Goal: Task Accomplishment & Management: Use online tool/utility

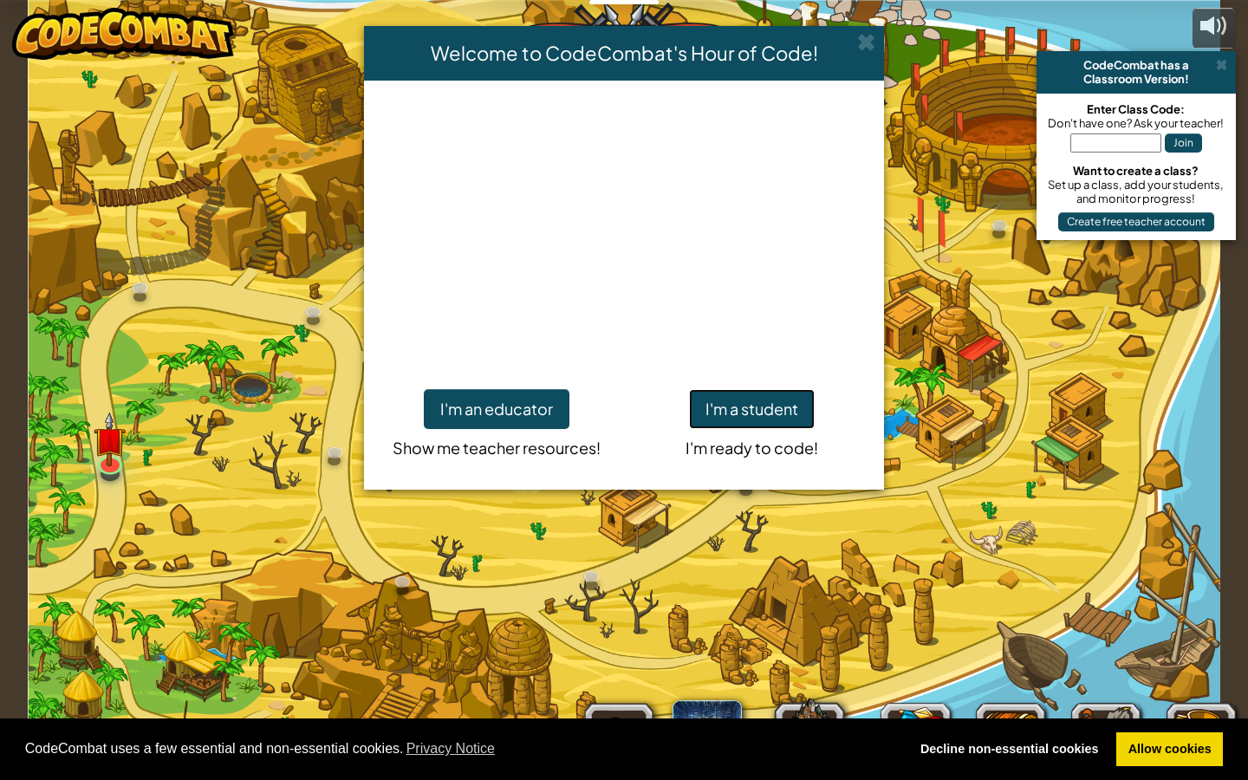
click at [735, 426] on button "I'm a student" at bounding box center [752, 409] width 126 height 40
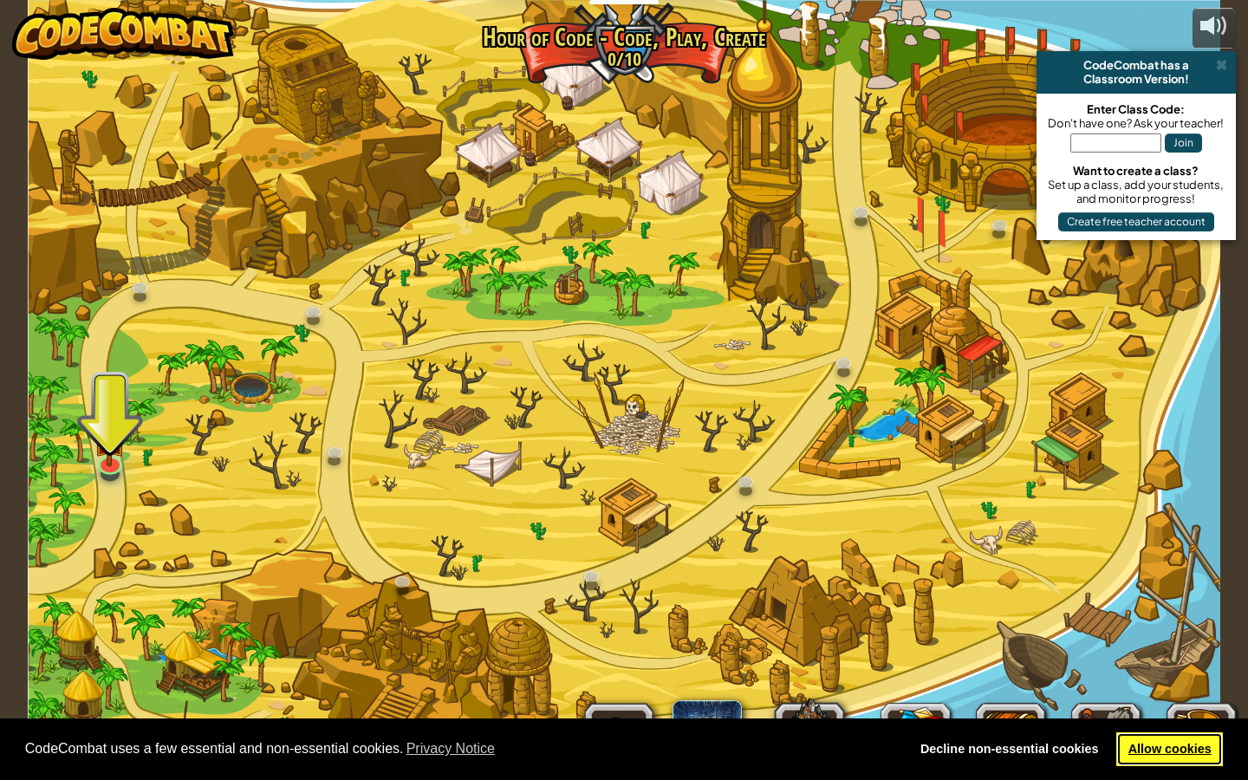
click at [895, 645] on link "Allow cookies" at bounding box center [1169, 749] width 107 height 35
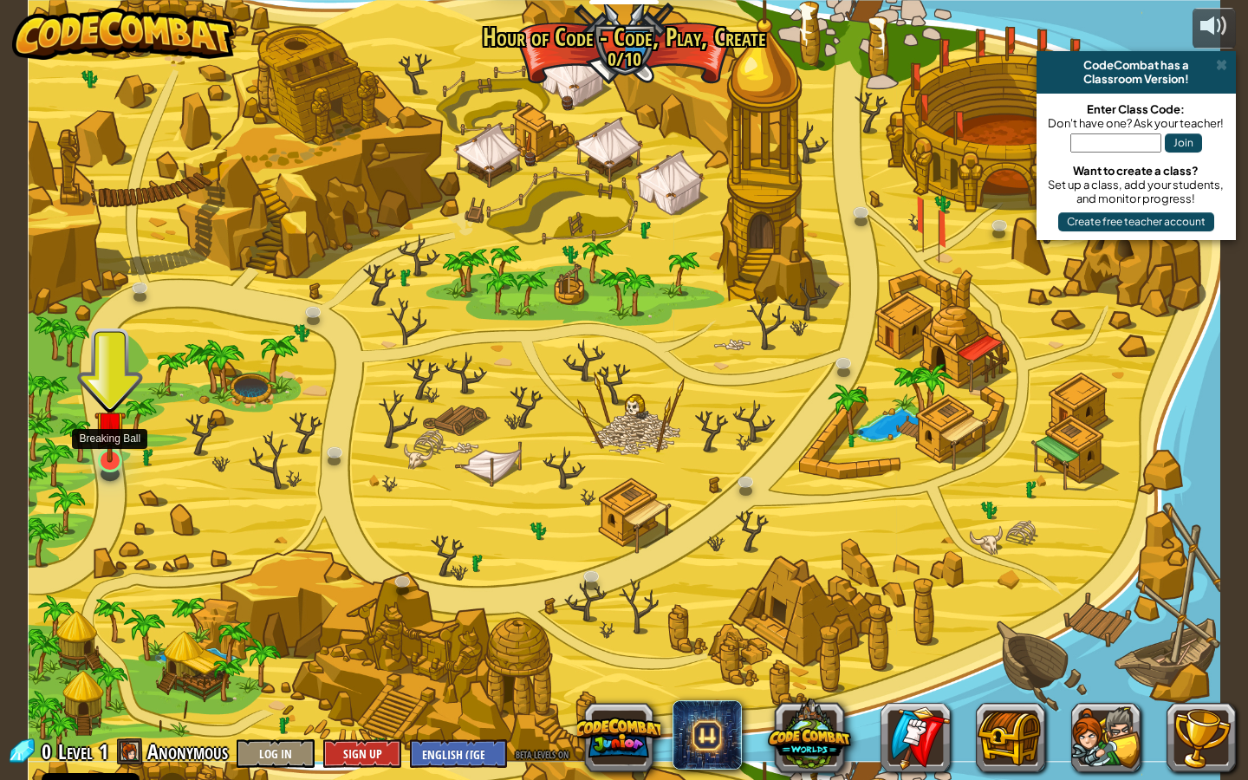
click at [118, 450] on img at bounding box center [110, 426] width 32 height 73
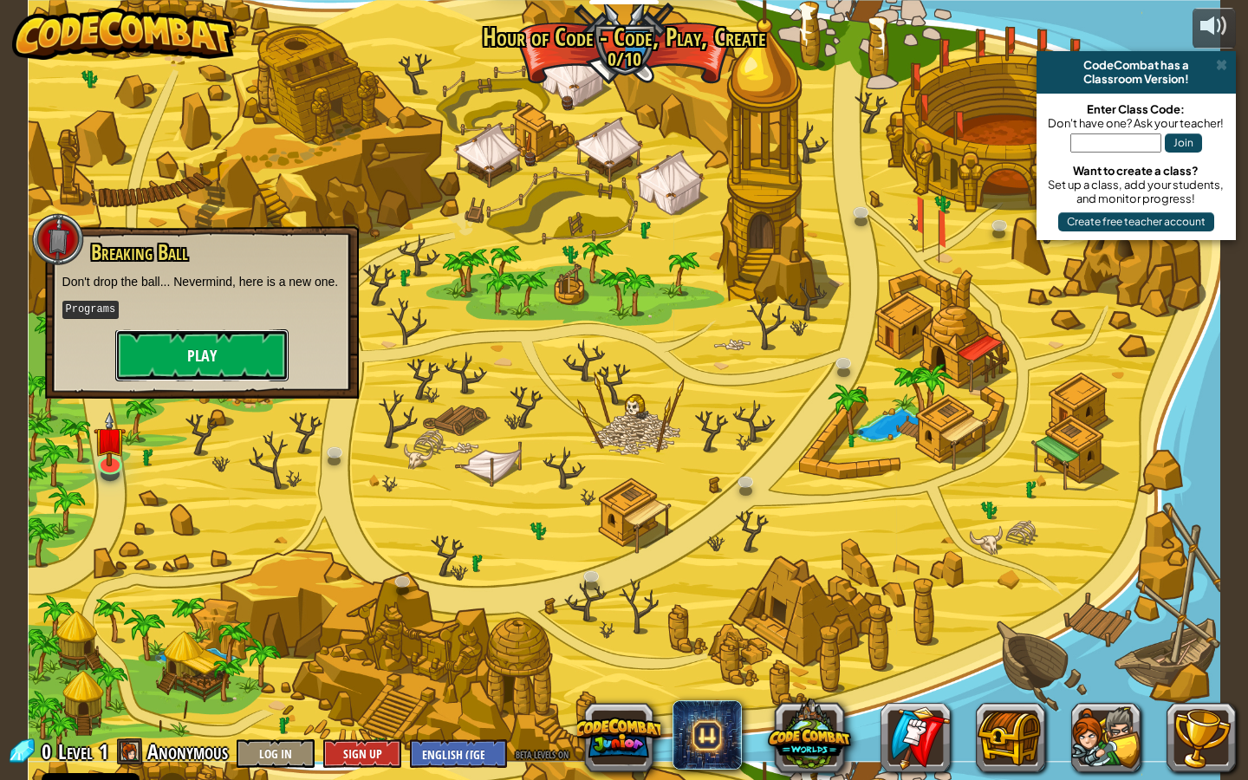
click at [204, 343] on button "Play" at bounding box center [201, 355] width 173 height 52
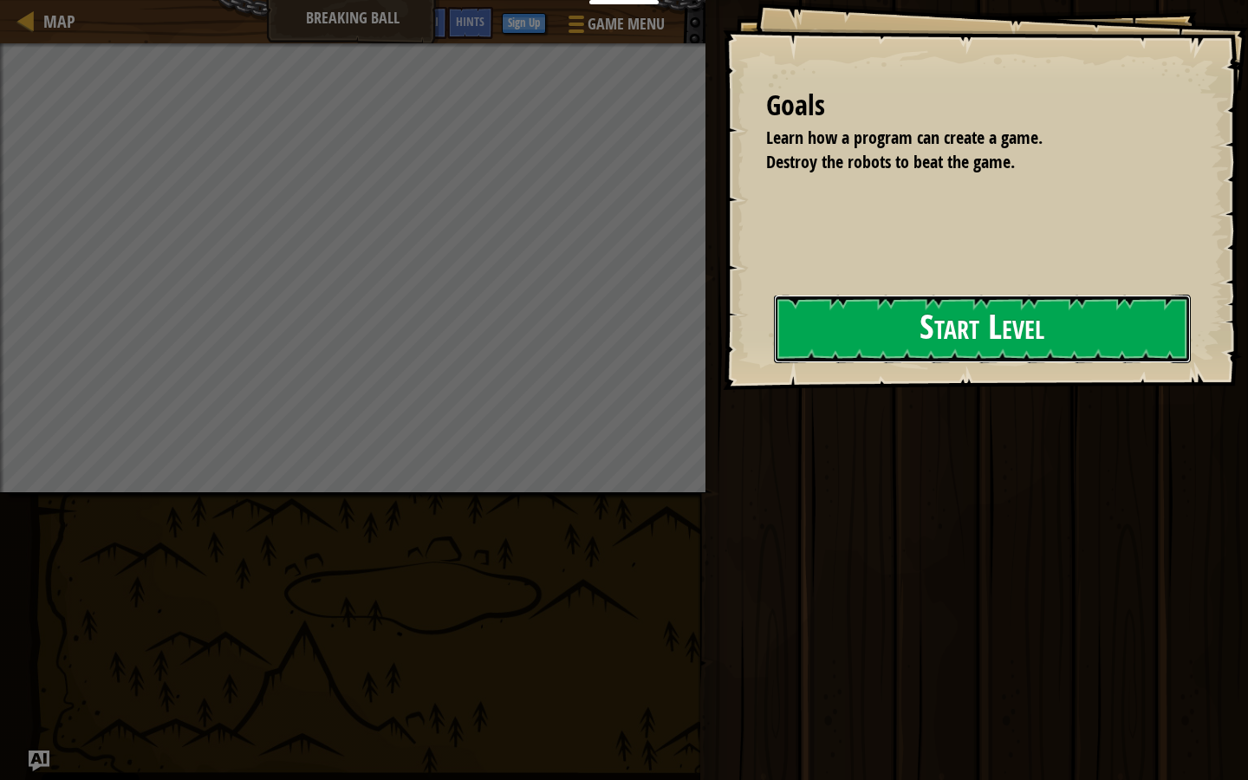
click at [793, 346] on button "Start Level" at bounding box center [982, 329] width 417 height 68
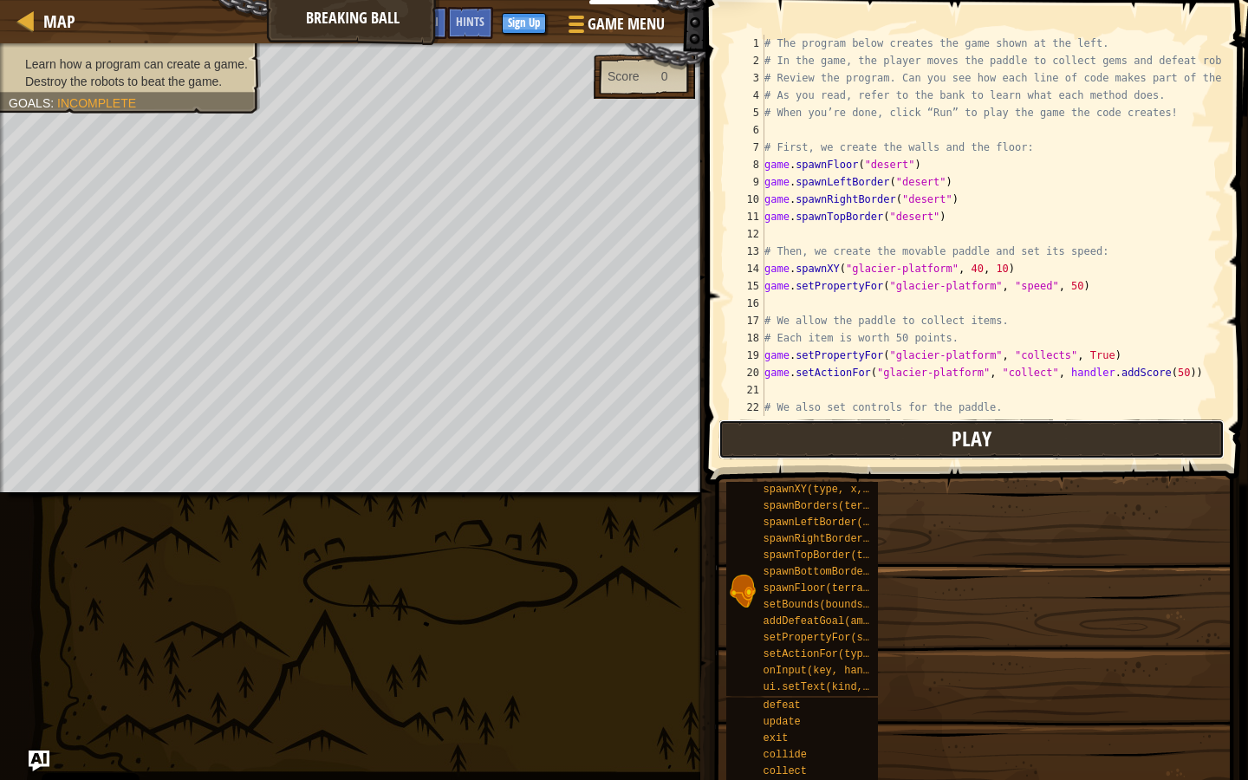
click at [831, 437] on button "Play" at bounding box center [972, 440] width 506 height 40
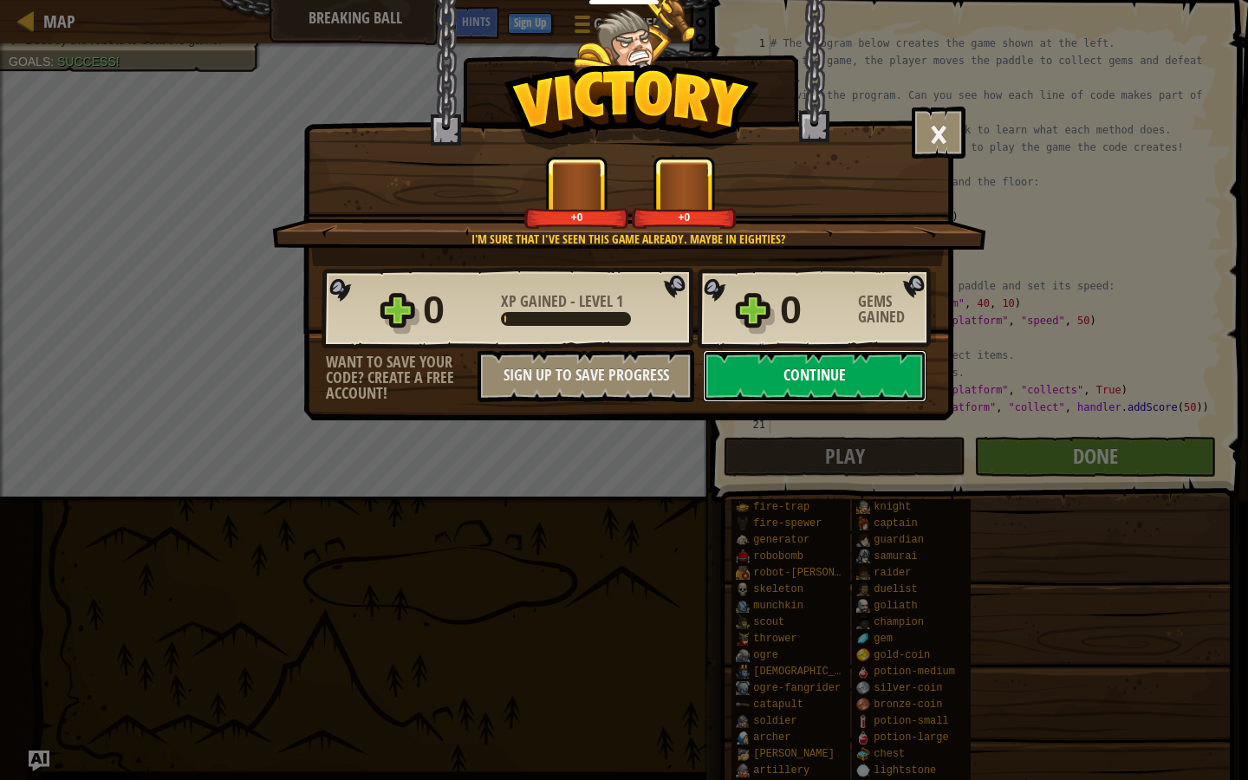
click at [884, 387] on button "Continue" at bounding box center [815, 376] width 224 height 52
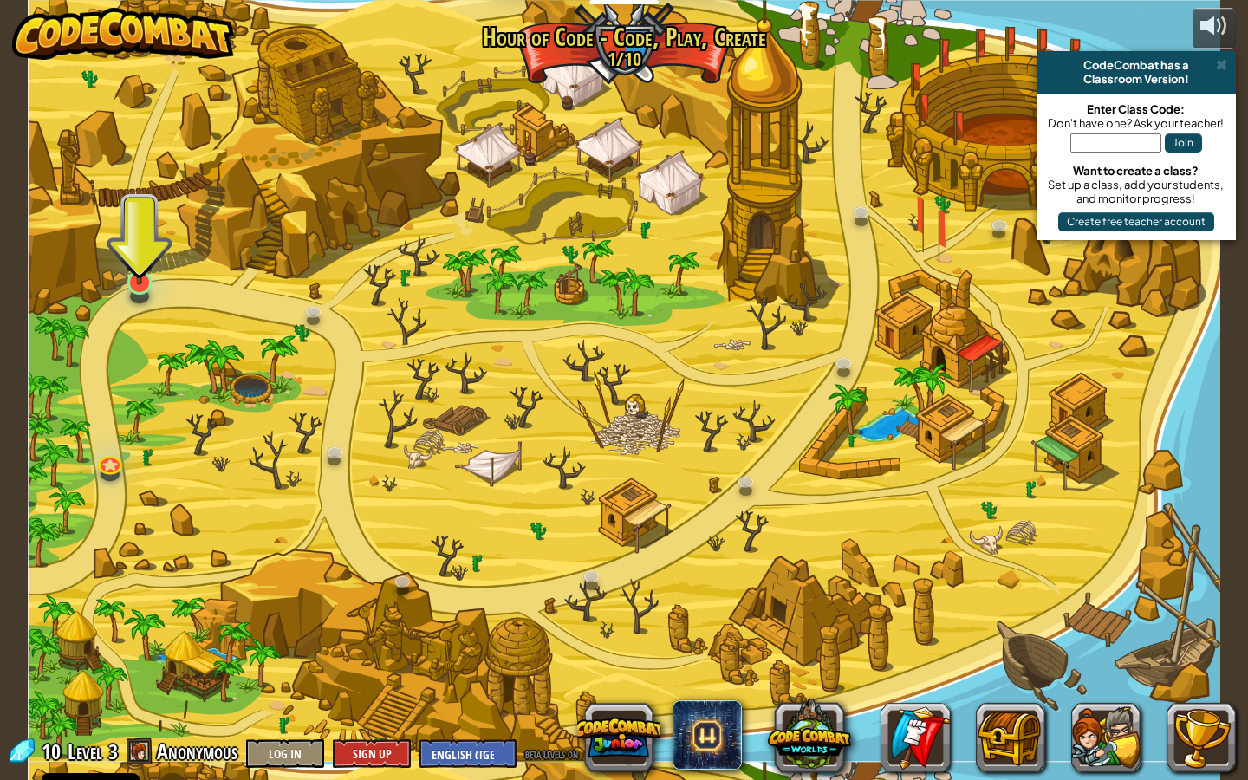
click at [133, 272] on img at bounding box center [140, 248] width 32 height 73
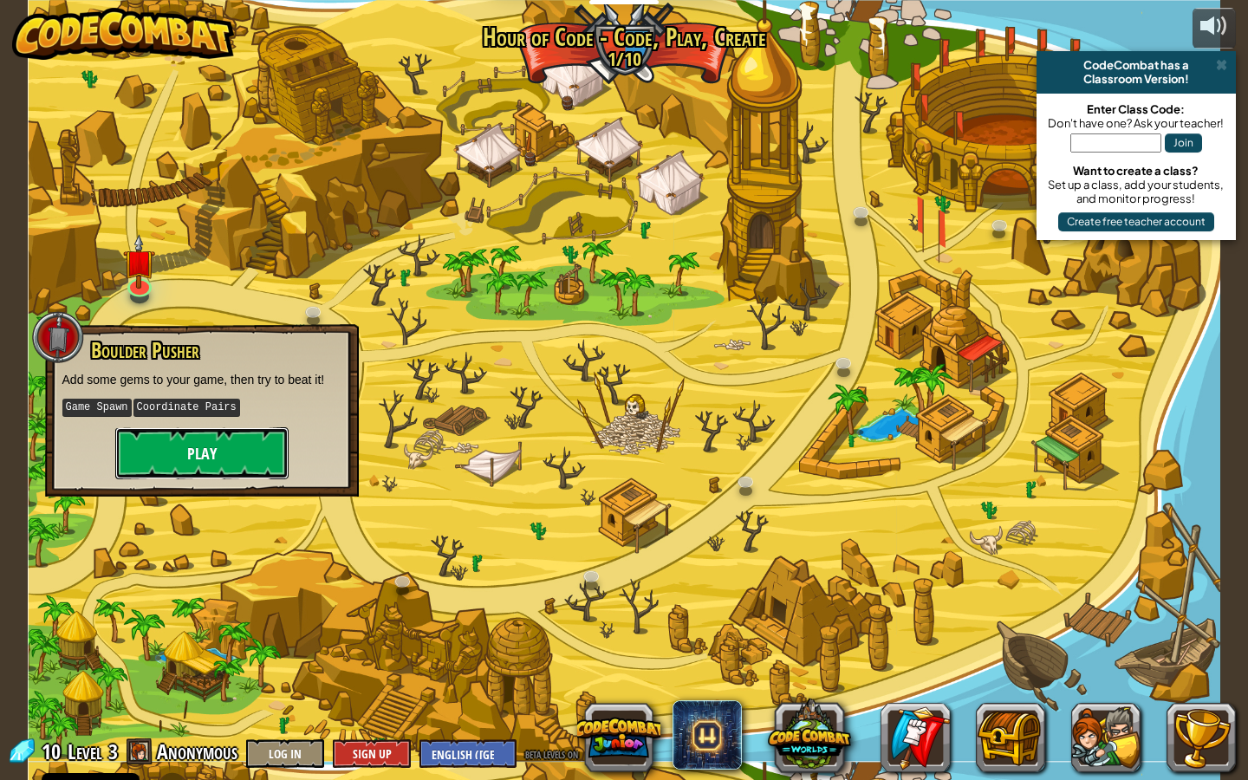
click at [185, 453] on button "Play" at bounding box center [201, 453] width 173 height 52
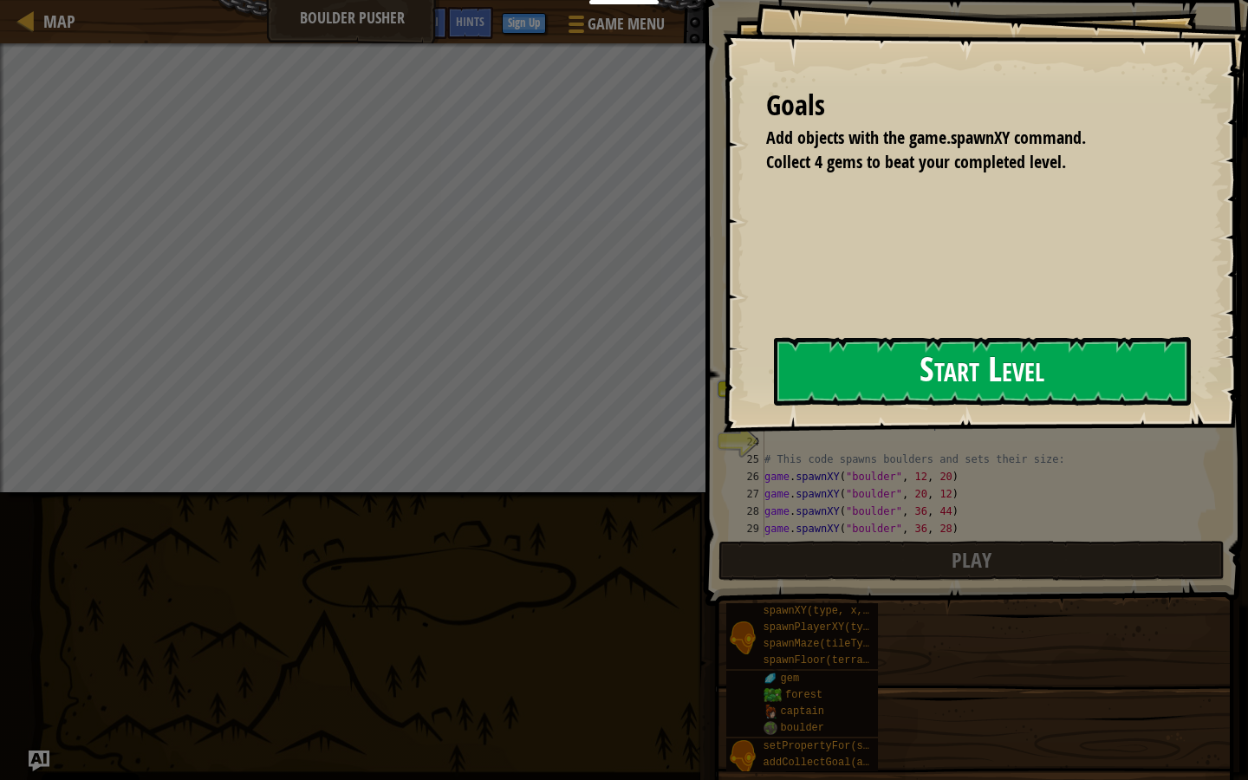
click at [895, 390] on button "Start Level" at bounding box center [982, 371] width 417 height 68
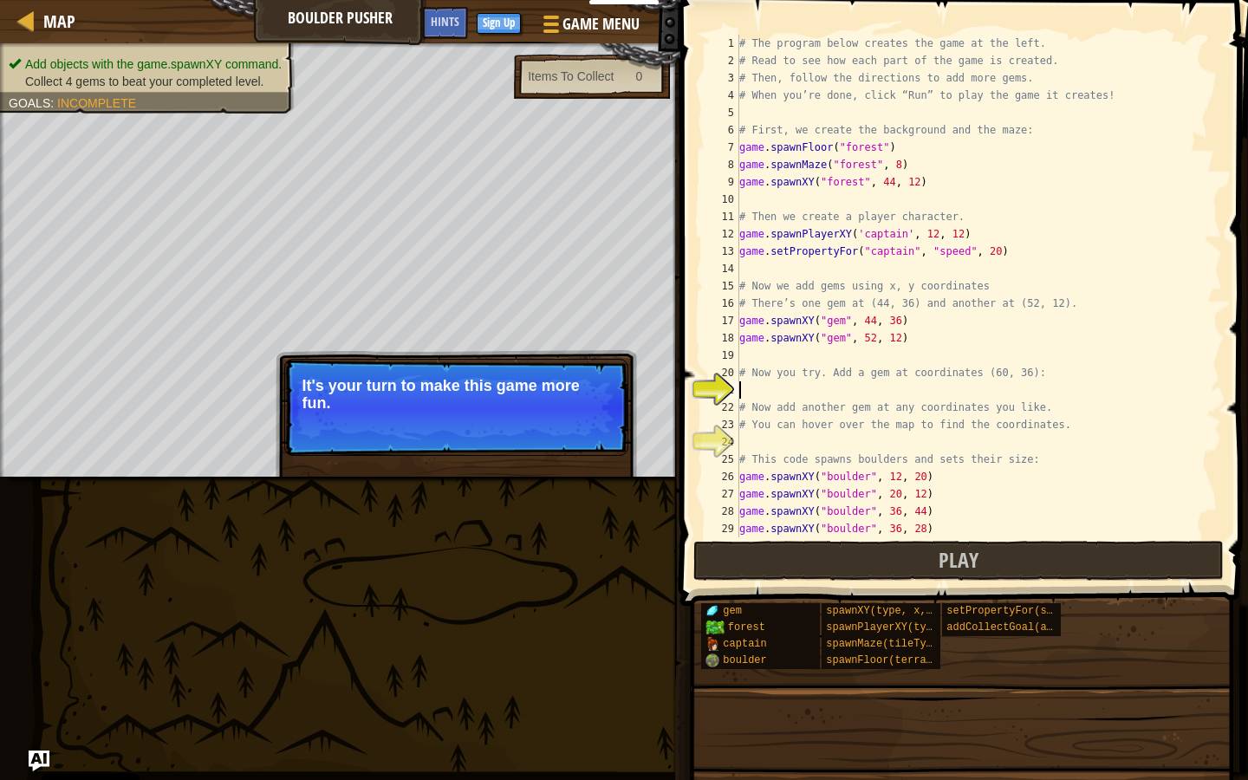
scroll to position [35, 0]
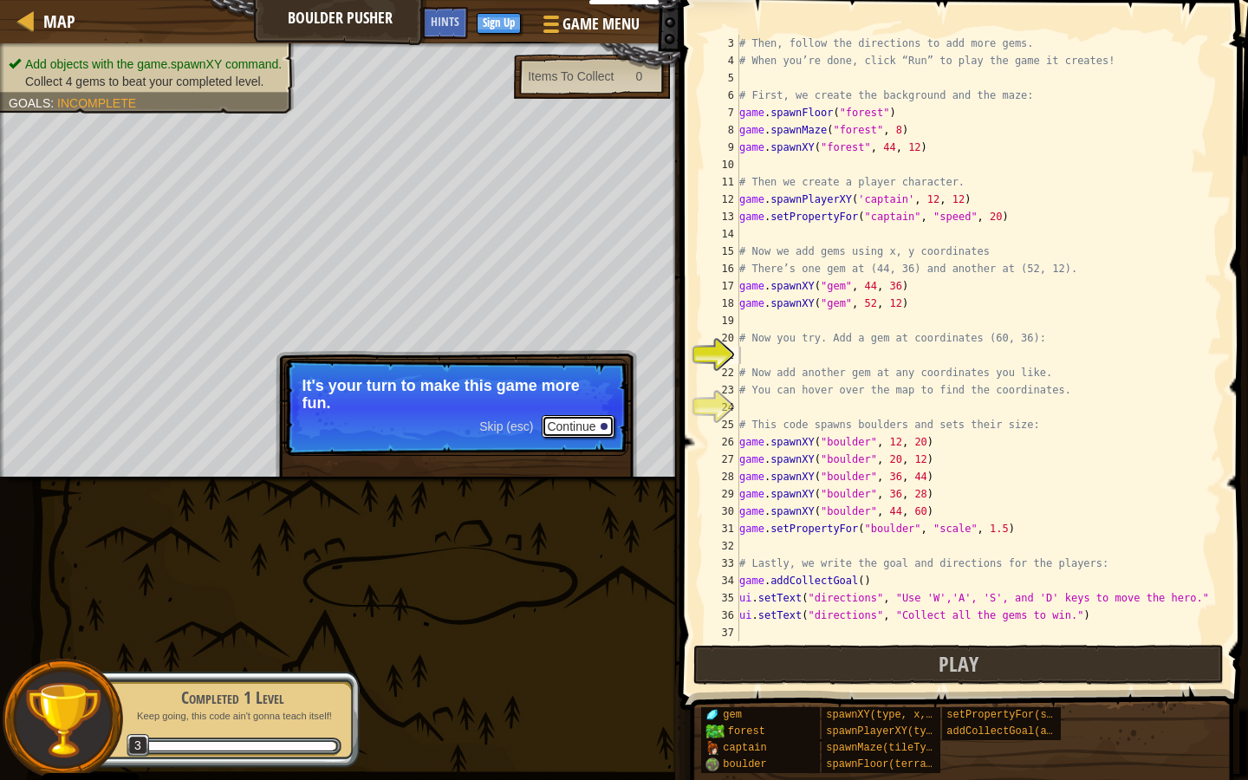
click at [597, 425] on button "Continue" at bounding box center [578, 426] width 72 height 23
click at [615, 428] on p "Skip (esc) Continue Let's add some more gems for the player to collect." at bounding box center [456, 407] width 344 height 97
click at [772, 360] on div "# Then, follow the directions to add more gems. # When you’re done, click “Run”…" at bounding box center [972, 355] width 473 height 641
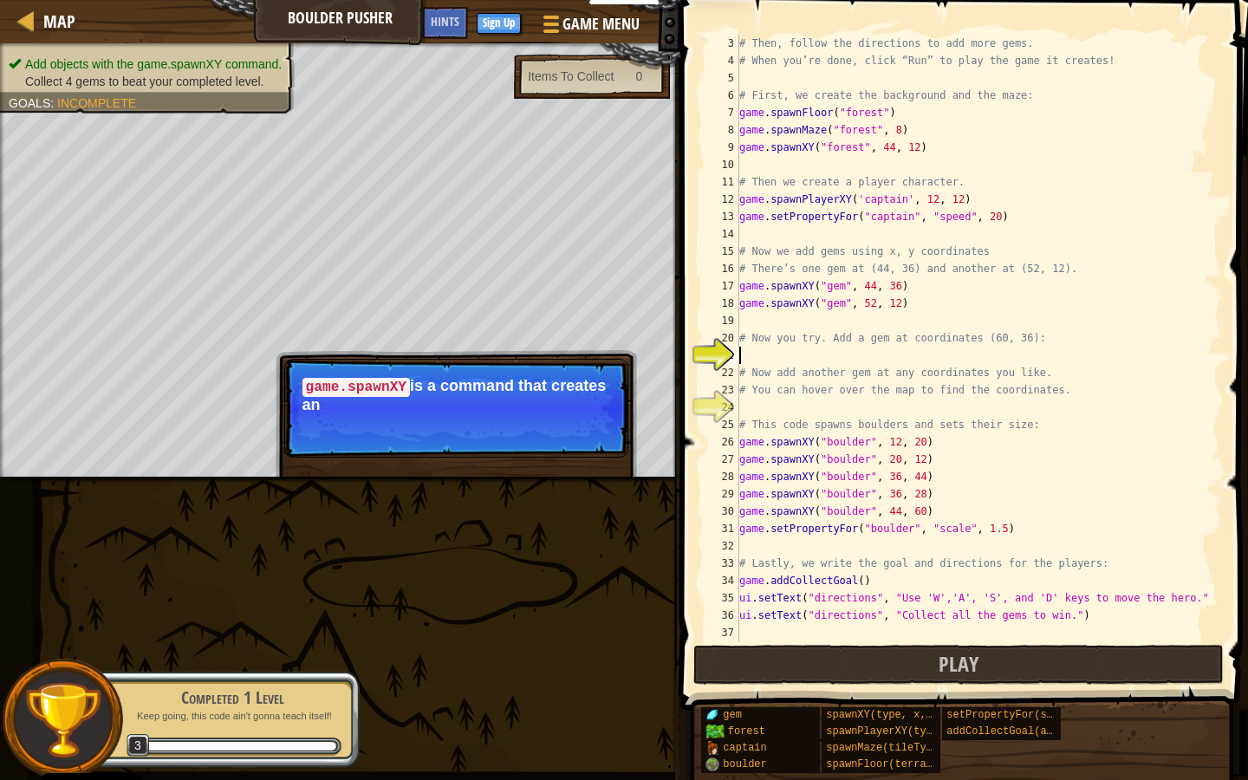
click at [775, 353] on div "# Then, follow the directions to add more gems. # When you’re done, click “Run”…" at bounding box center [972, 355] width 473 height 641
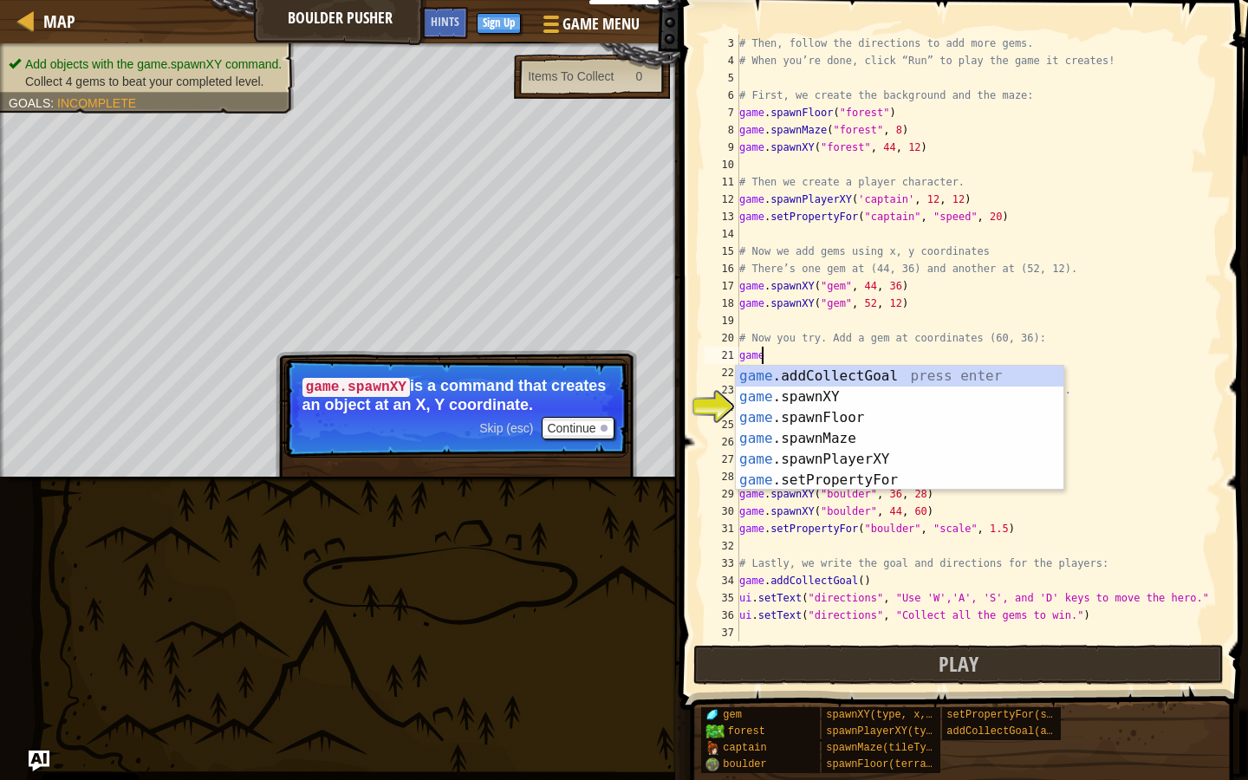
scroll to position [8, 1]
type textarea "game.spawnXY("gem", 60, 36)"
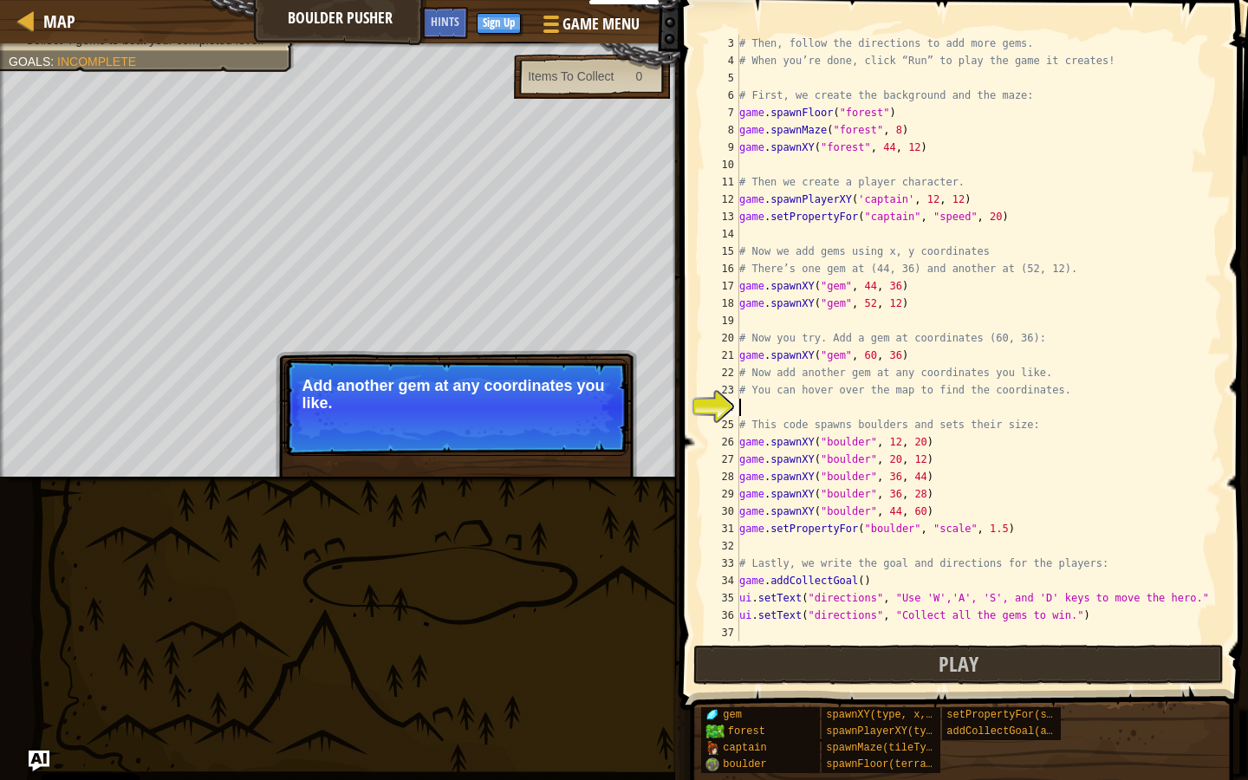
click at [789, 400] on div "# Then, follow the directions to add more gems. # When you’re done, click “Run”…" at bounding box center [972, 355] width 473 height 641
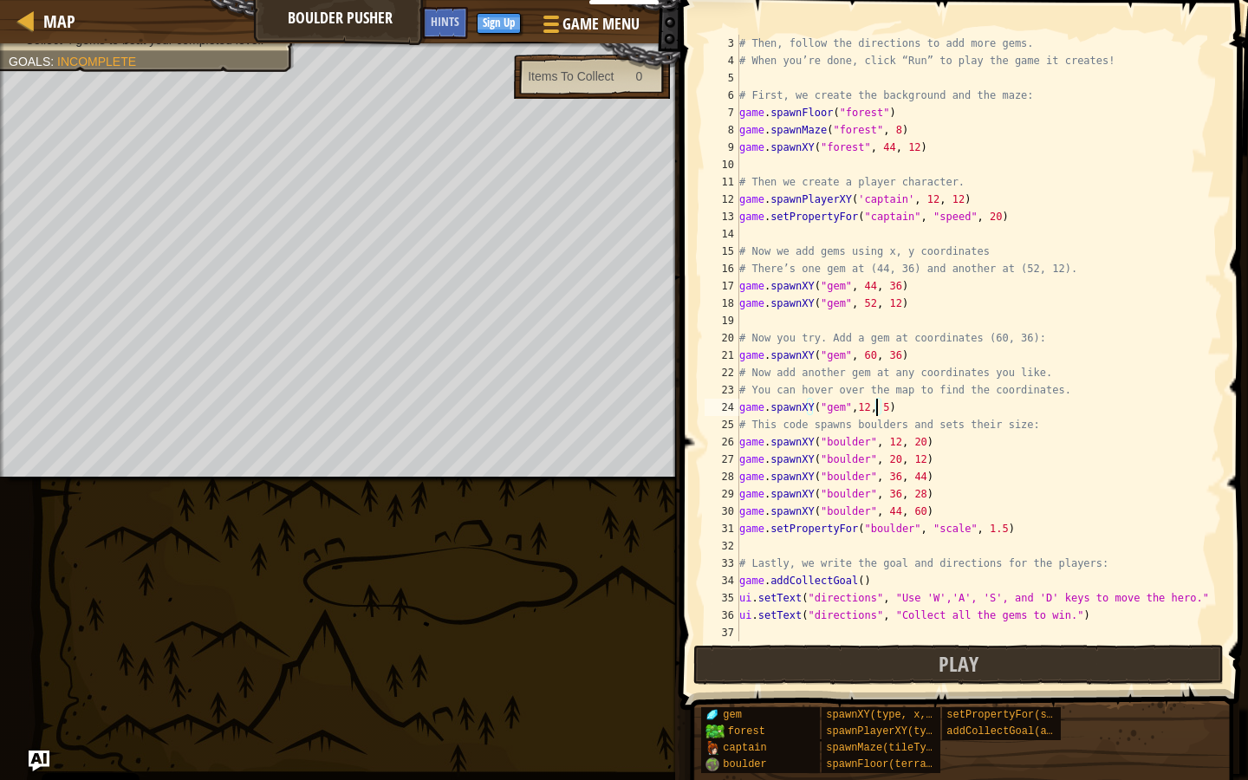
scroll to position [8, 11]
type textarea "game.spawnXY("gem",12, 59)"
click at [895, 645] on button "Play" at bounding box center [958, 665] width 531 height 40
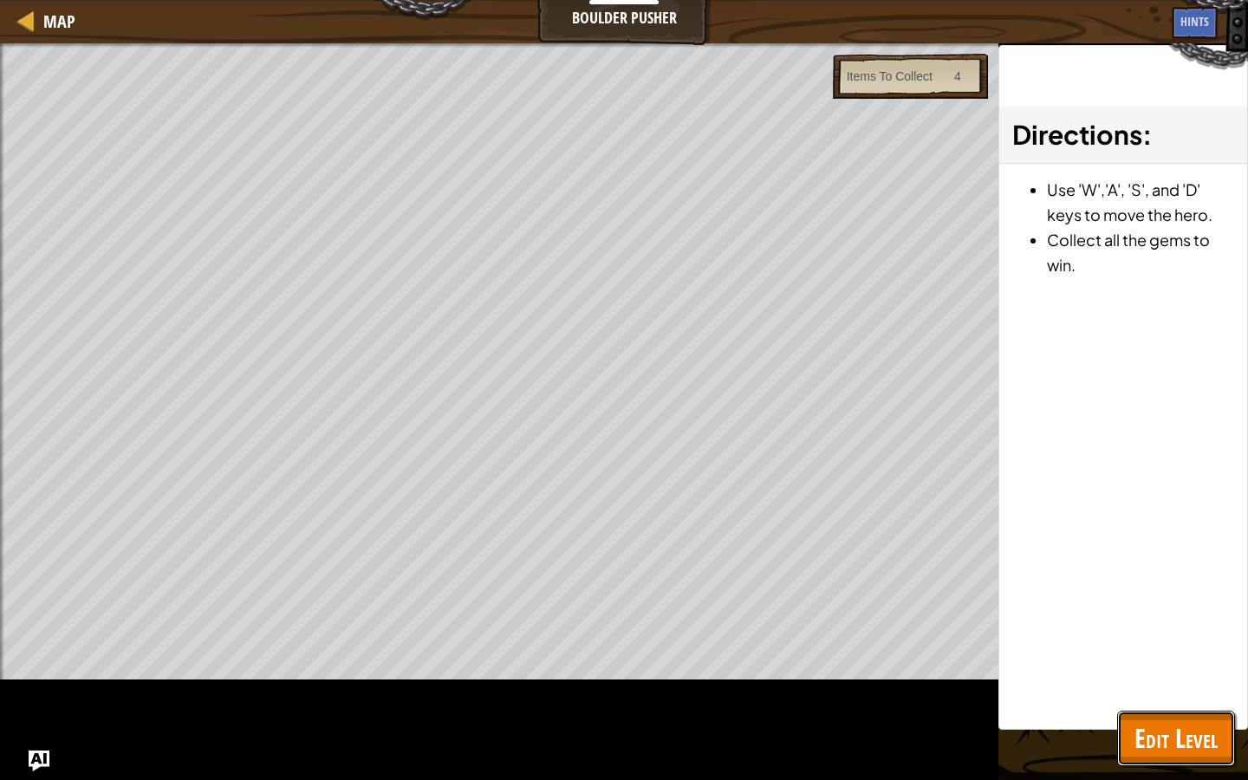
click at [895, 645] on button "Edit Level" at bounding box center [1176, 738] width 118 height 55
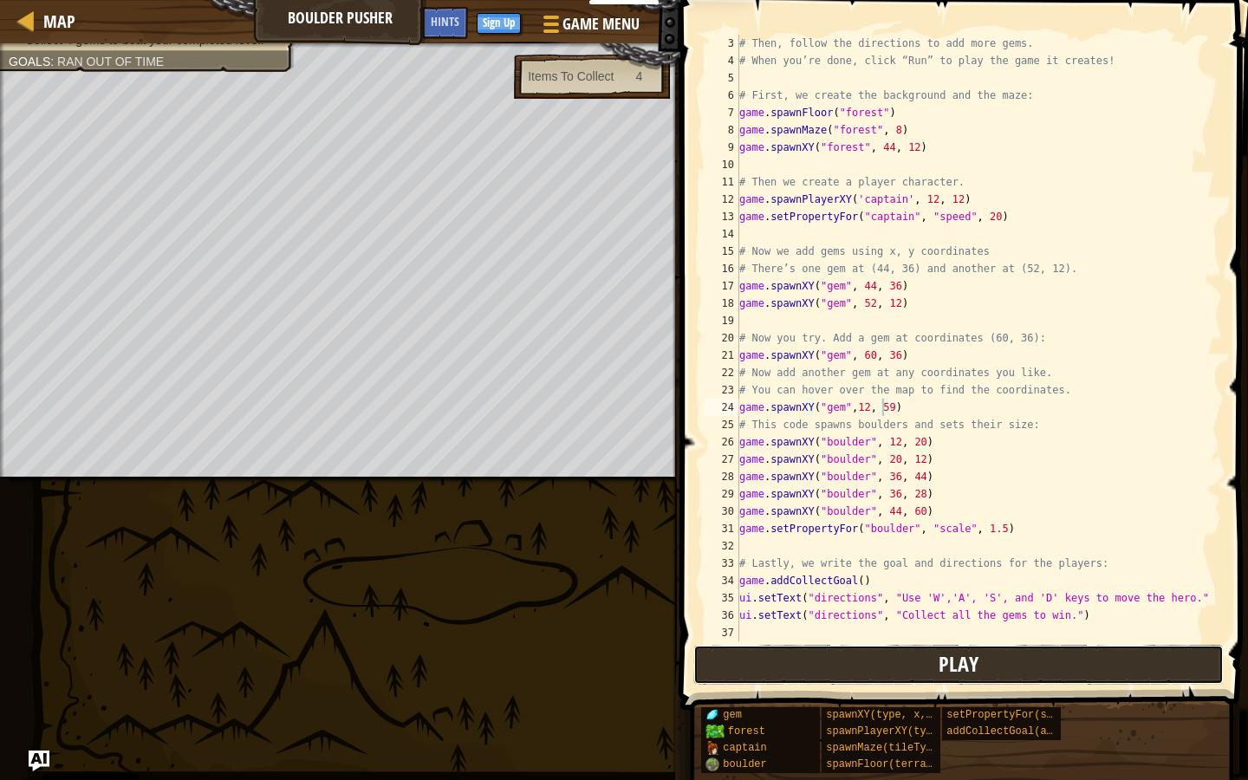
click at [770, 645] on button "Play" at bounding box center [958, 665] width 531 height 40
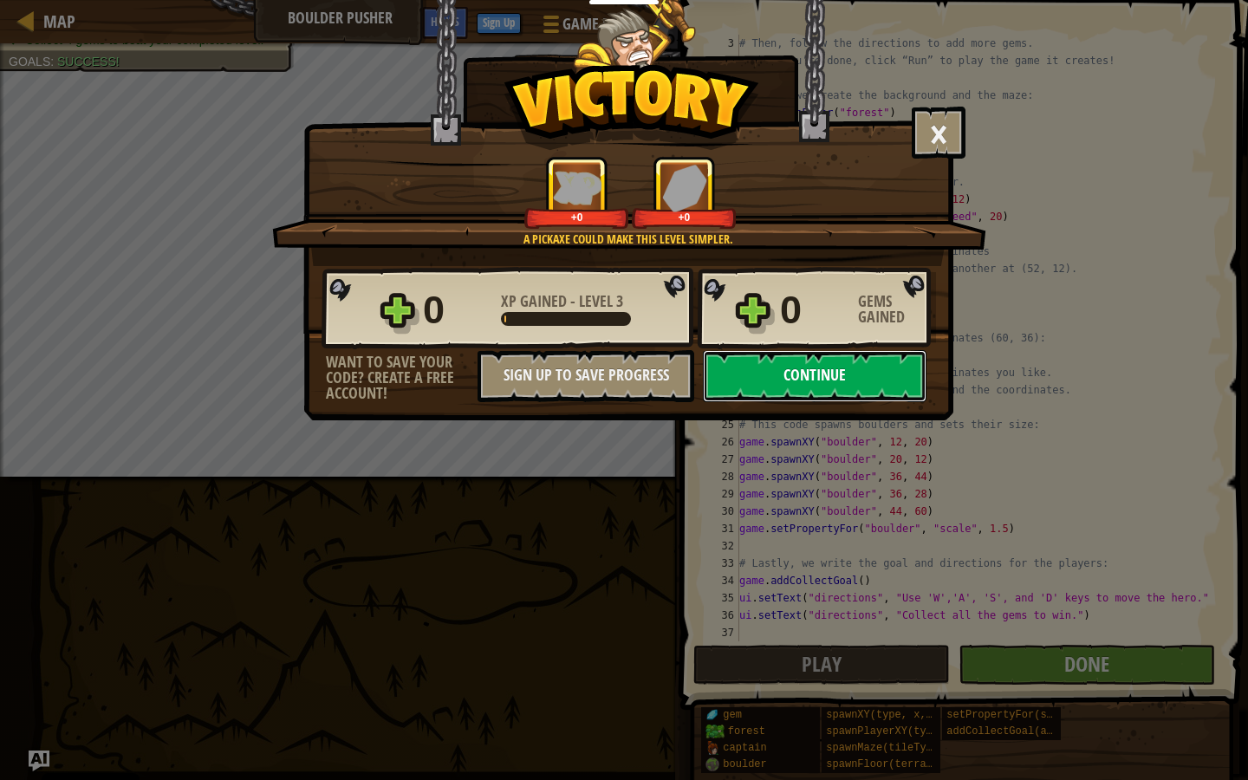
click at [888, 383] on button "Continue" at bounding box center [815, 376] width 224 height 52
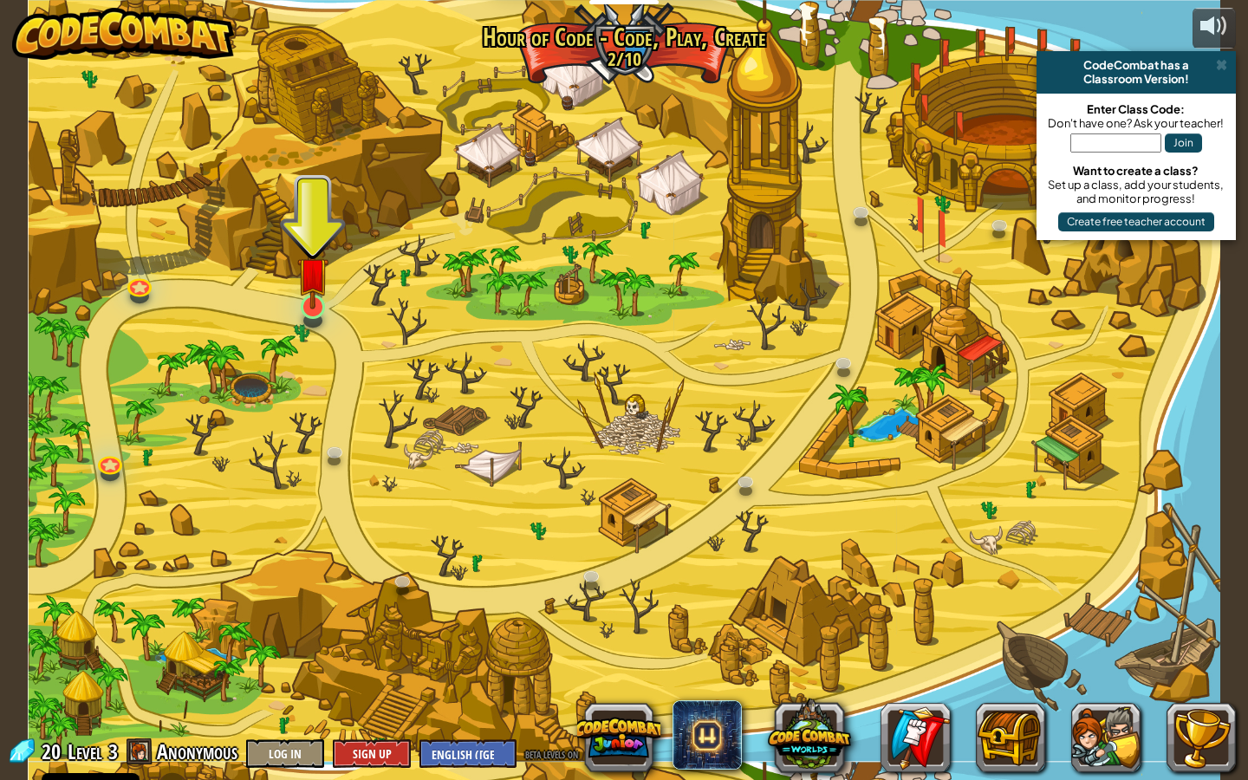
click at [305, 321] on div at bounding box center [312, 321] width 19 height 15
click at [301, 306] on img at bounding box center [313, 273] width 32 height 73
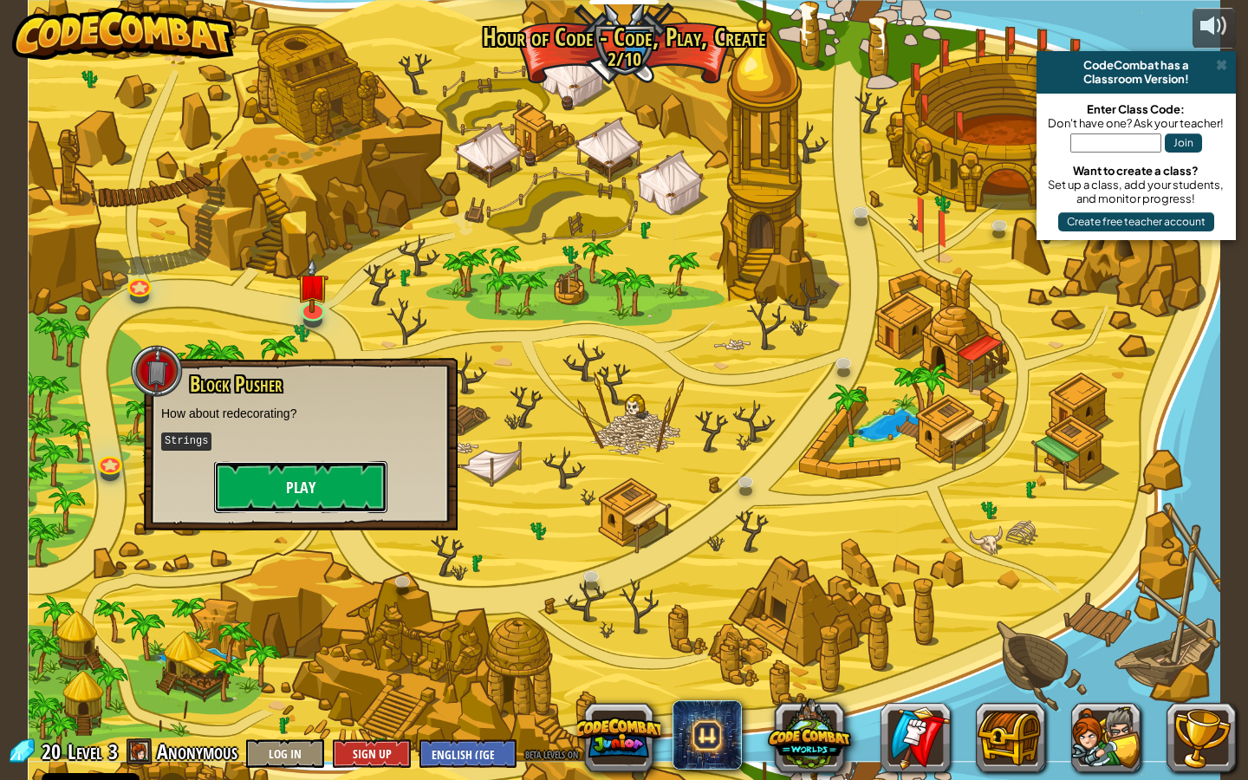
click at [332, 471] on button "Play" at bounding box center [300, 487] width 173 height 52
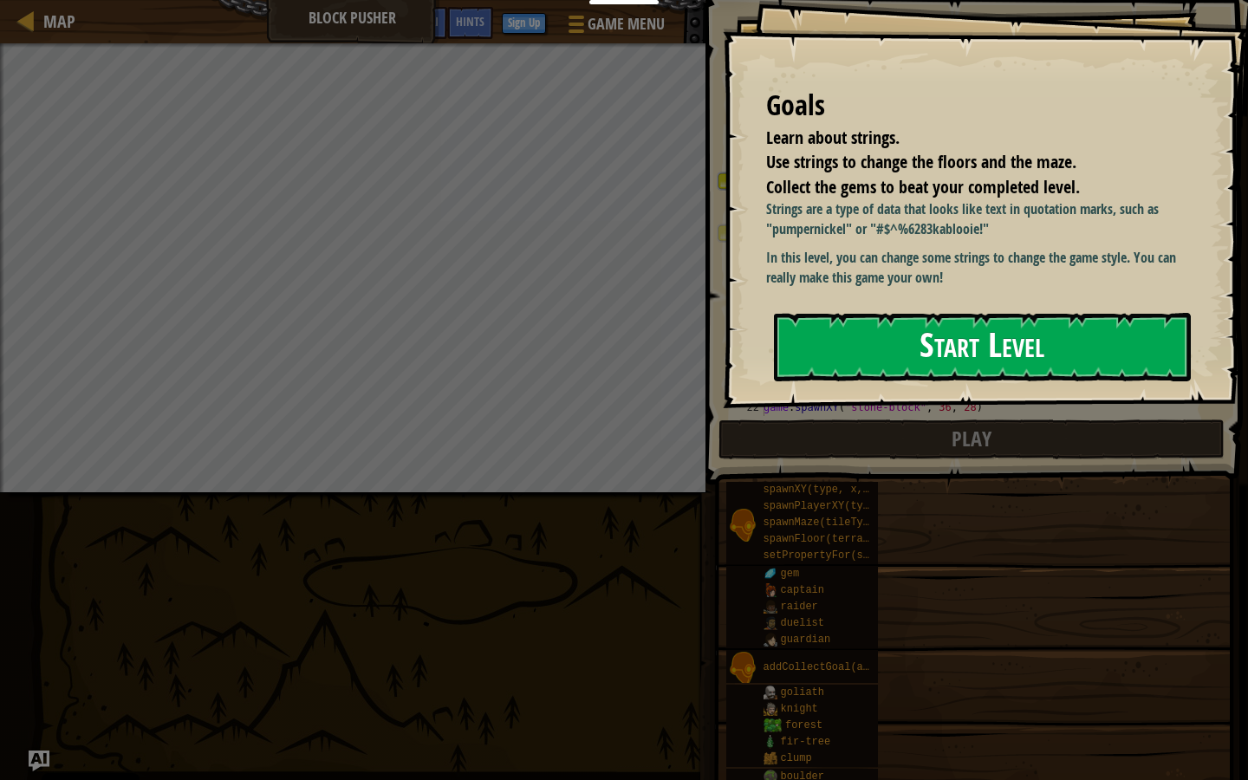
click at [861, 381] on button "Start Level" at bounding box center [982, 347] width 417 height 68
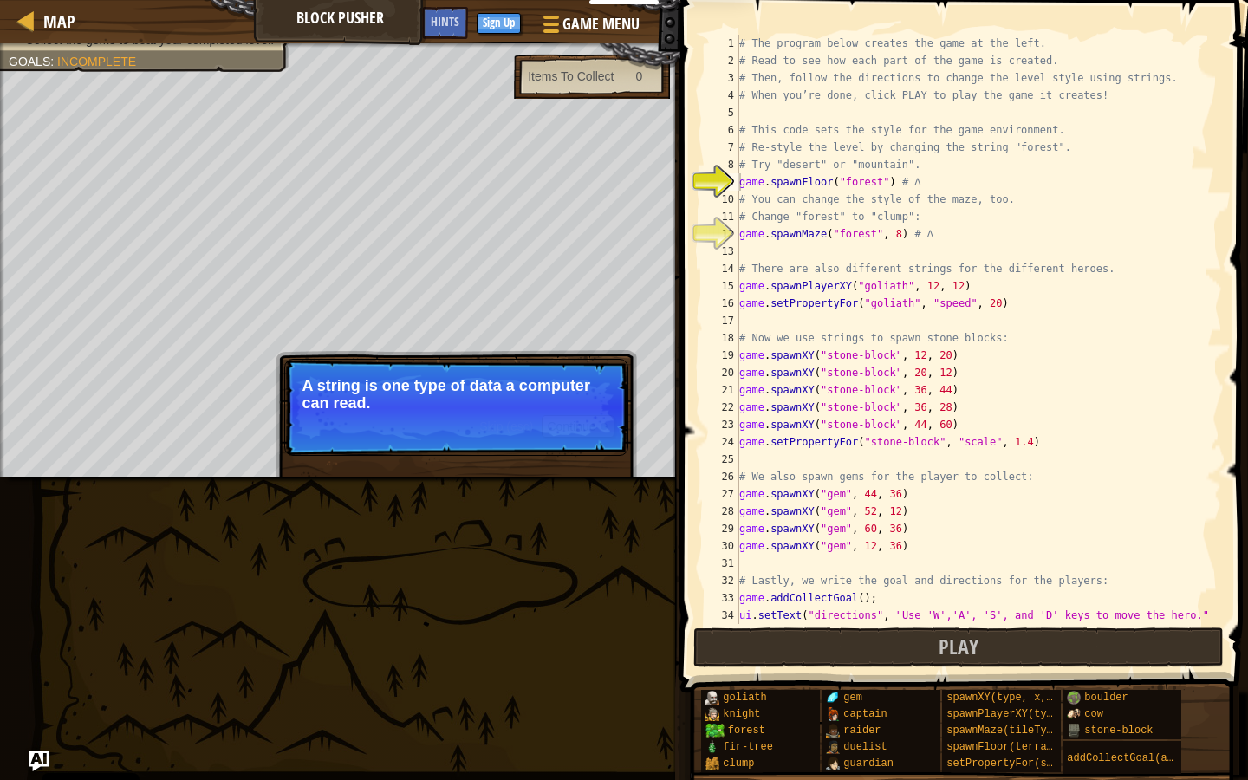
click at [589, 453] on p "Skip (esc) Continue A string is one type of data a computer can read." at bounding box center [456, 407] width 344 height 97
click at [567, 427] on button "Continue" at bounding box center [578, 426] width 72 height 23
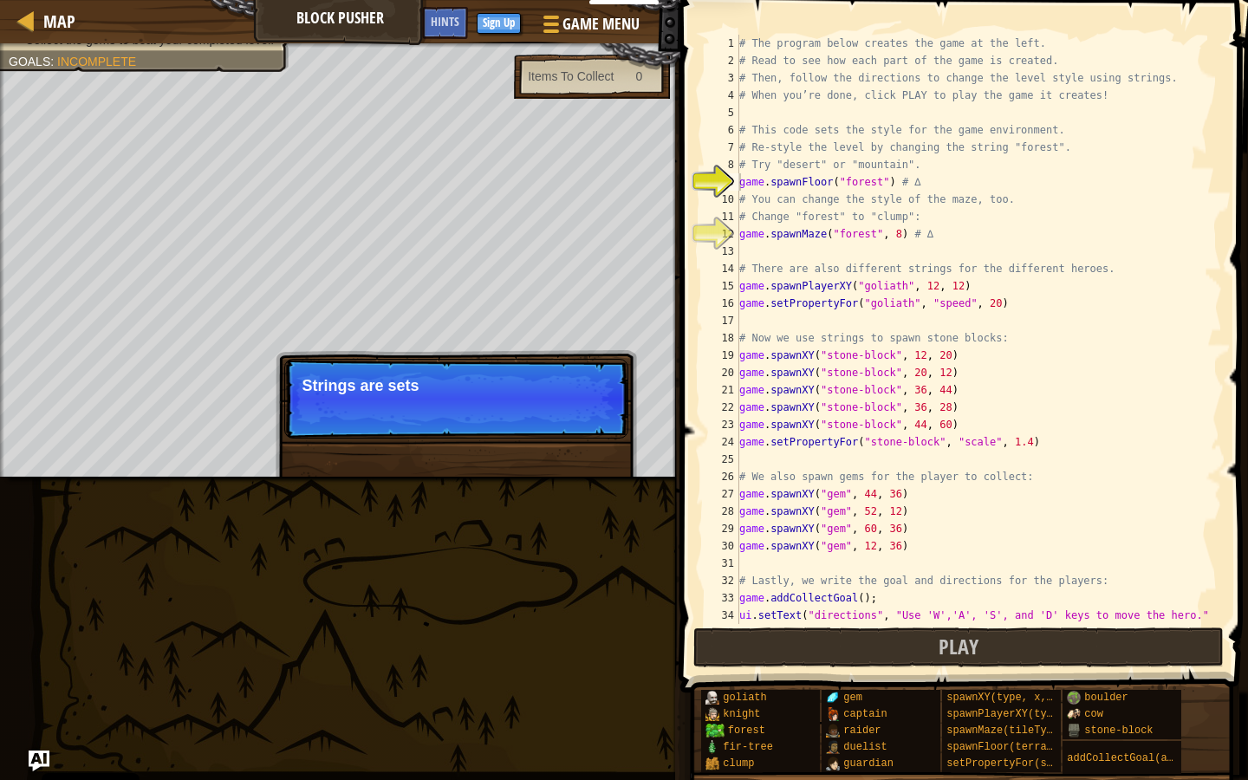
click at [567, 427] on p "Skip (esc) Continue Strings are sets" at bounding box center [456, 399] width 344 height 80
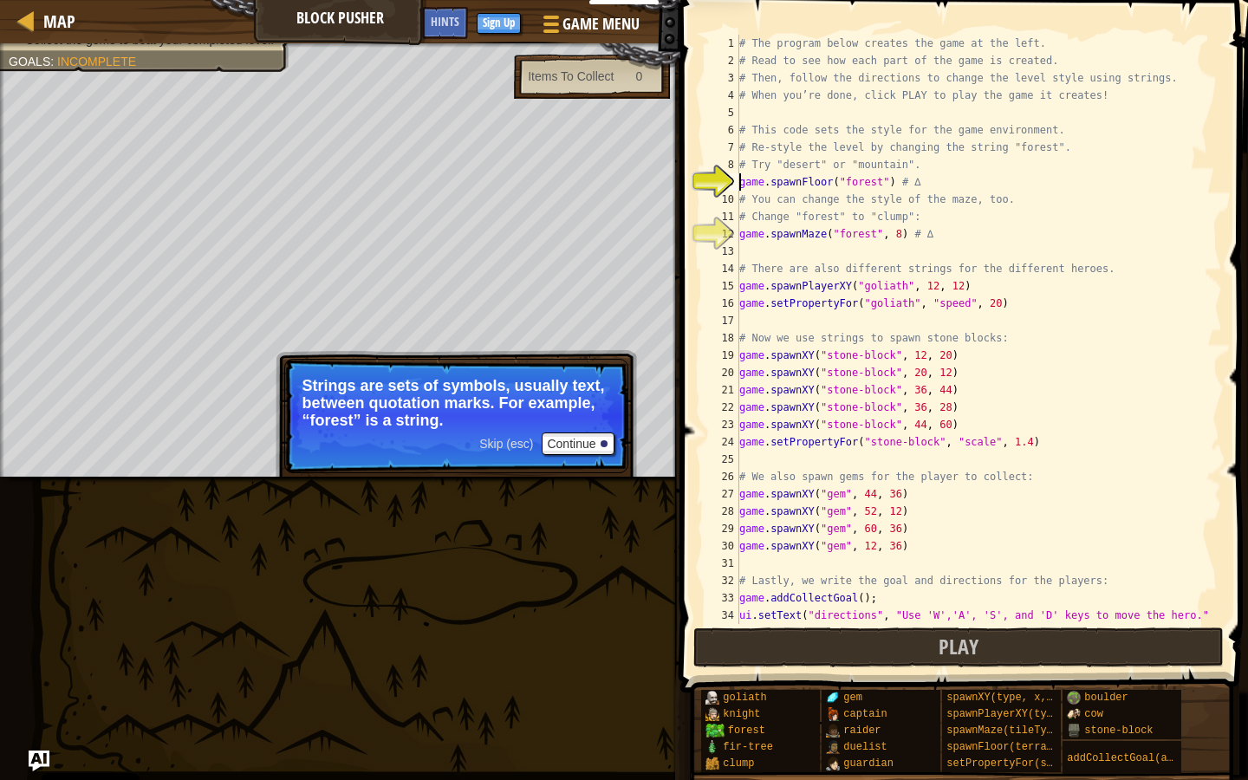
click at [472, 455] on p "Skip (esc) Continue Strings are sets of symbols, usually text, between quotatio…" at bounding box center [456, 416] width 344 height 114
click at [498, 447] on span "Skip (esc)" at bounding box center [506, 444] width 54 height 14
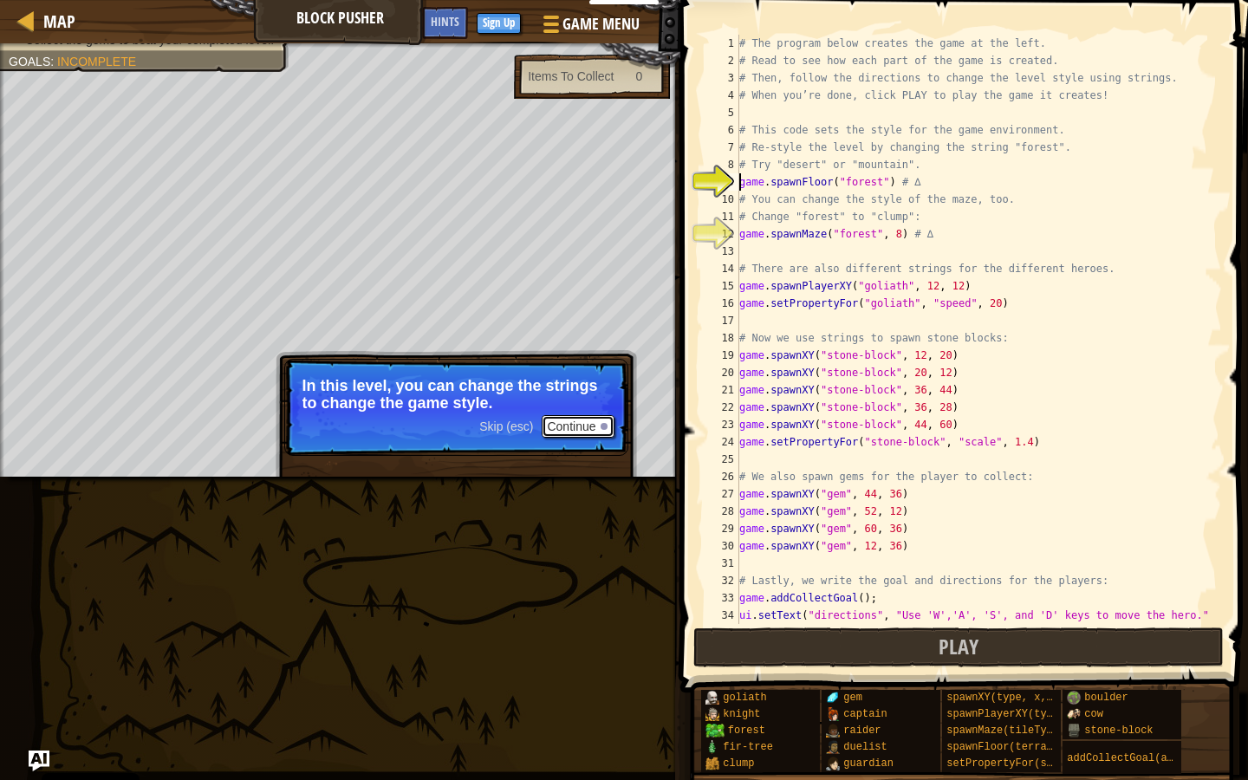
click at [597, 420] on button "Continue" at bounding box center [578, 426] width 72 height 23
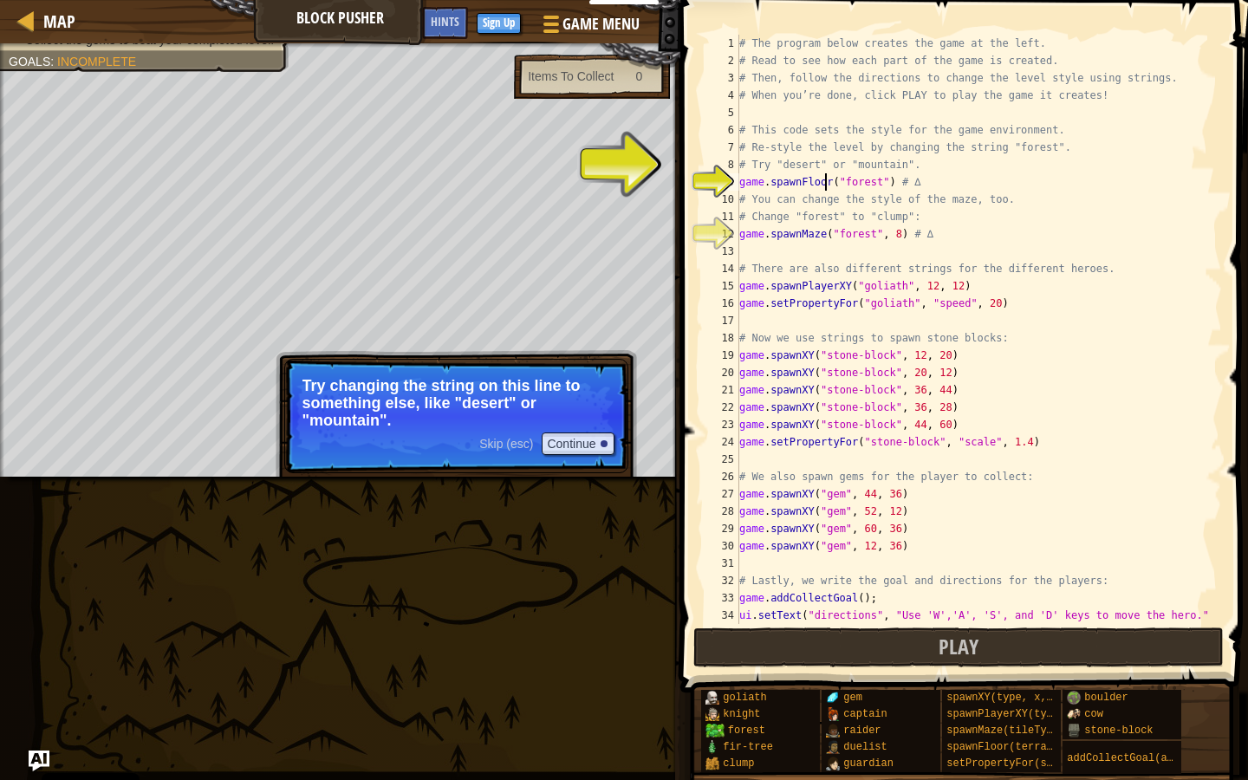
click at [825, 187] on div "# The program below creates the game at the left. # Read to see how each part o…" at bounding box center [972, 347] width 473 height 624
click at [870, 180] on div "# The program below creates the game at the left. # Read to see how each part o…" at bounding box center [972, 347] width 473 height 624
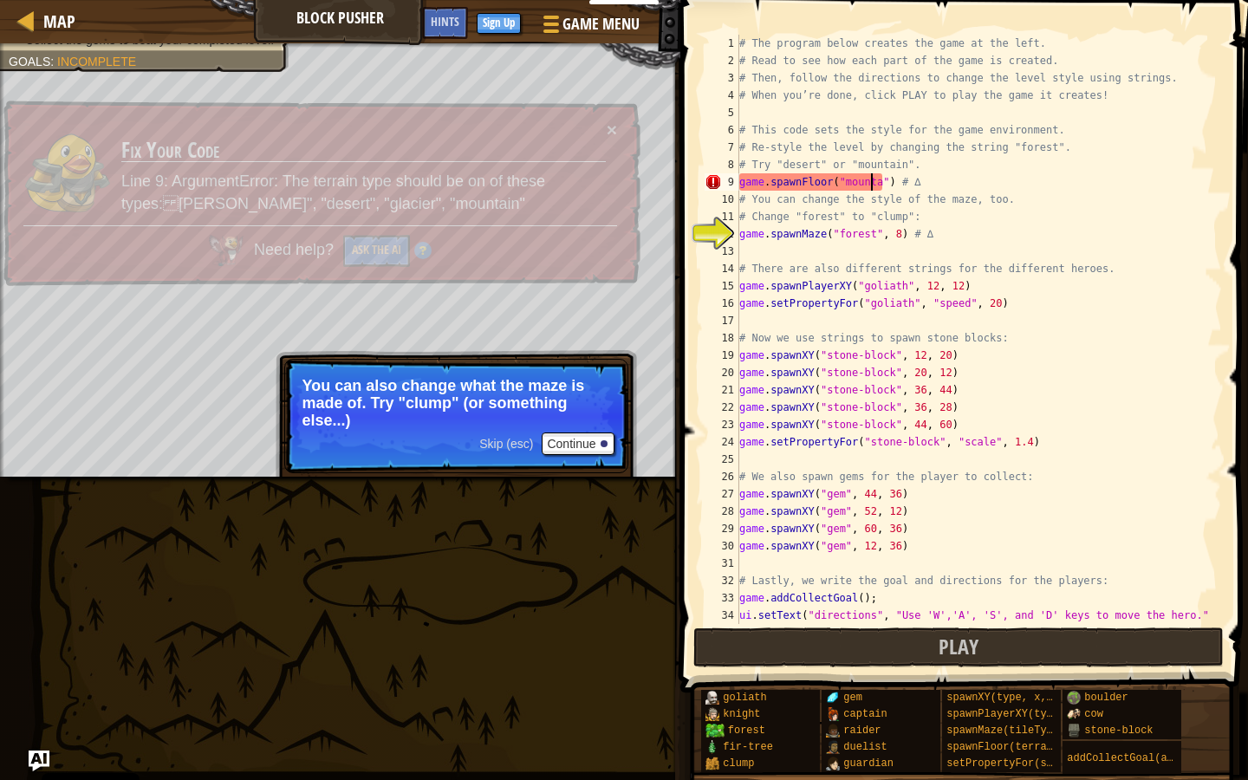
scroll to position [8, 11]
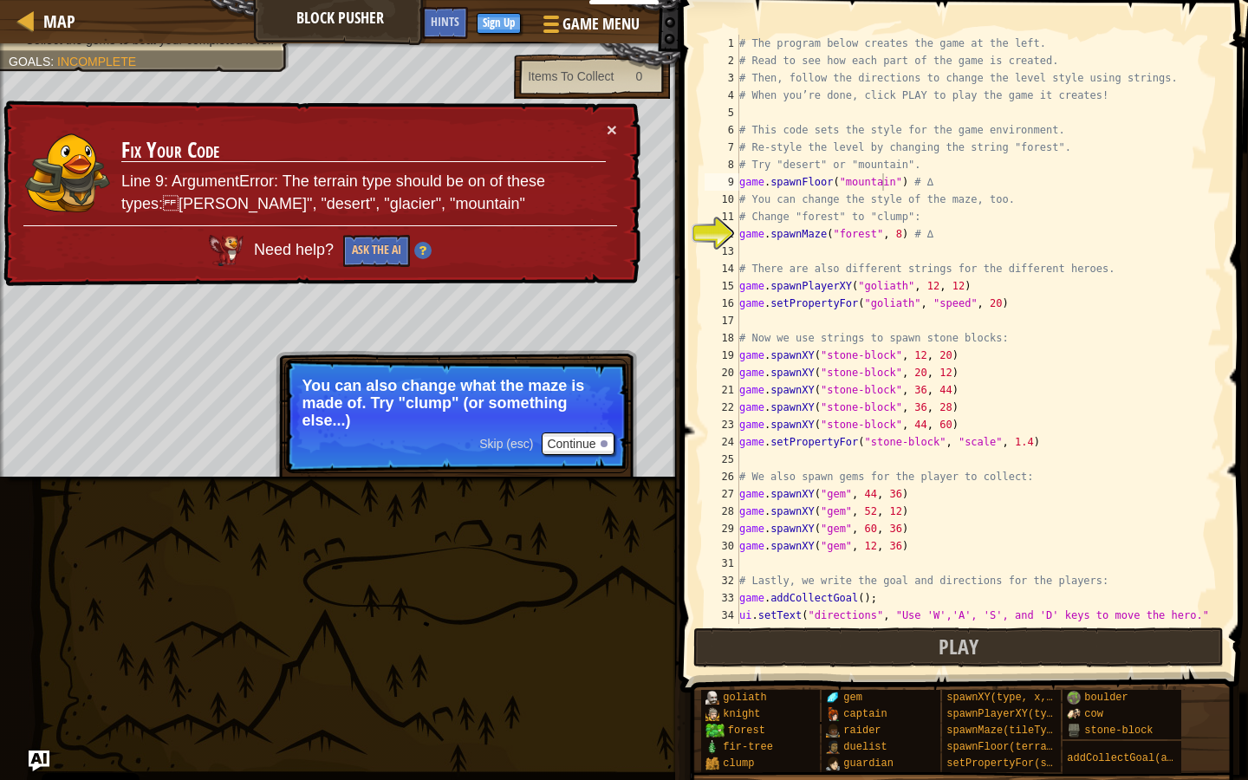
click at [604, 127] on td "Fix Your Code Line 9: ArgumentError: The terrain type should be on of these typ…" at bounding box center [364, 173] width 488 height 113
click at [609, 128] on button "×" at bounding box center [610, 124] width 11 height 18
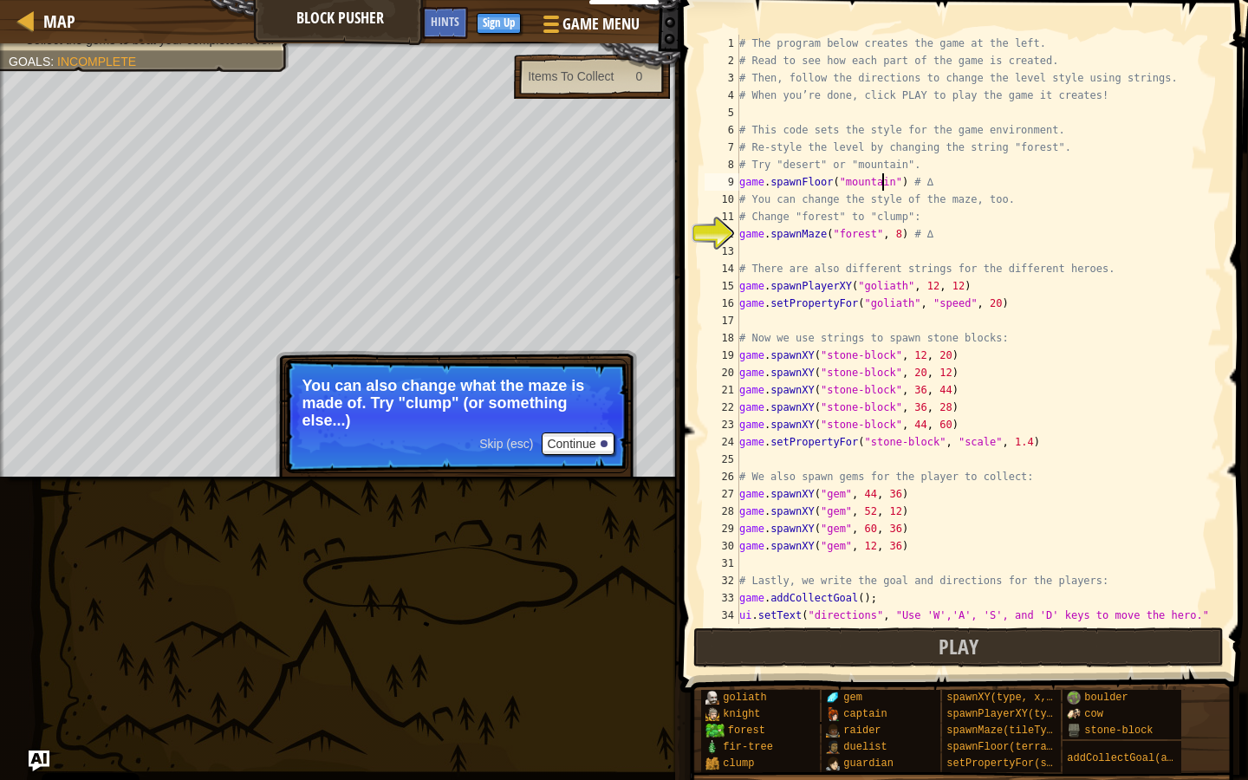
click at [863, 231] on div "# The program below creates the game at the left. # Read to see how each part o…" at bounding box center [972, 347] width 473 height 624
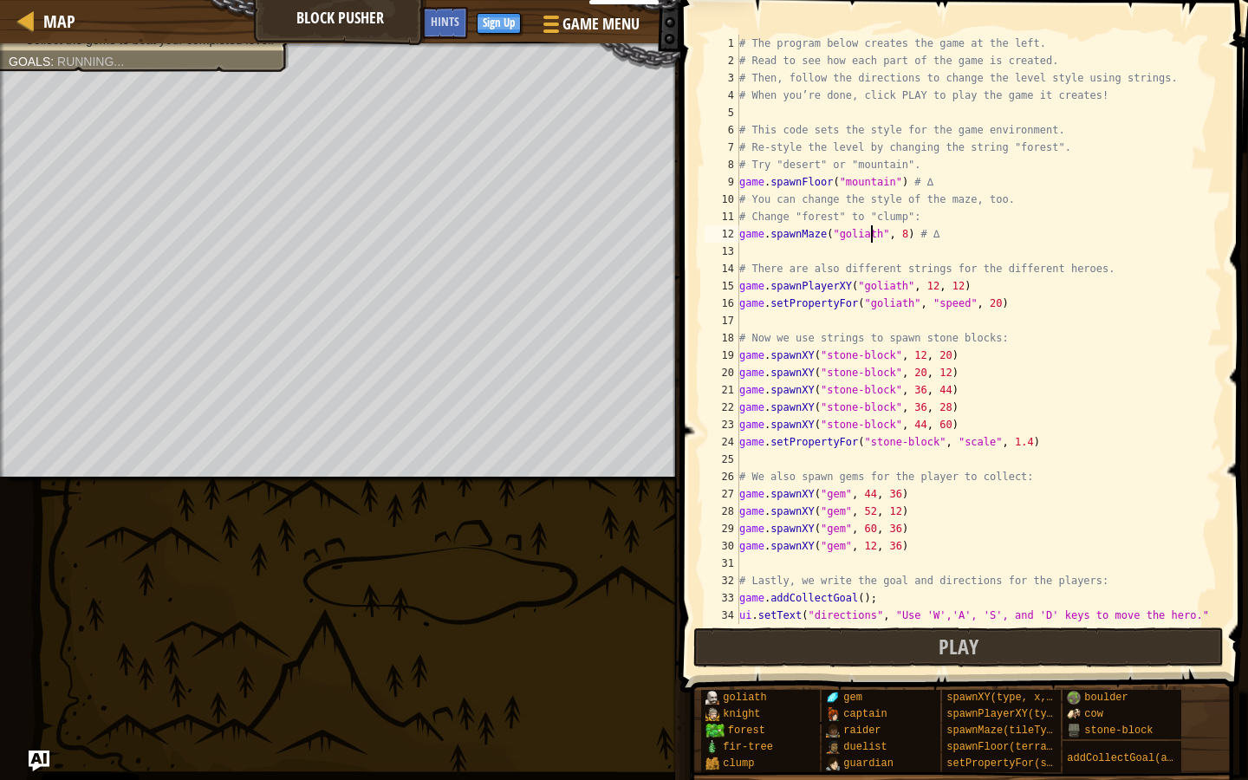
scroll to position [8, 10]
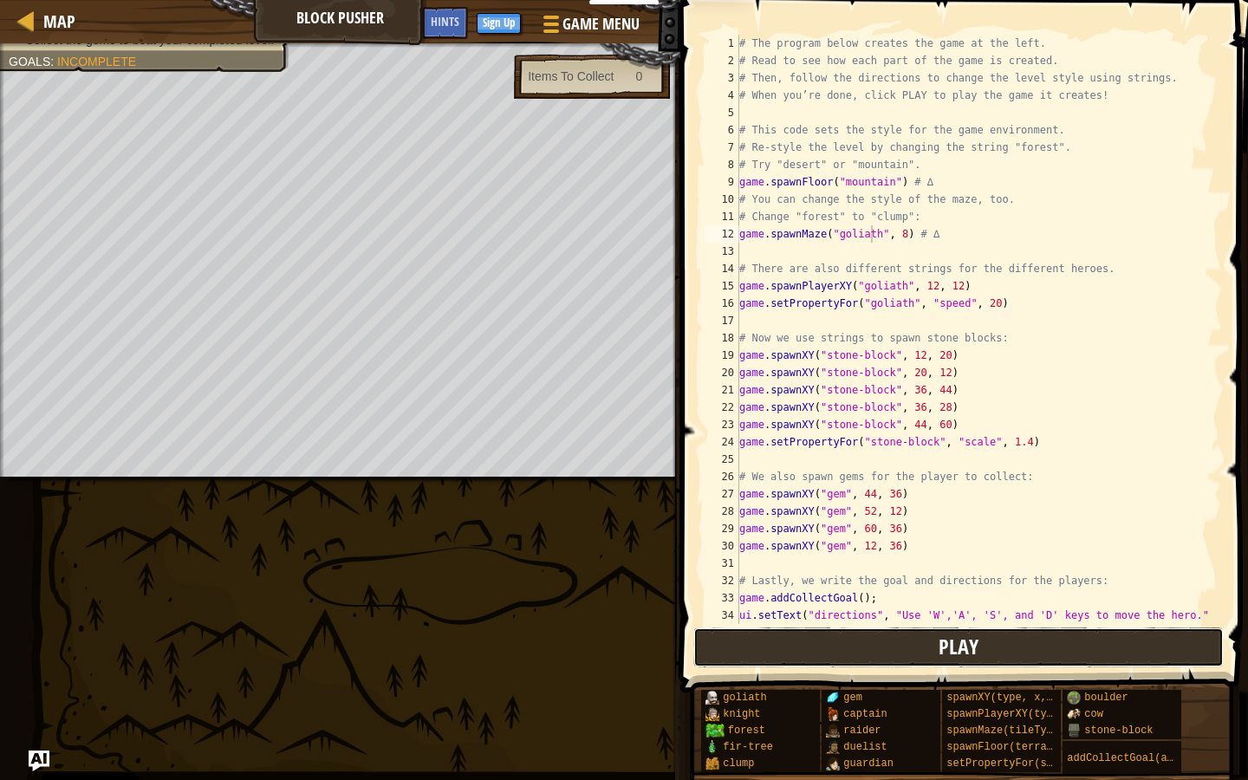
click at [895, 645] on span "Play" at bounding box center [959, 647] width 40 height 28
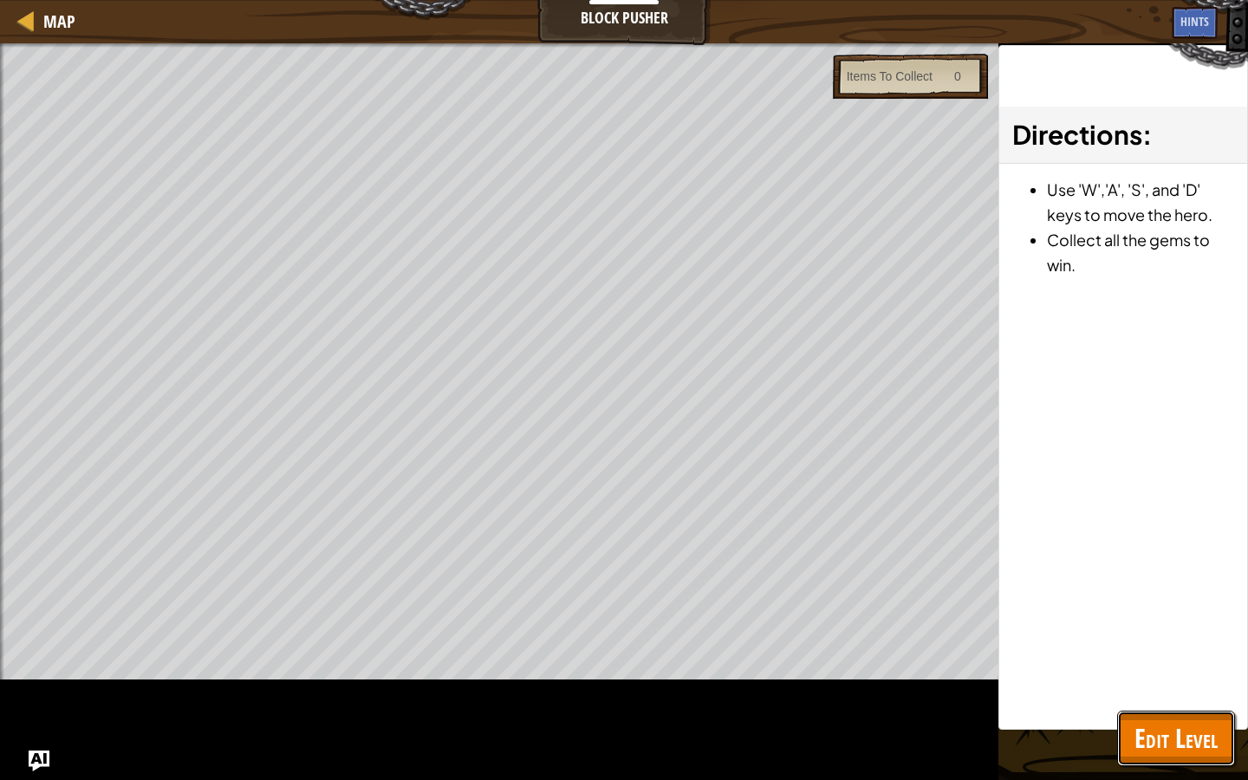
click at [895, 645] on span "Edit Level" at bounding box center [1176, 738] width 83 height 36
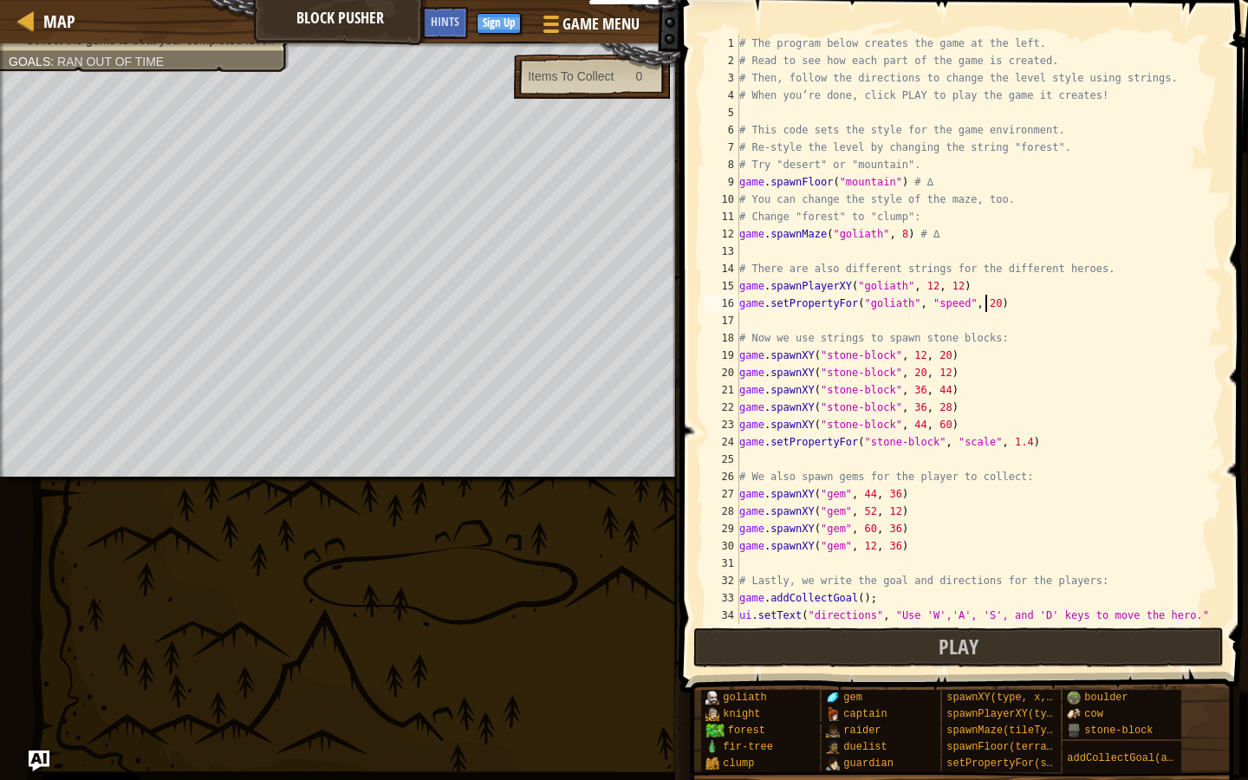
click at [895, 303] on div "# The program below creates the game at the left. # Read to see how each part o…" at bounding box center [972, 347] width 473 height 624
click at [878, 182] on div "# The program below creates the game at the left. # Read to see how each part o…" at bounding box center [972, 347] width 473 height 624
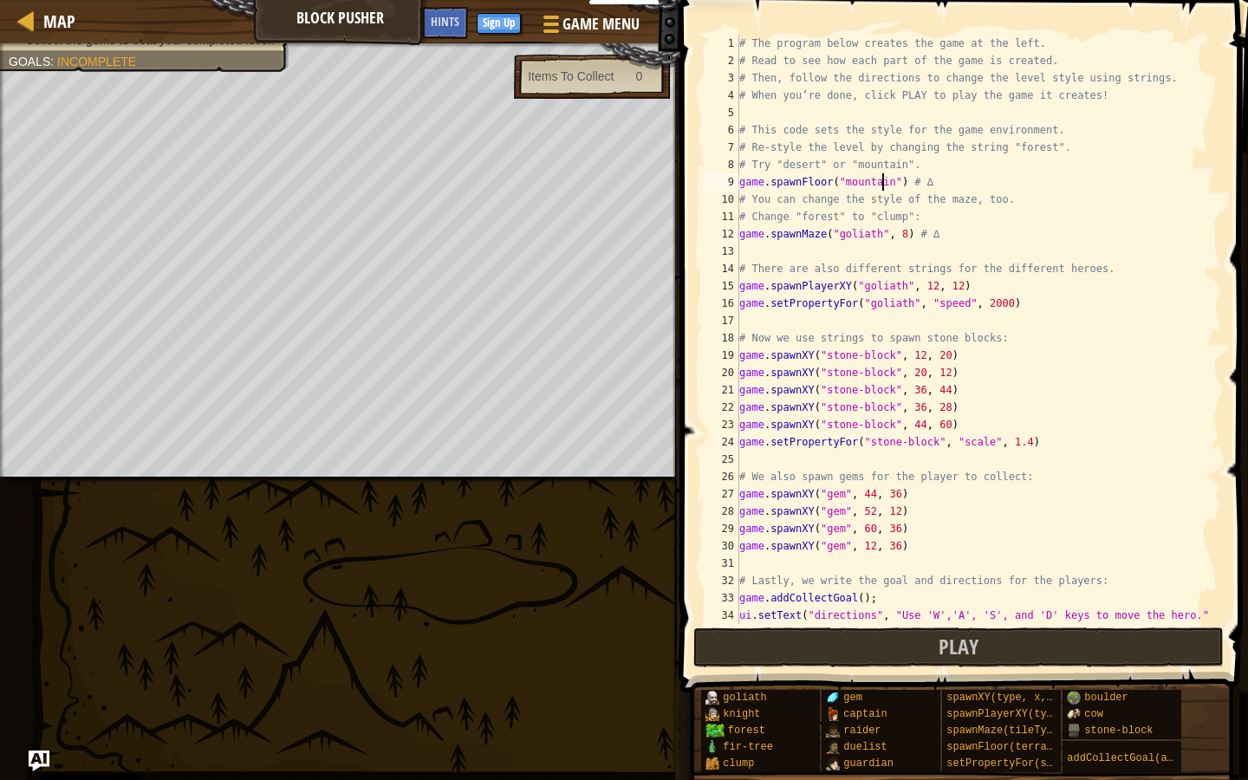
click at [882, 182] on div "# The program below creates the game at the left. # Read to see how each part o…" at bounding box center [972, 347] width 473 height 624
click at [869, 226] on div "# The program below creates the game at the left. # Read to see how each part o…" at bounding box center [972, 347] width 473 height 624
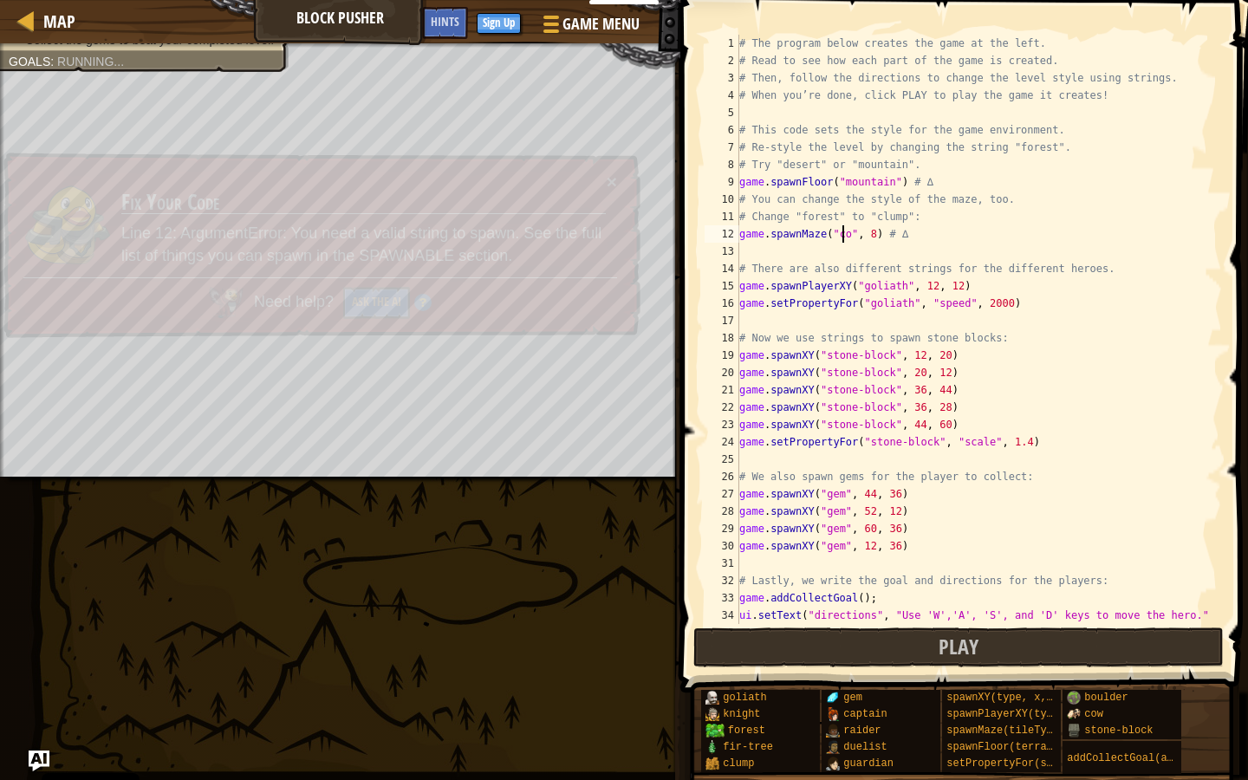
scroll to position [8, 9]
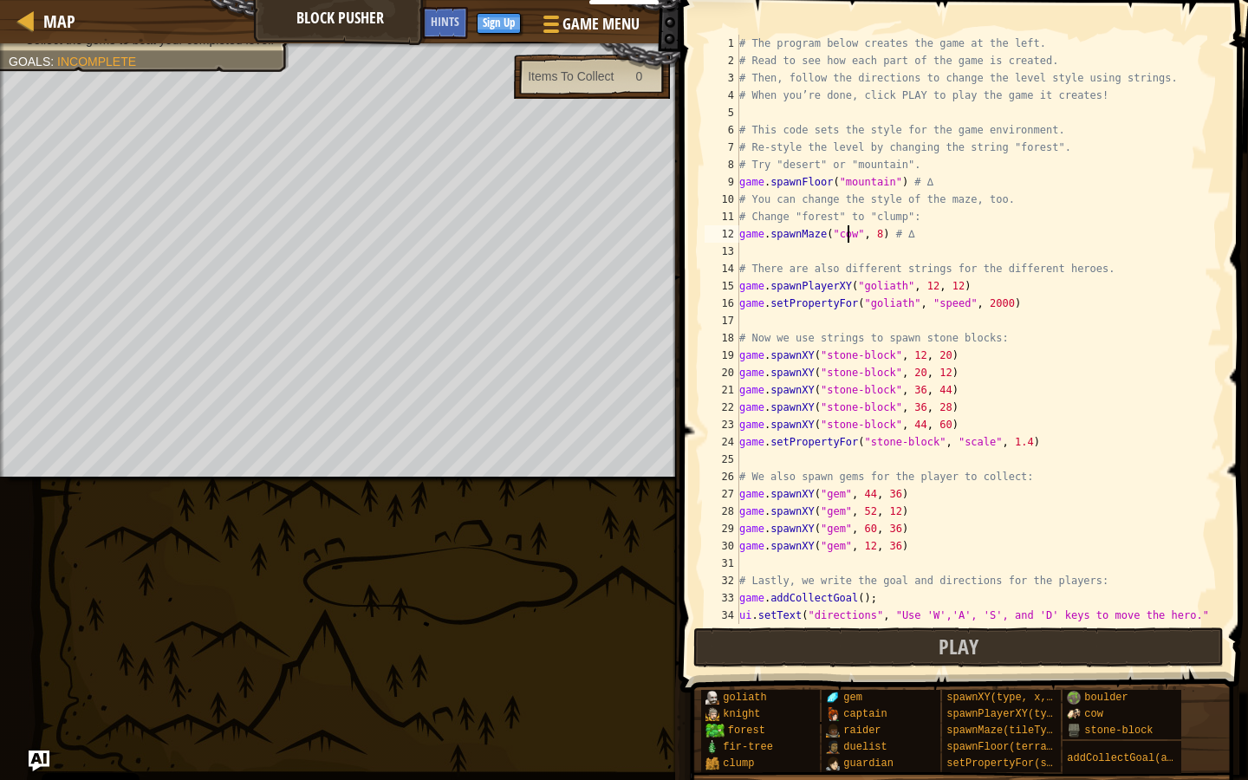
click at [869, 231] on div "# The program below creates the game at the left. # Read to see how each part o…" at bounding box center [972, 347] width 473 height 624
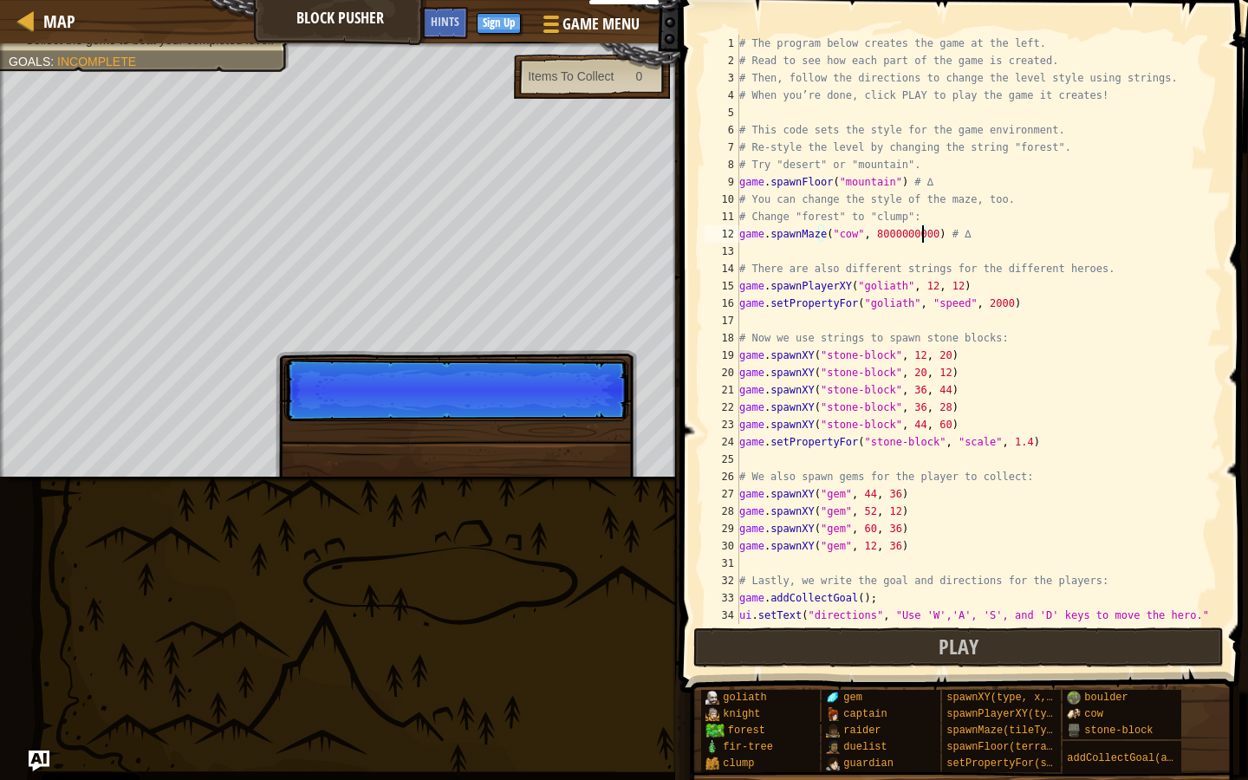
click at [844, 236] on div "# The program below creates the game at the left. # Read to see how each part o…" at bounding box center [972, 347] width 473 height 624
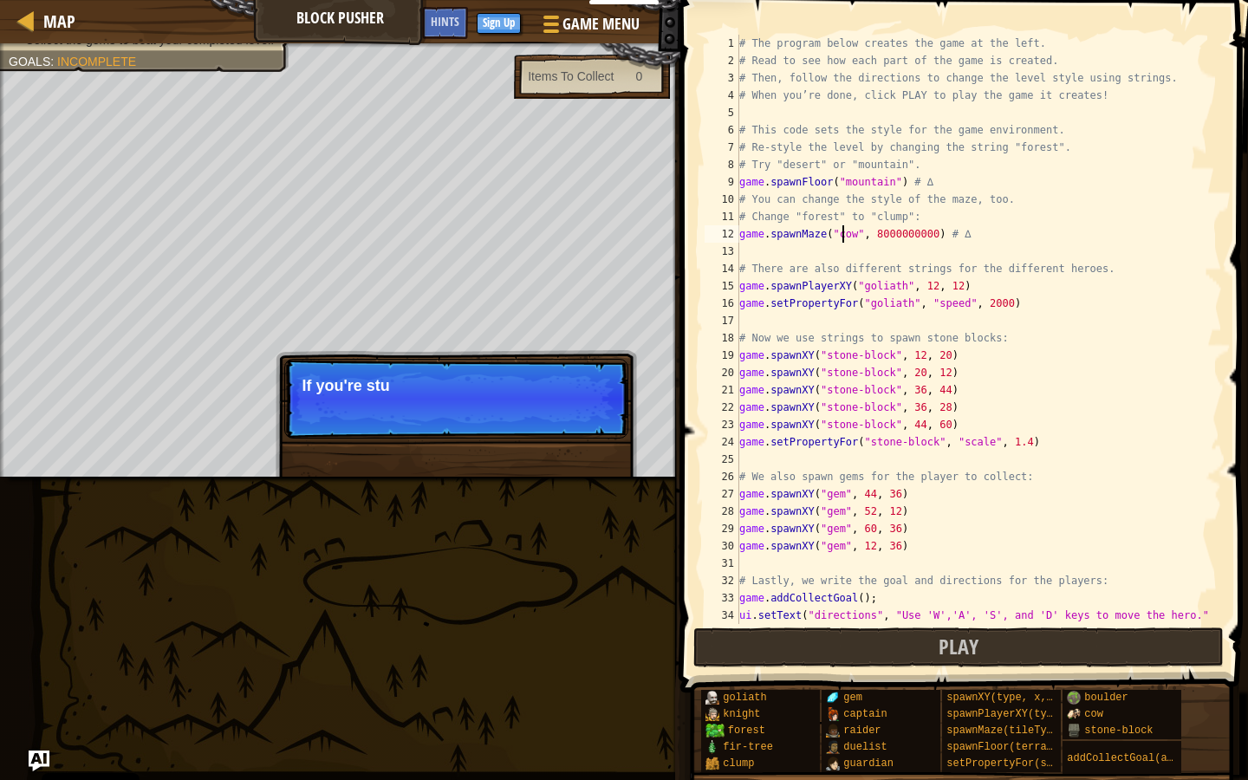
click at [846, 235] on div "# The program below creates the game at the left. # Read to see how each part o…" at bounding box center [972, 347] width 473 height 624
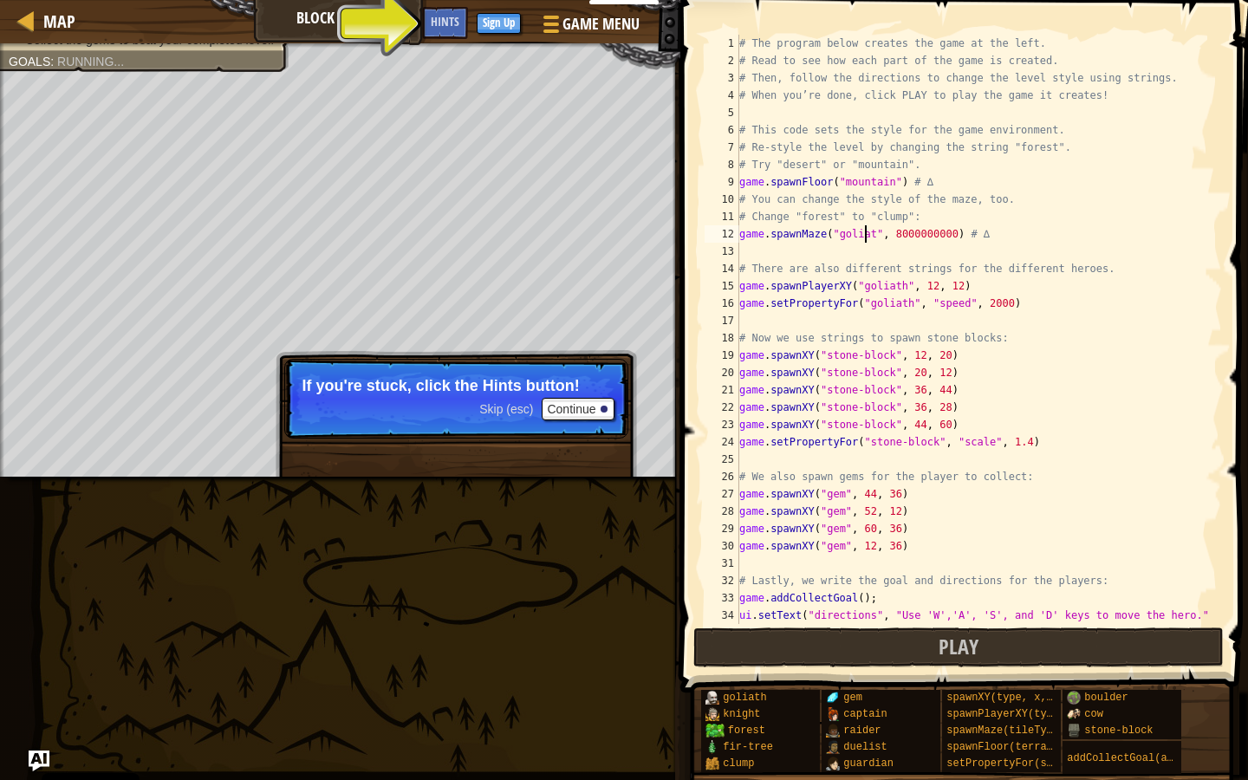
scroll to position [8, 10]
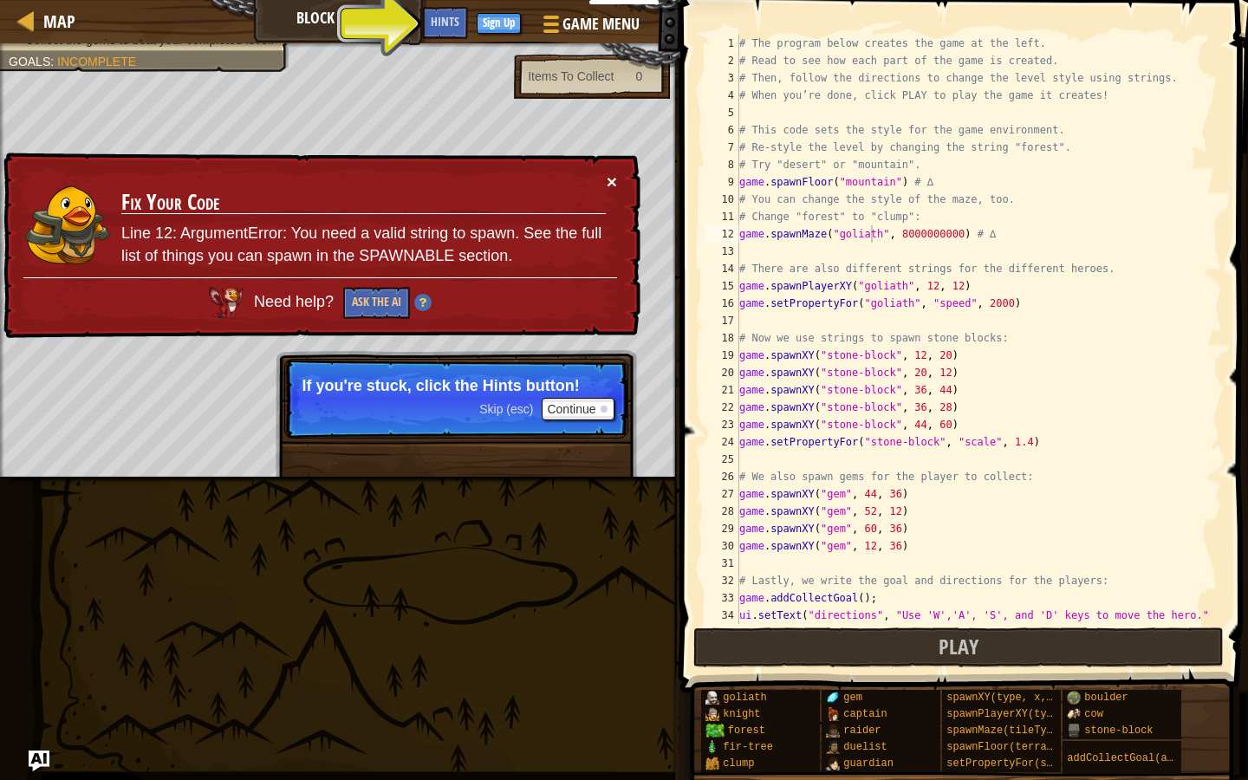
click at [614, 190] on button "×" at bounding box center [613, 186] width 11 height 18
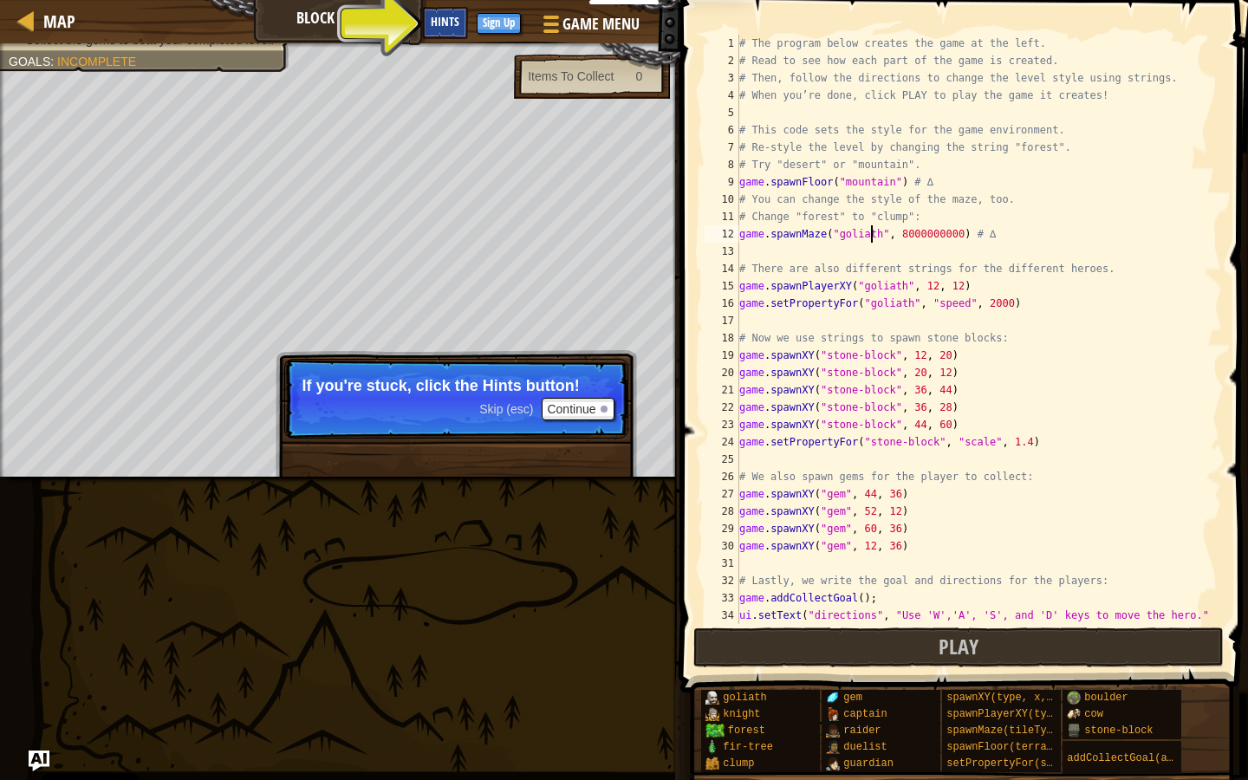
click at [459, 10] on div "Hints" at bounding box center [445, 23] width 46 height 32
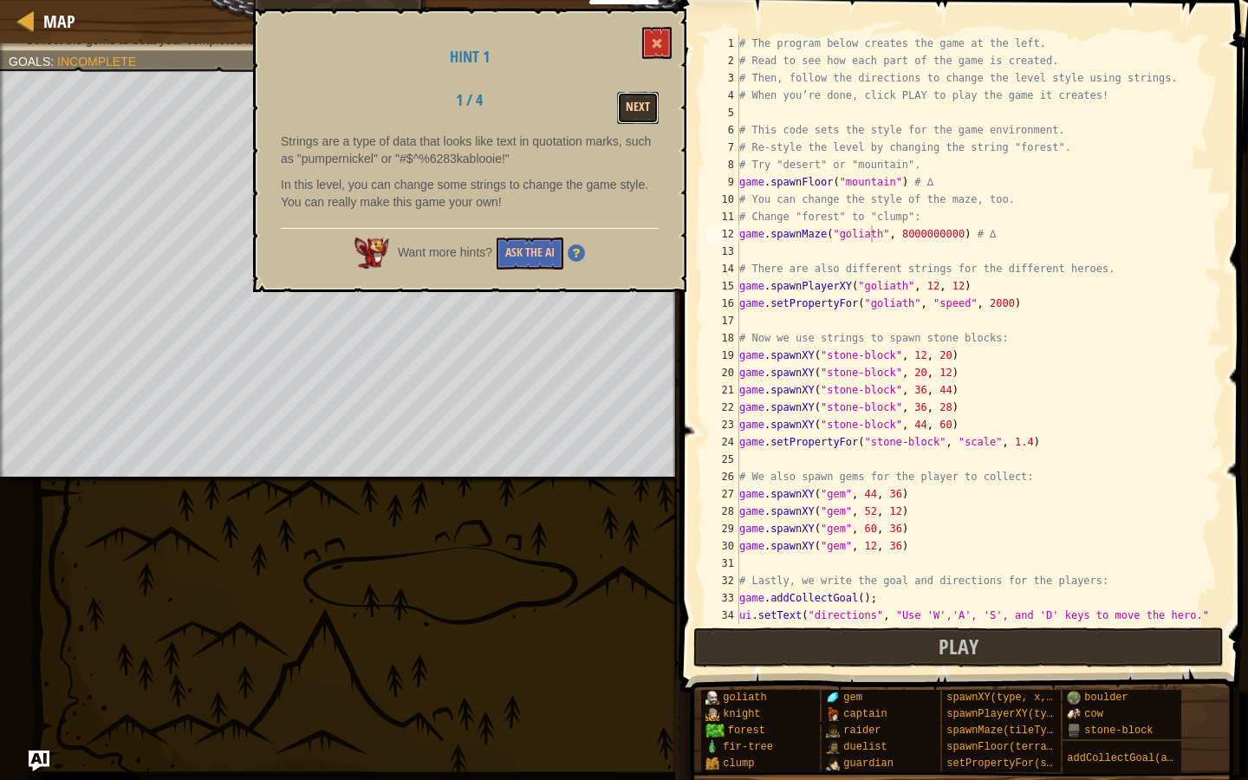
click at [645, 102] on button "Next" at bounding box center [638, 108] width 42 height 32
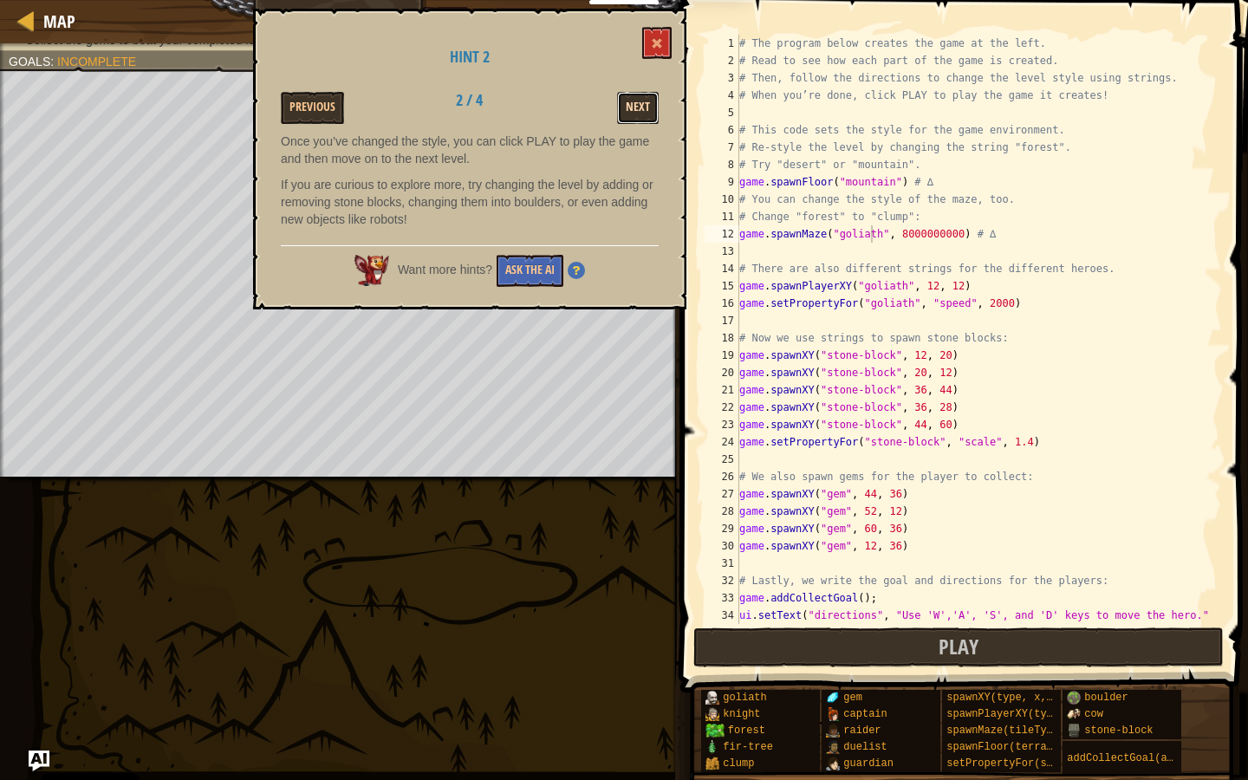
click at [650, 118] on button "Next" at bounding box center [638, 108] width 42 height 32
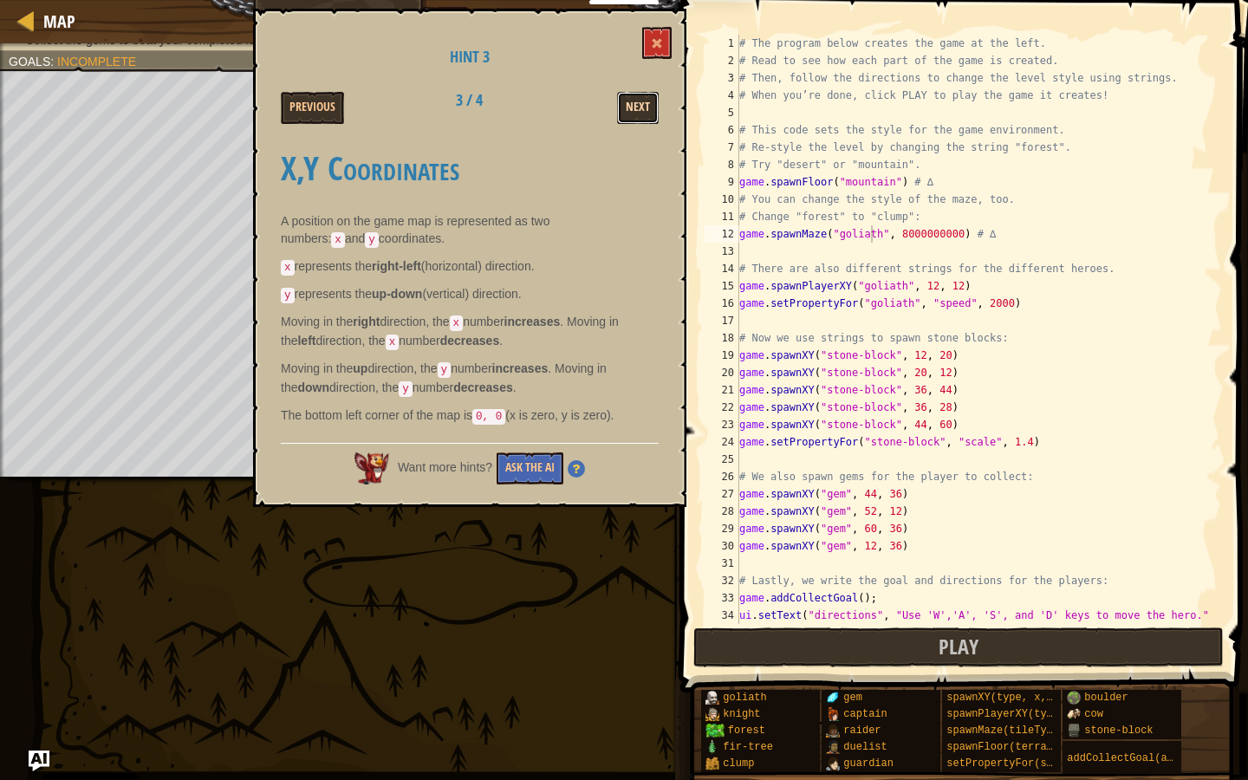
click at [651, 114] on button "Next" at bounding box center [638, 108] width 42 height 32
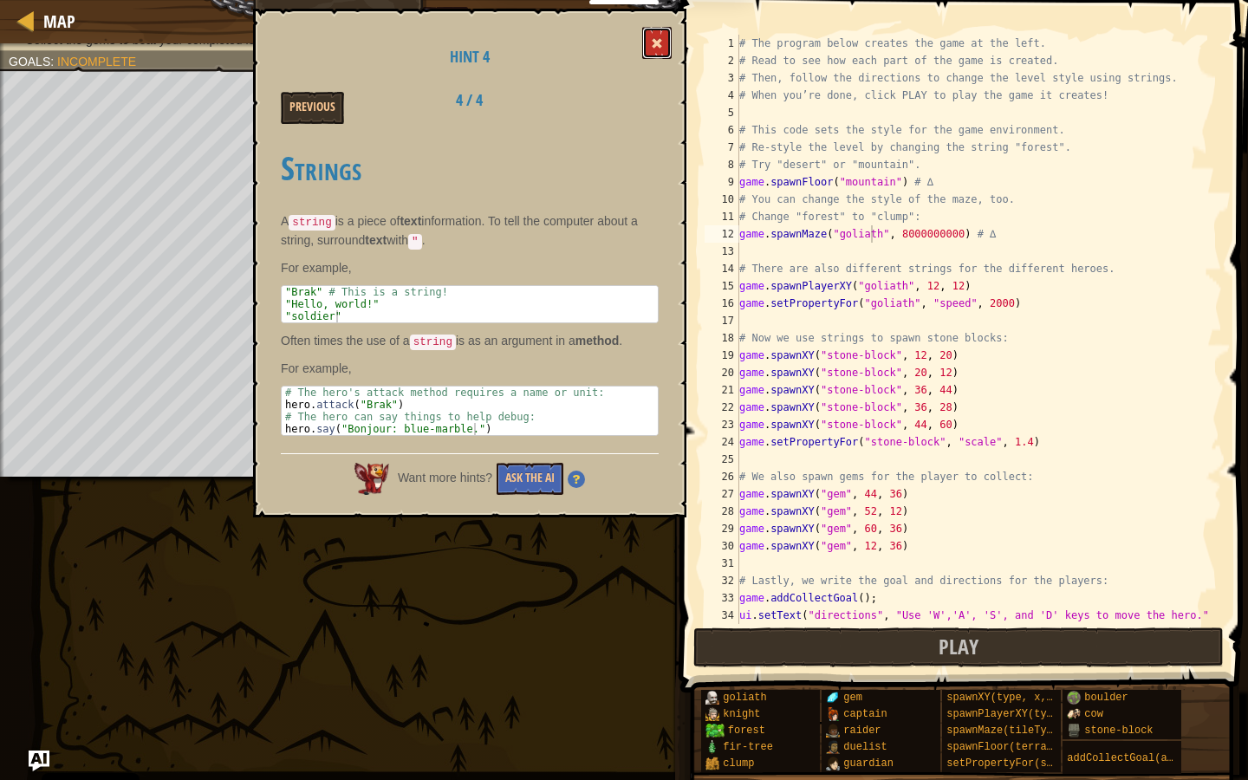
click at [658, 52] on button at bounding box center [656, 43] width 29 height 32
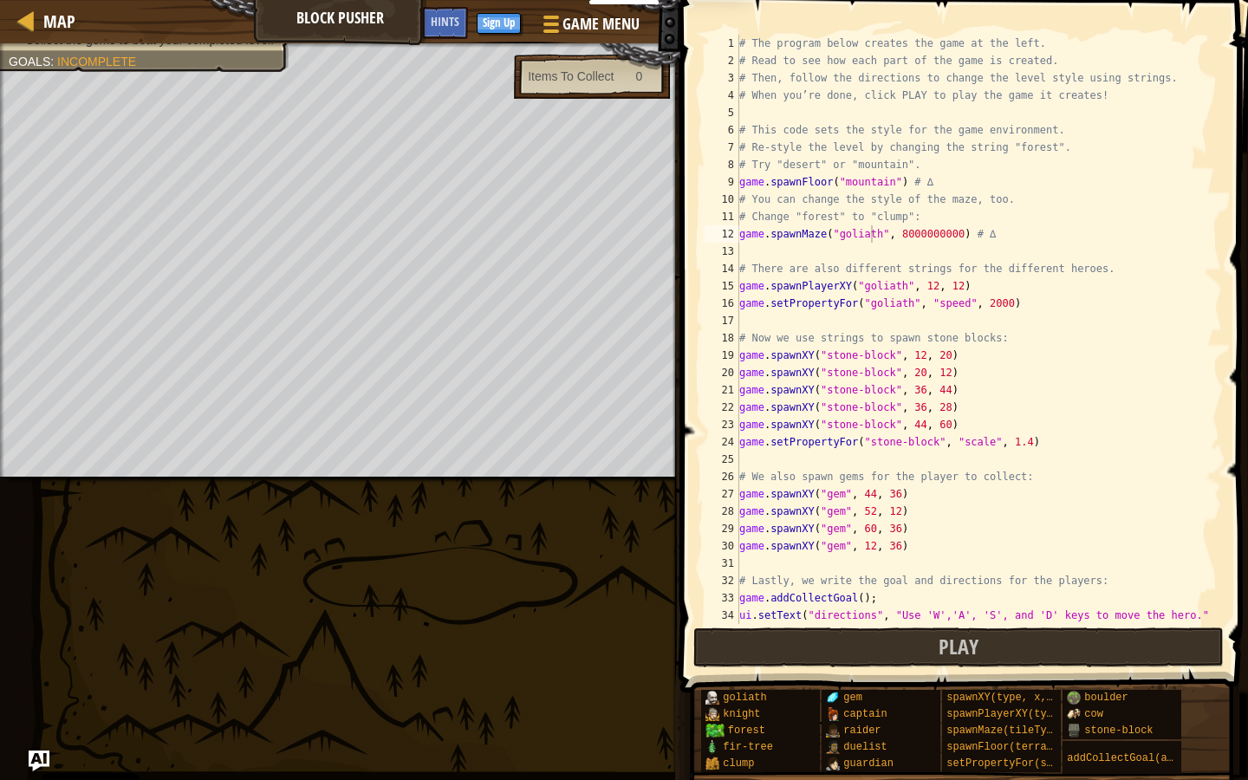
type textarea "game.spawnXY("gem", 12, 36)"
click at [862, 550] on div "# The program below creates the game at the left. # Read to see how each part o…" at bounding box center [972, 347] width 473 height 624
click at [865, 555] on div "# The program below creates the game at the left. # Read to see how each part o…" at bounding box center [972, 347] width 473 height 624
click at [862, 548] on div "# The program below creates the game at the left. # Read to see how each part o…" at bounding box center [972, 347] width 473 height 624
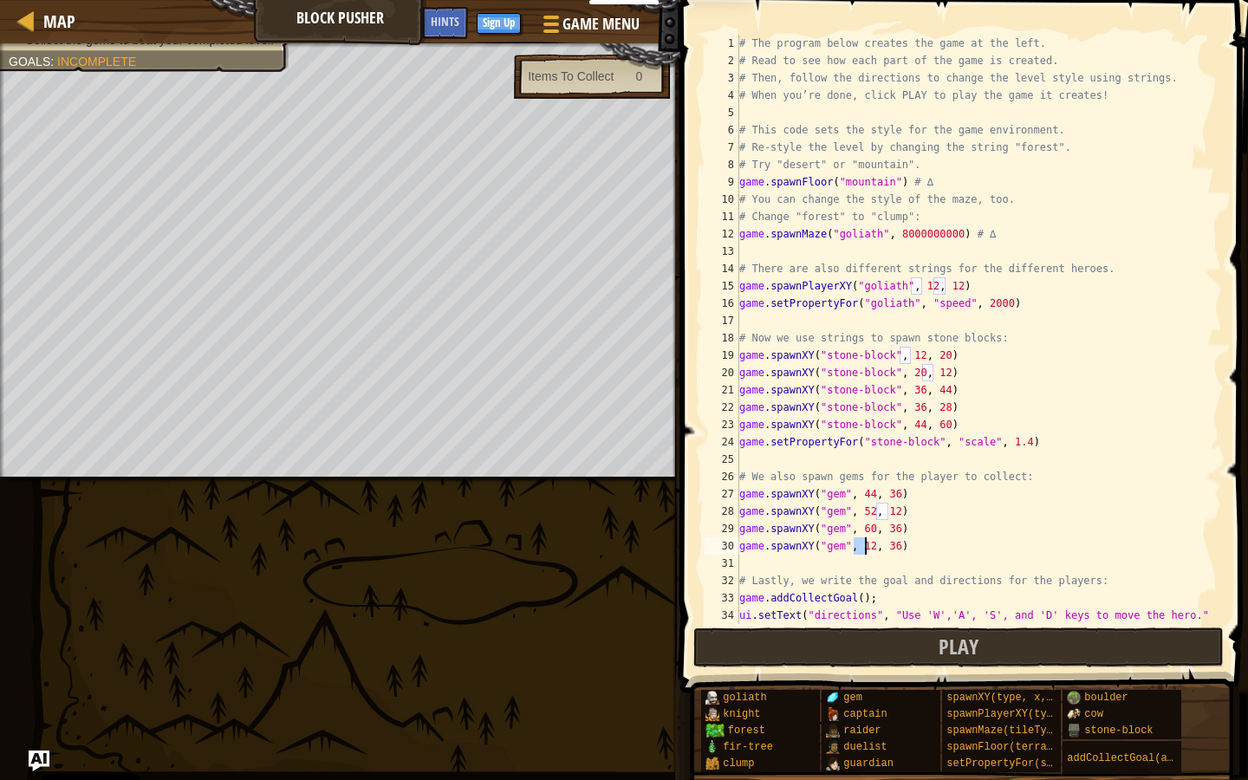
click at [863, 548] on div "# The program below creates the game at the left. # Read to see how each part o…" at bounding box center [972, 347] width 473 height 624
click at [866, 531] on div "# The program below creates the game at the left. # Read to see how each part o…" at bounding box center [972, 347] width 473 height 624
click at [865, 509] on div "# The program below creates the game at the left. # Read to see how each part o…" at bounding box center [972, 347] width 473 height 624
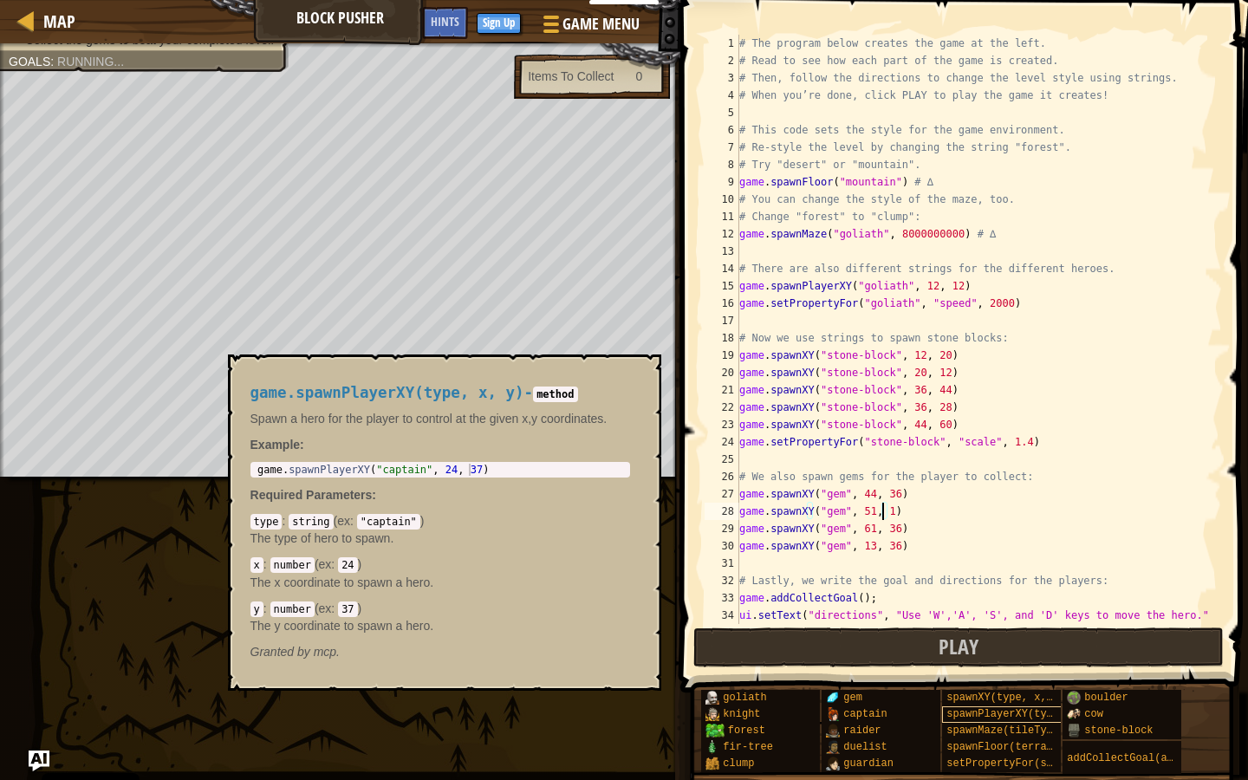
scroll to position [8, 11]
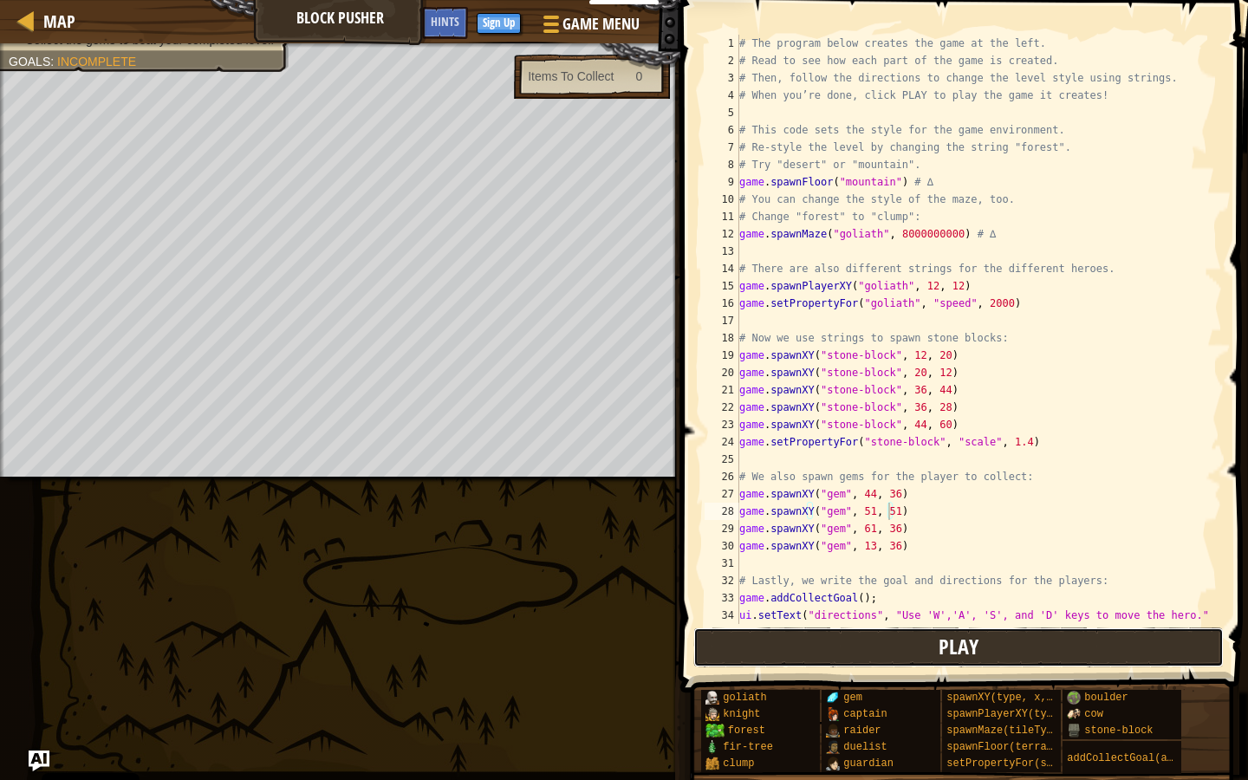
click at [895, 645] on button "Play" at bounding box center [958, 648] width 531 height 40
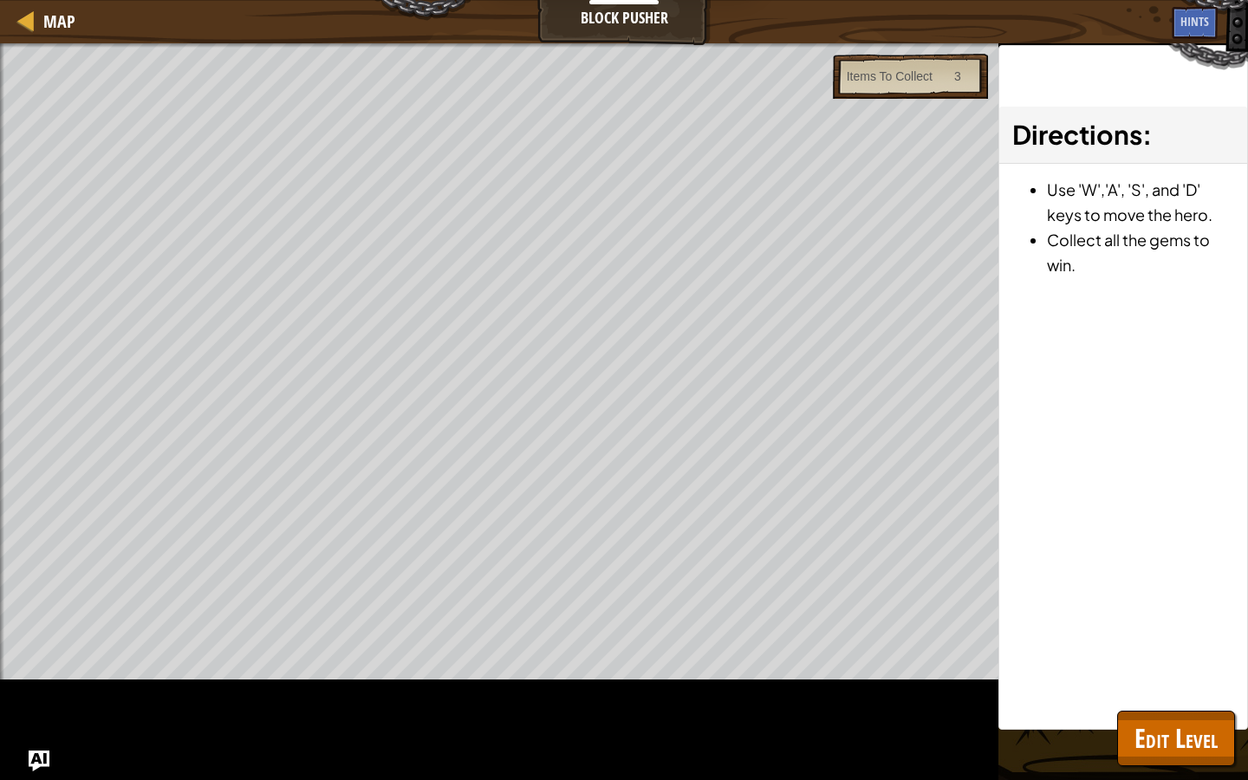
click at [895, 645] on div "Learn about strings. Use strings to change the floors and the maze. Collect the…" at bounding box center [624, 411] width 1248 height 737
click at [895, 645] on button "Edit Level" at bounding box center [1176, 738] width 118 height 55
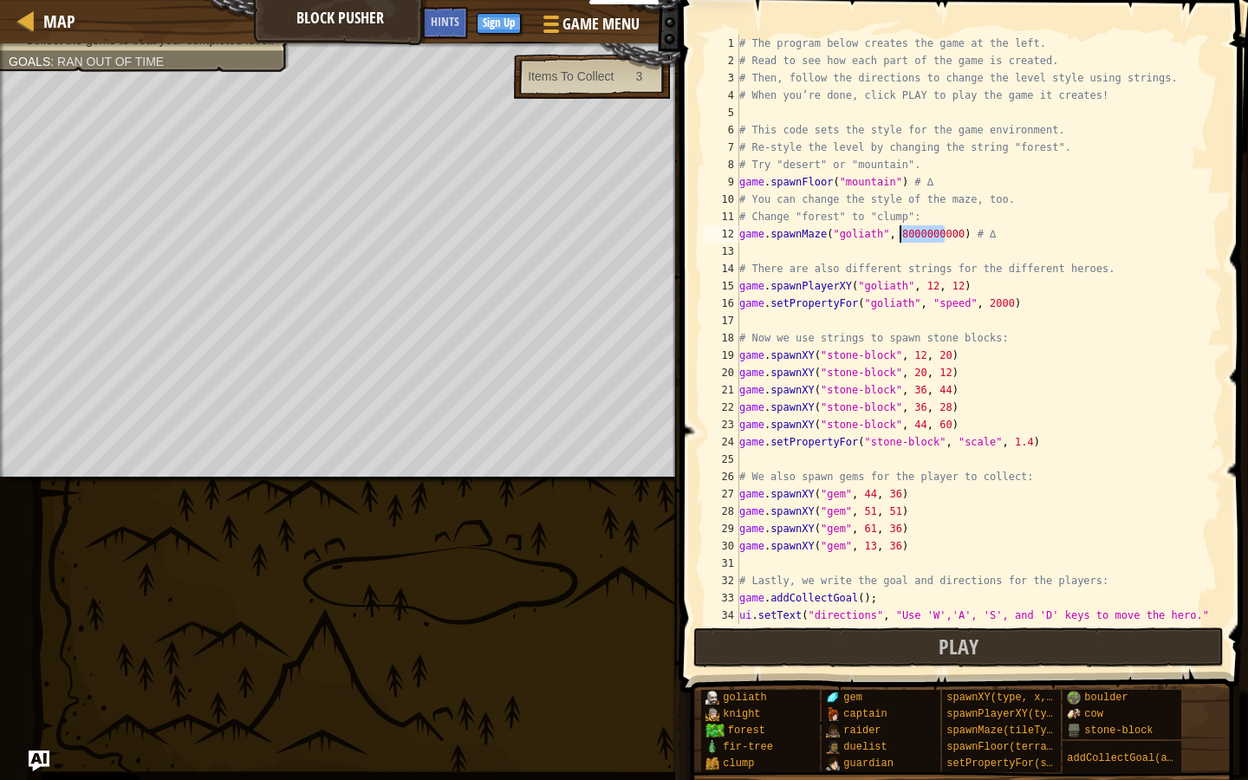
drag, startPoint x: 947, startPoint y: 236, endPoint x: 901, endPoint y: 239, distance: 46.1
click at [895, 239] on div "# The program below creates the game at the left. # Read to see how each part o…" at bounding box center [972, 347] width 473 height 624
click at [895, 634] on button "Play" at bounding box center [958, 648] width 531 height 40
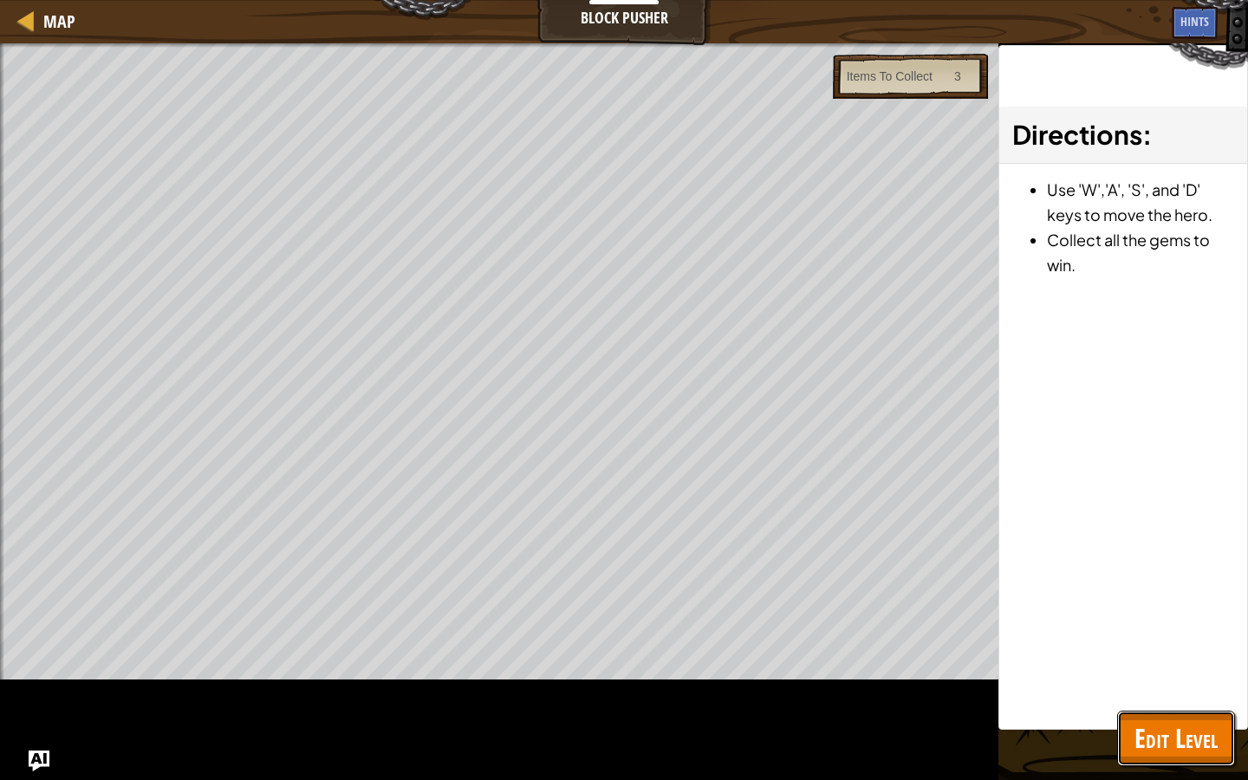
click at [895, 645] on span "Edit Level" at bounding box center [1176, 738] width 83 height 36
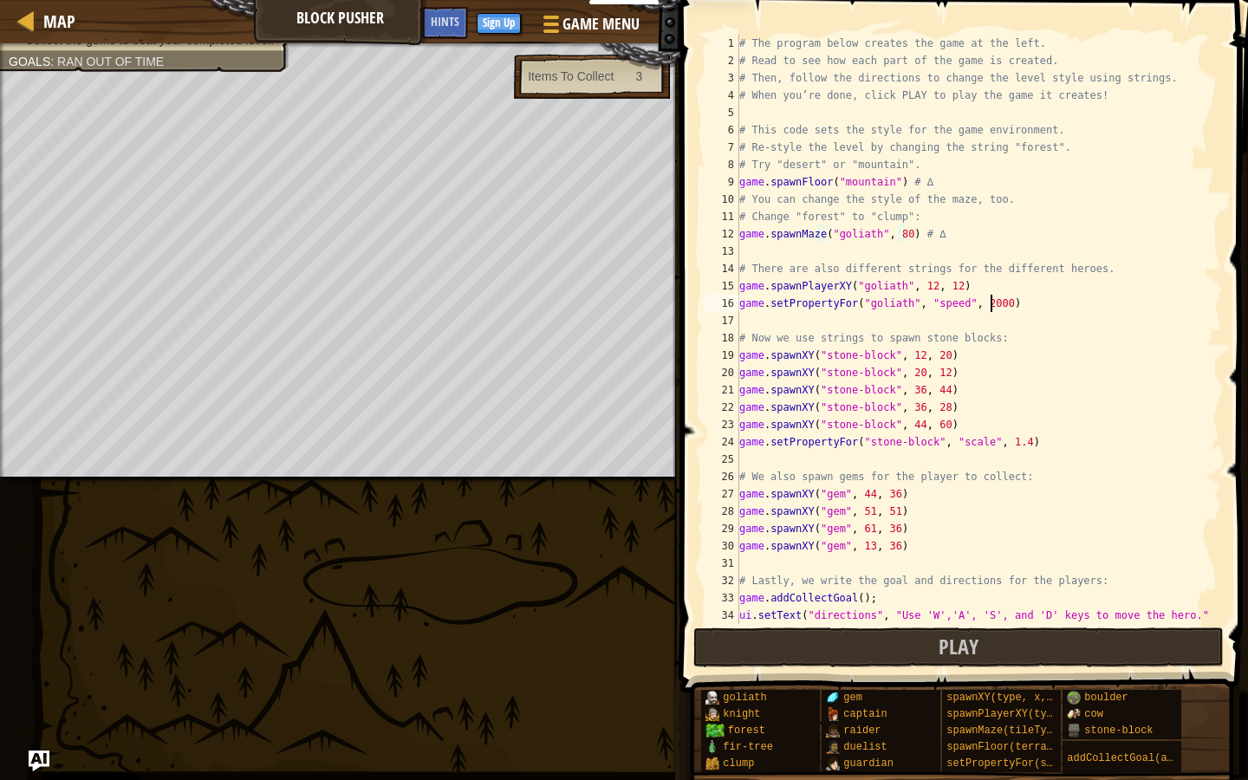
click at [895, 307] on div "# The program below creates the game at the left. # Read to see how each part o…" at bounding box center [972, 347] width 473 height 624
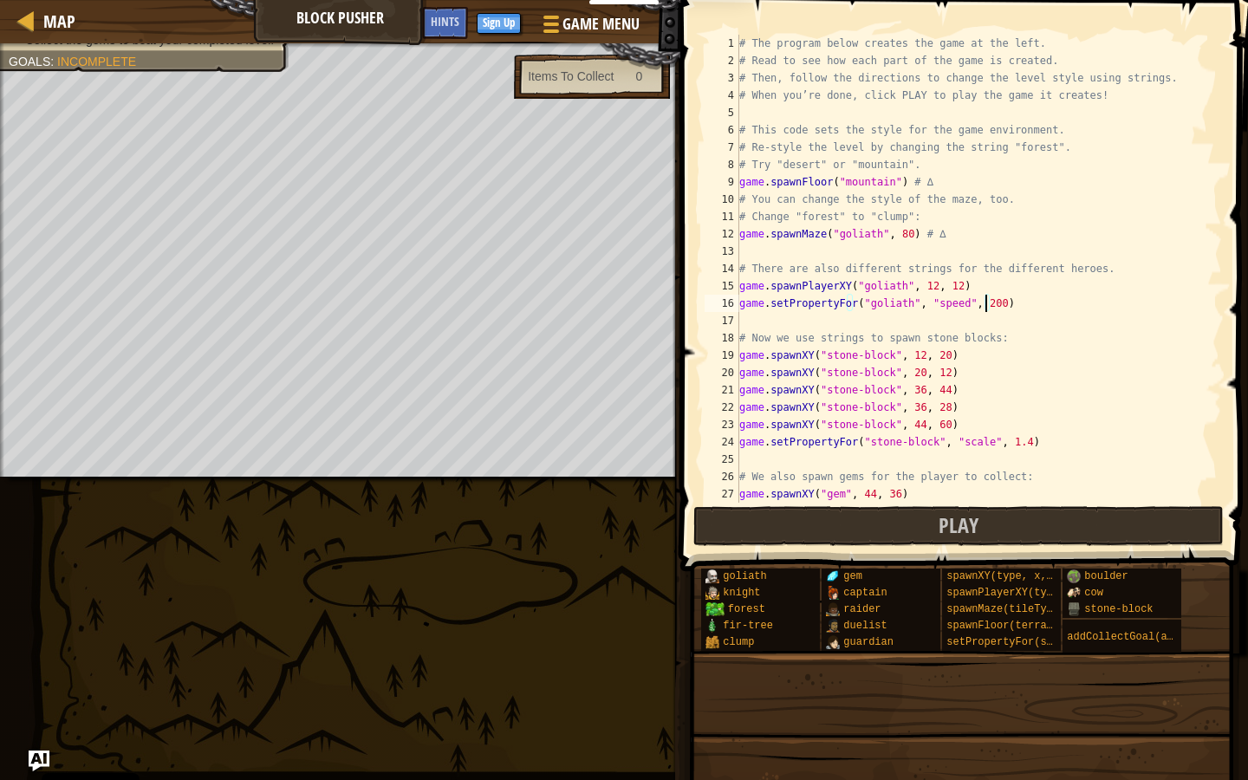
type textarea "game.setPropertyFor("goliath", "speed", 20)"
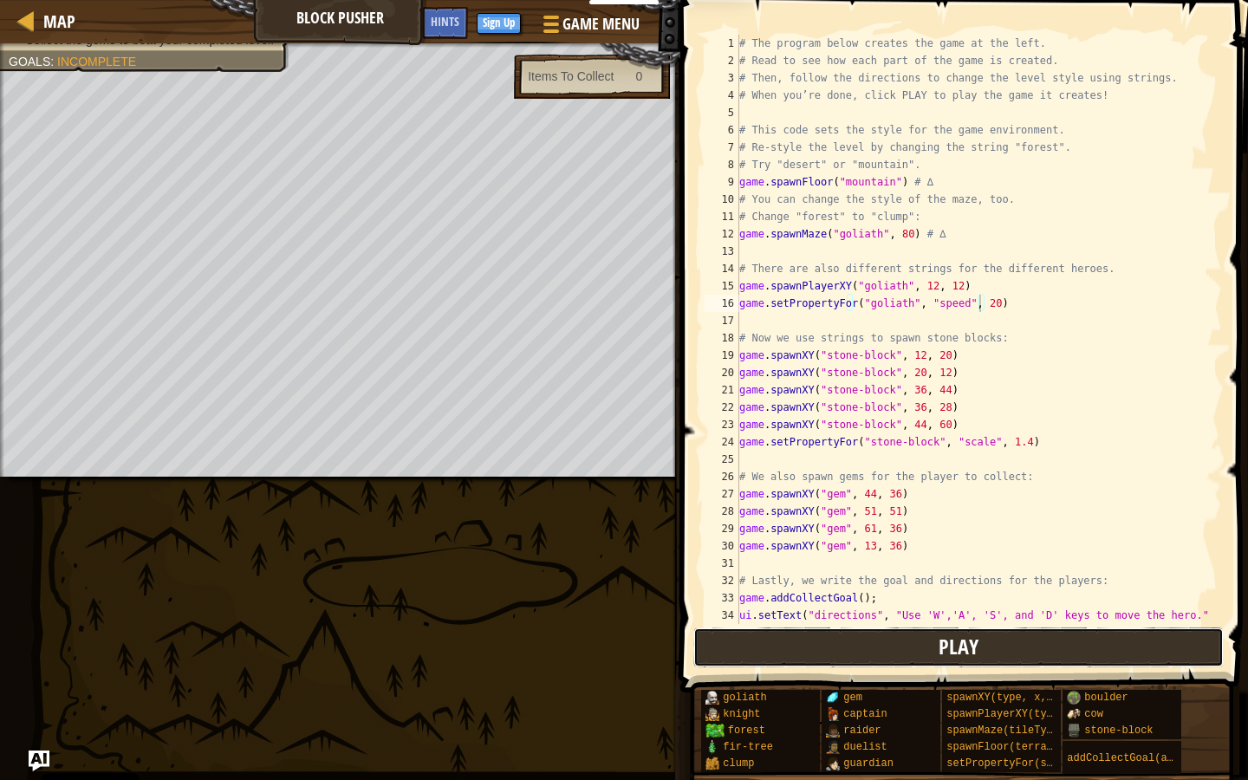
click at [895, 639] on button "Play" at bounding box center [958, 648] width 531 height 40
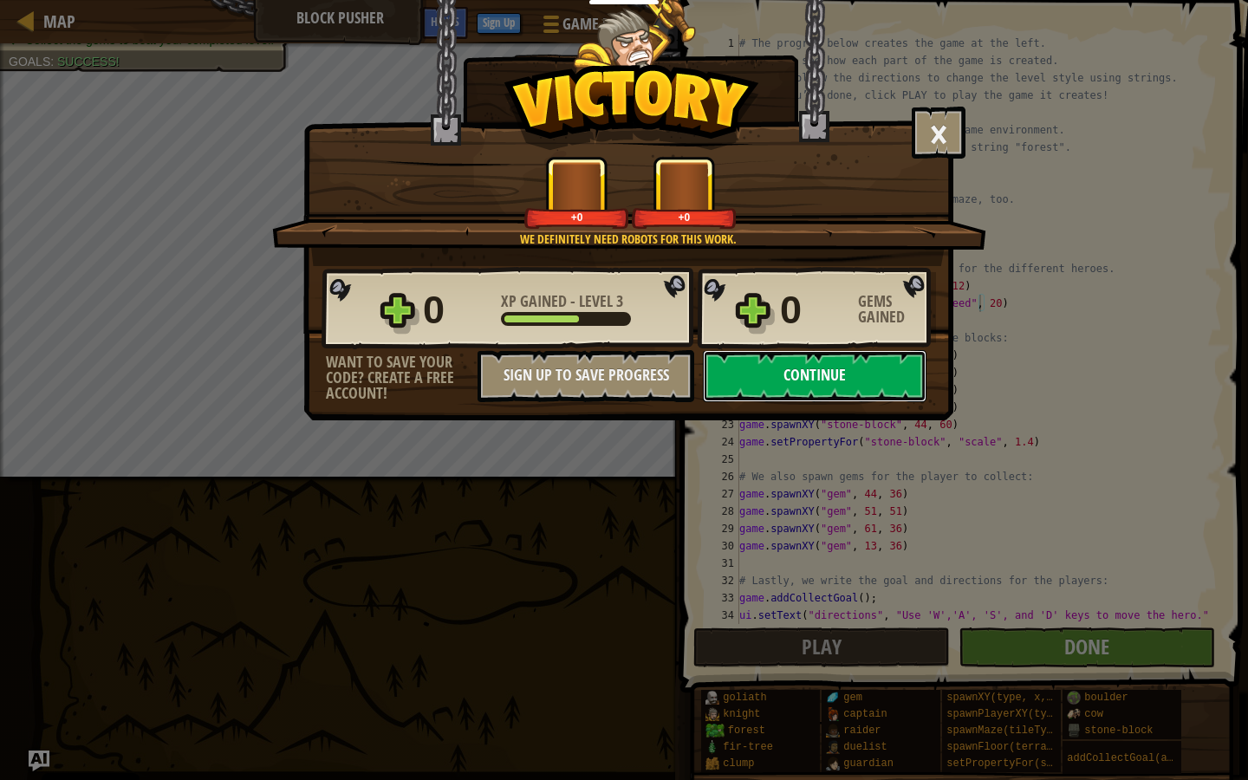
click at [747, 388] on button "Continue" at bounding box center [815, 376] width 224 height 52
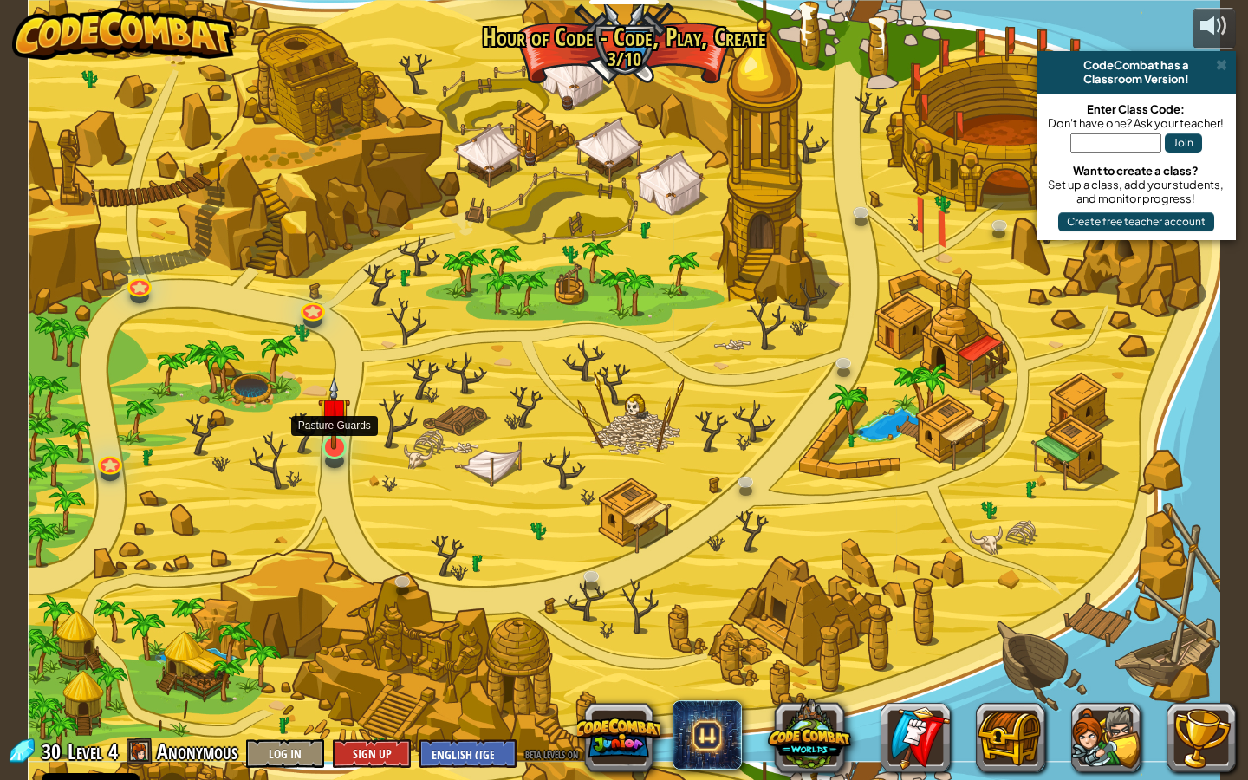
click at [332, 443] on img at bounding box center [334, 413] width 32 height 73
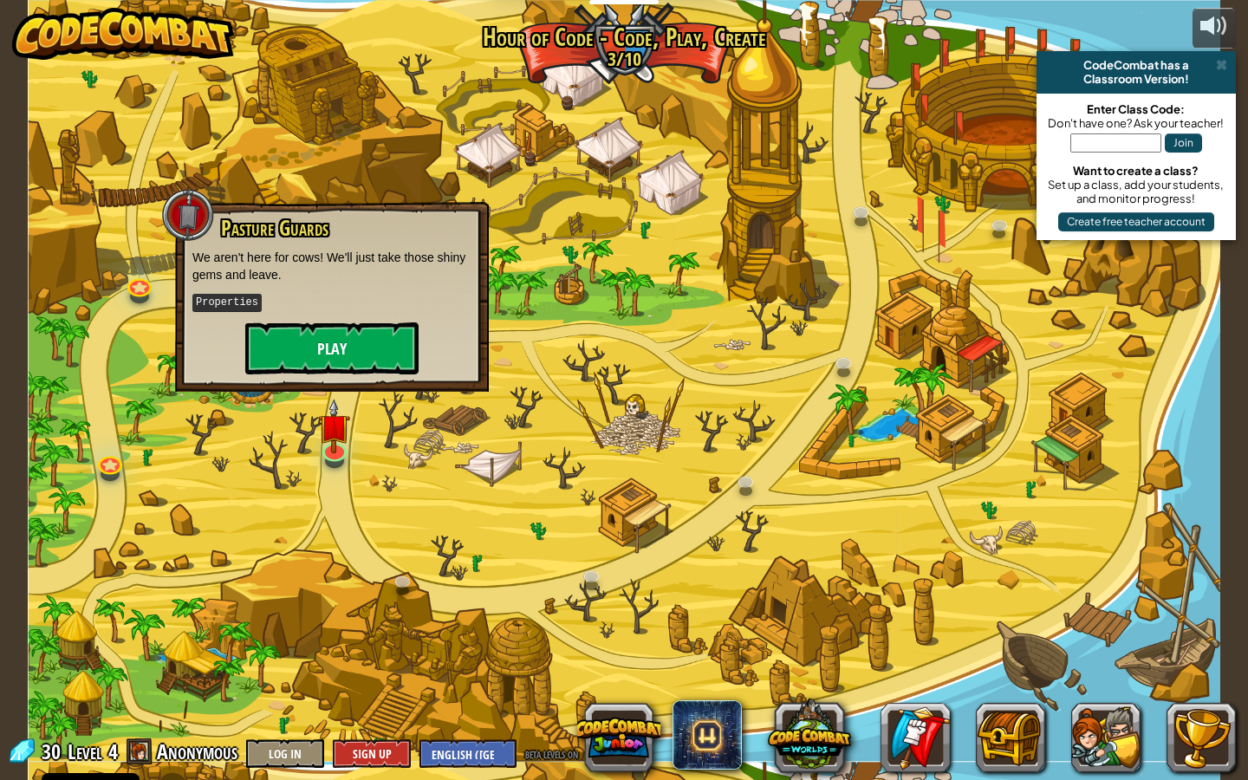
drag, startPoint x: 352, startPoint y: 400, endPoint x: 360, endPoint y: 340, distance: 60.3
click at [351, 387] on div "Phase Shift (Locked) Add side-scrolling to your platformer. Events Code, Play, …" at bounding box center [625, 390] width 1194 height 780
click at [360, 340] on button "Play" at bounding box center [331, 348] width 173 height 52
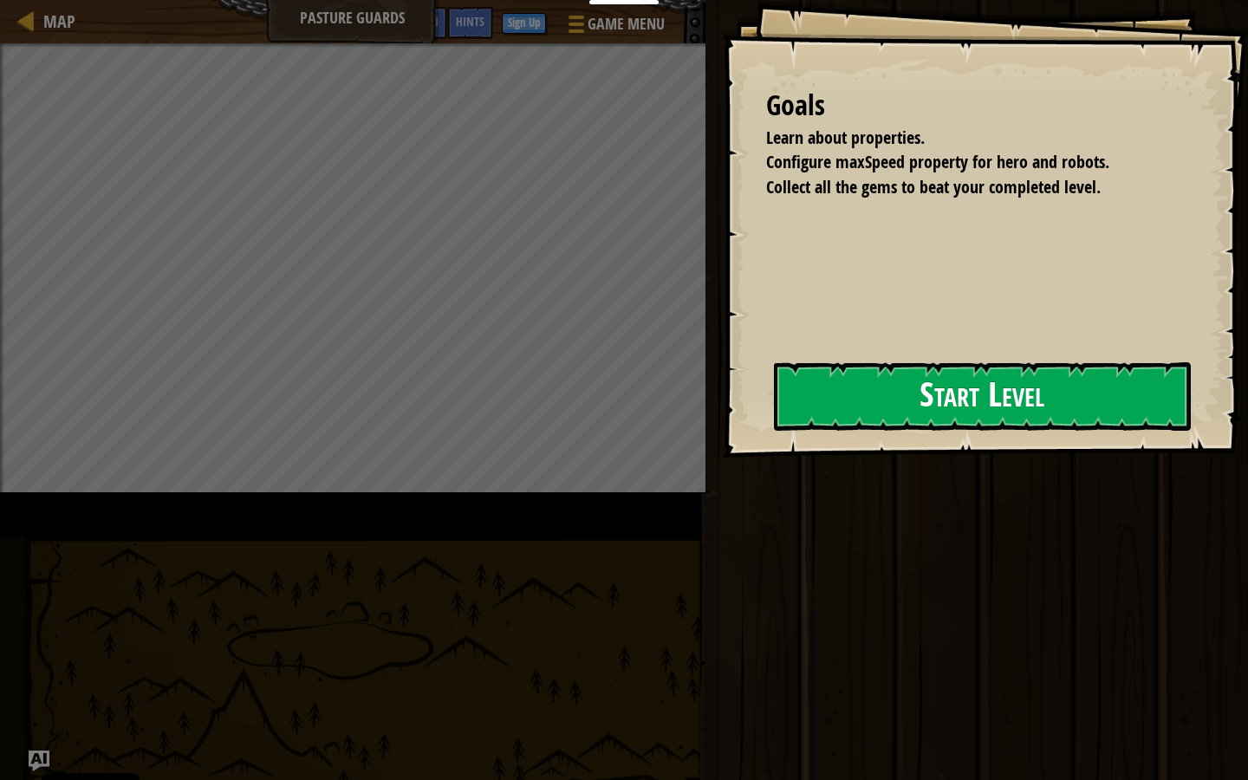
click at [774, 418] on button "Start Level" at bounding box center [982, 396] width 417 height 68
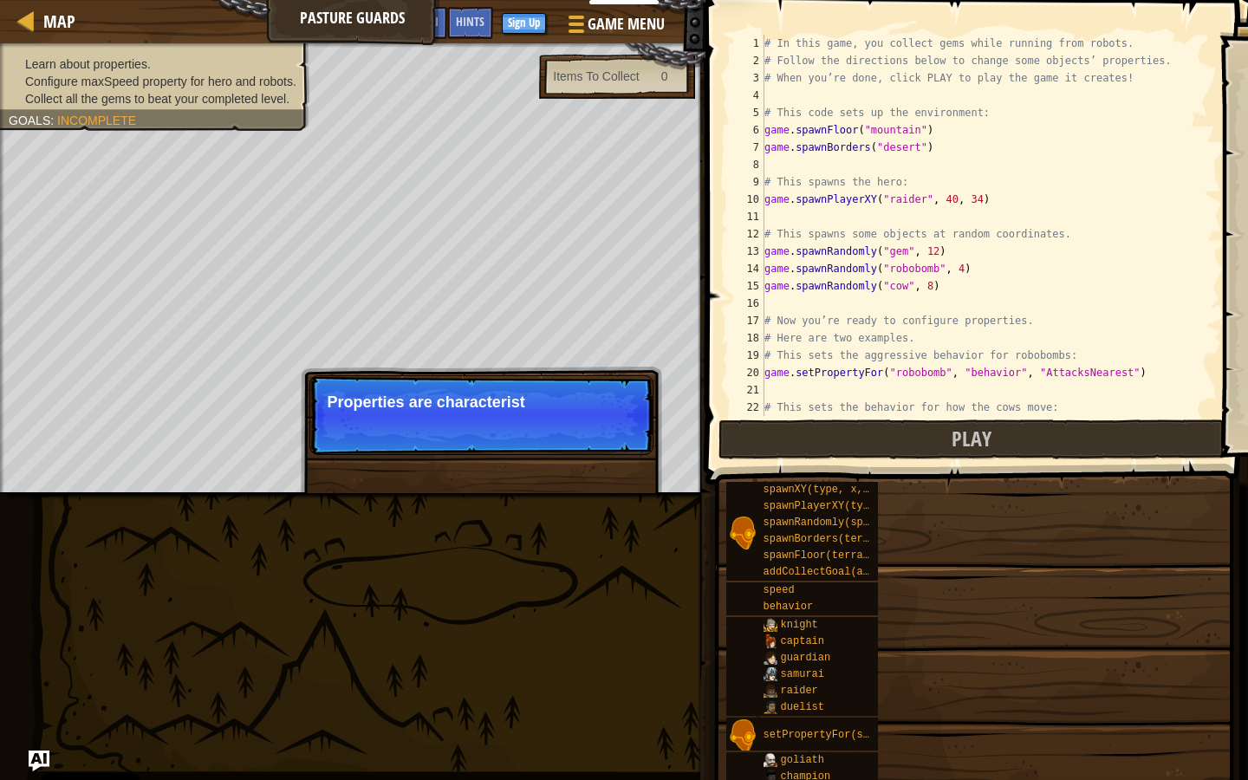
click at [570, 394] on p "Properties are characterist" at bounding box center [482, 402] width 308 height 17
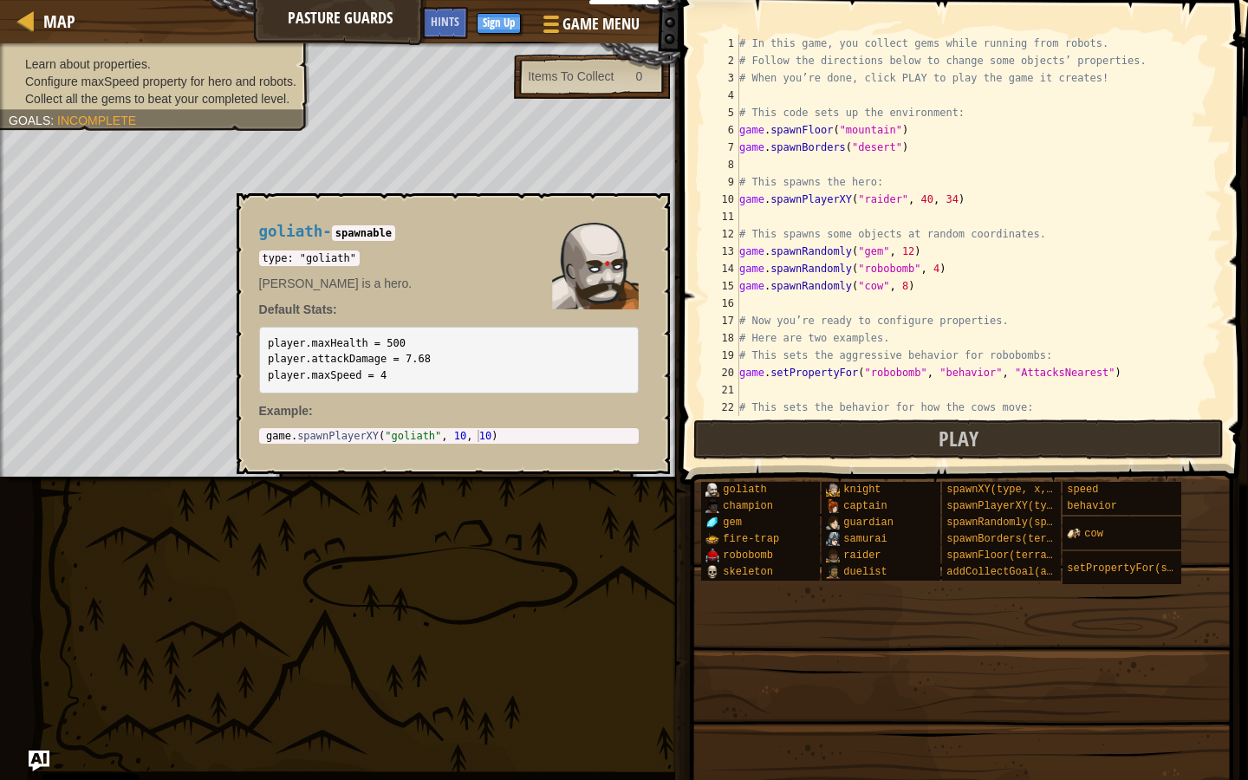
scroll to position [121, 0]
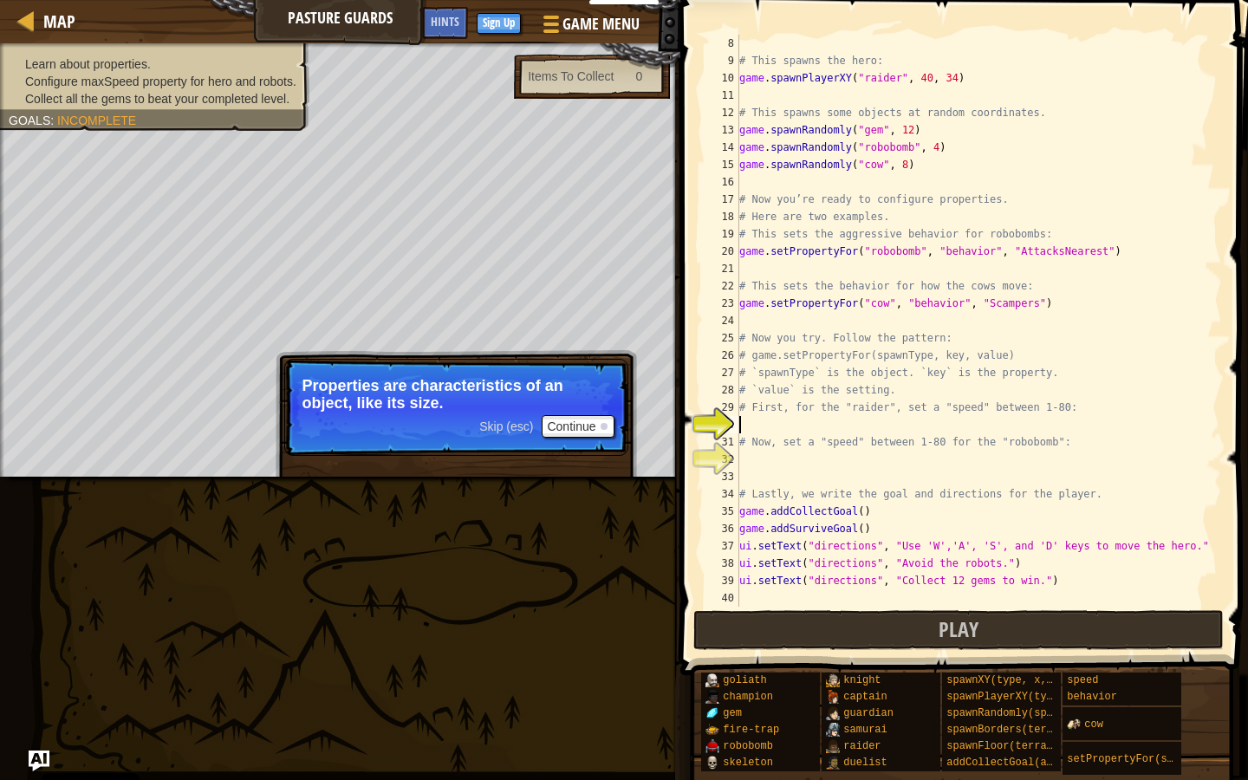
click at [774, 435] on div "# This spawns the hero: game . spawnPlayerXY ( "raider" , 40 , 34 ) # This spaw…" at bounding box center [972, 338] width 473 height 607
type textarea "# Now, set a "speed" between 1-80 for the "robobomb":"
click at [550, 407] on p "Properties are characteristics of an object, like its size." at bounding box center [457, 394] width 308 height 35
click at [516, 435] on div "Skip (esc) Continue" at bounding box center [546, 426] width 134 height 23
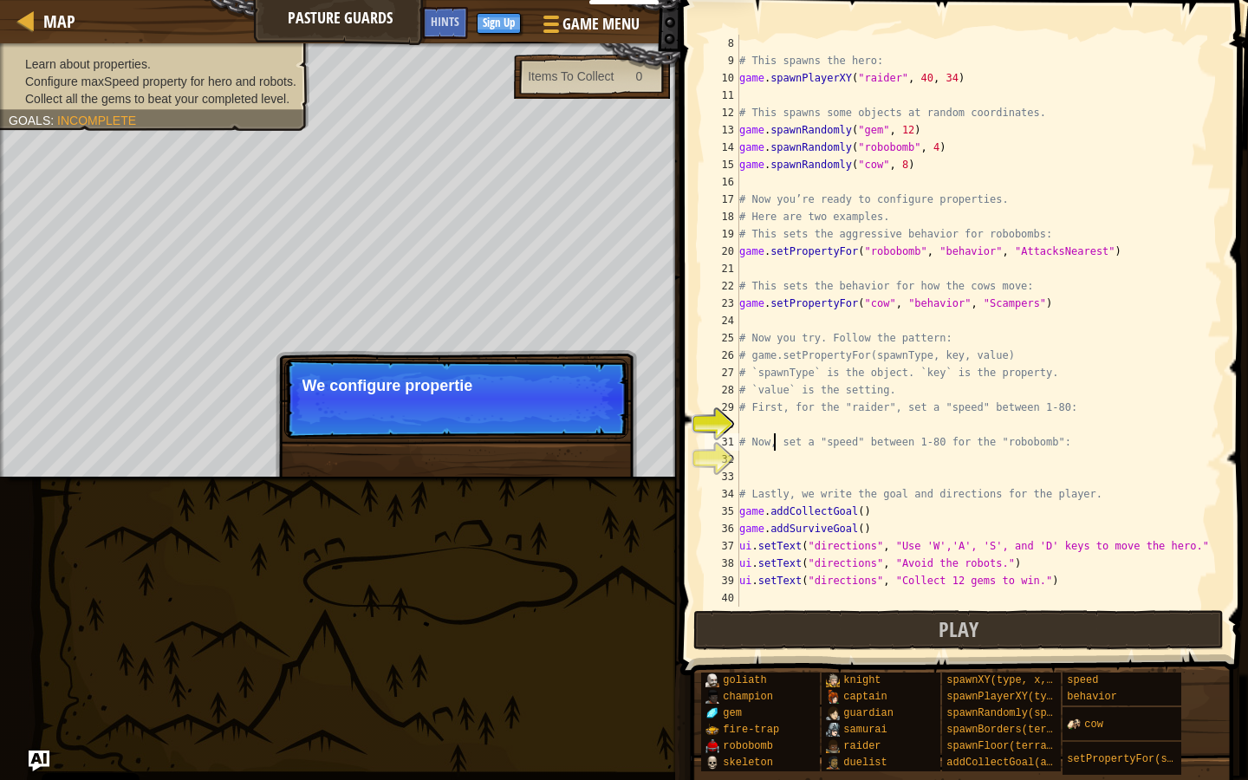
click at [531, 408] on p "Skip (esc) Continue We configure propertie" at bounding box center [456, 399] width 344 height 80
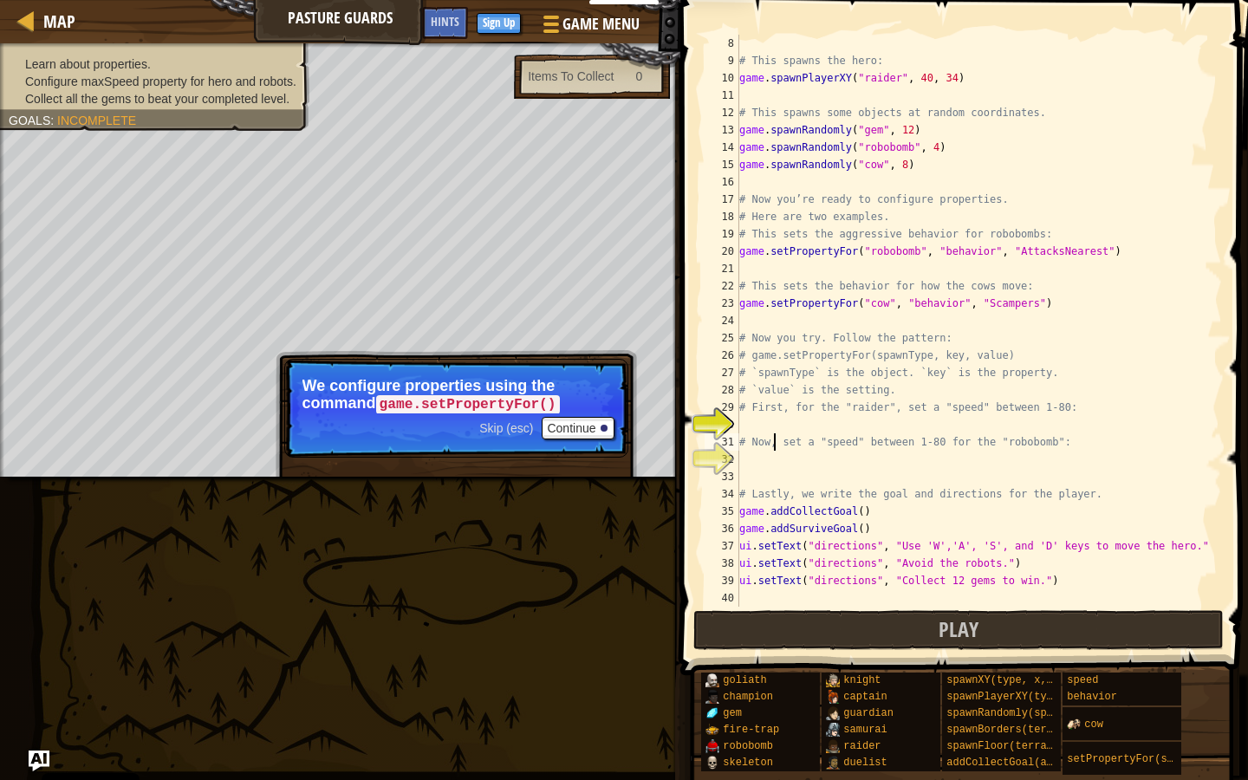
click at [748, 436] on div "# This spawns the hero: game . spawnPlayerXY ( "raider" , 40 , 34 ) # This spaw…" at bounding box center [972, 338] width 473 height 607
click at [744, 426] on div "# This spawns the hero: game . spawnPlayerXY ( "raider" , 40 , 34 ) # This spaw…" at bounding box center [972, 338] width 473 height 607
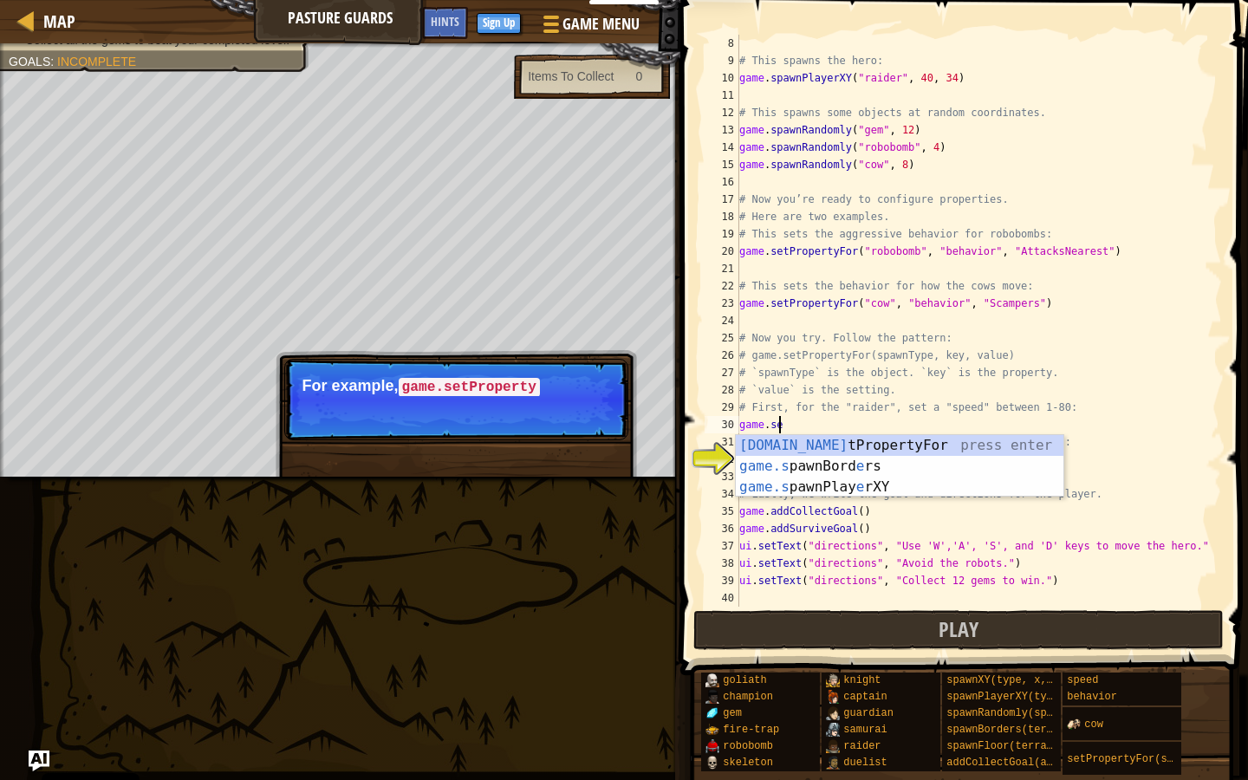
scroll to position [8, 3]
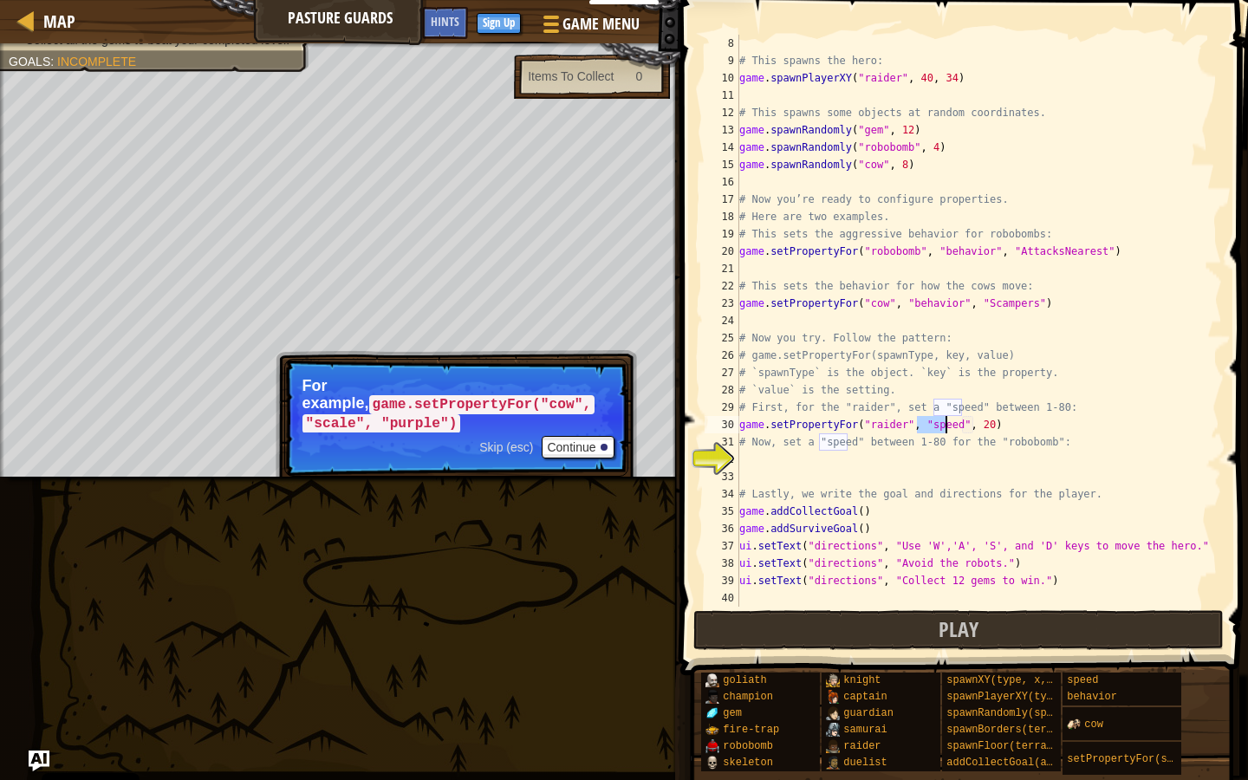
click at [515, 450] on span "Skip (esc)" at bounding box center [506, 447] width 54 height 14
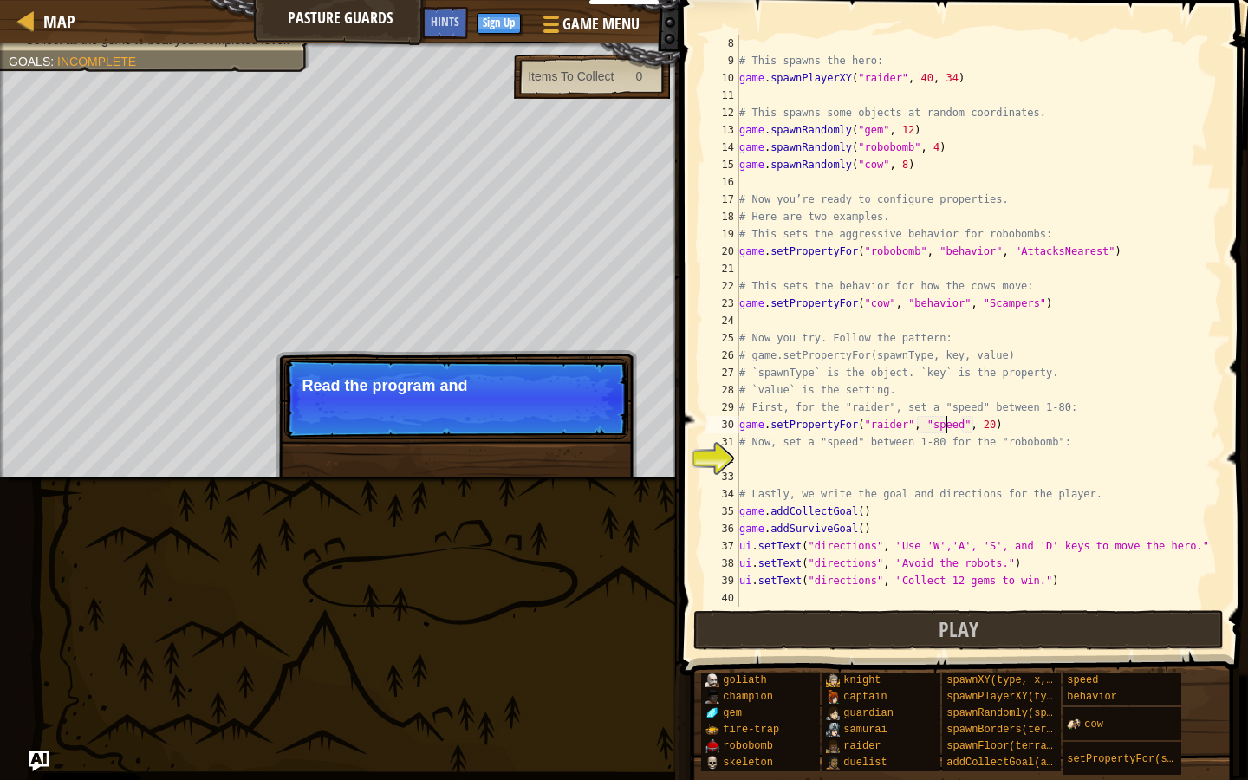
click at [582, 446] on div "Skip (esc) Continue Read the program and" at bounding box center [456, 487] width 361 height 257
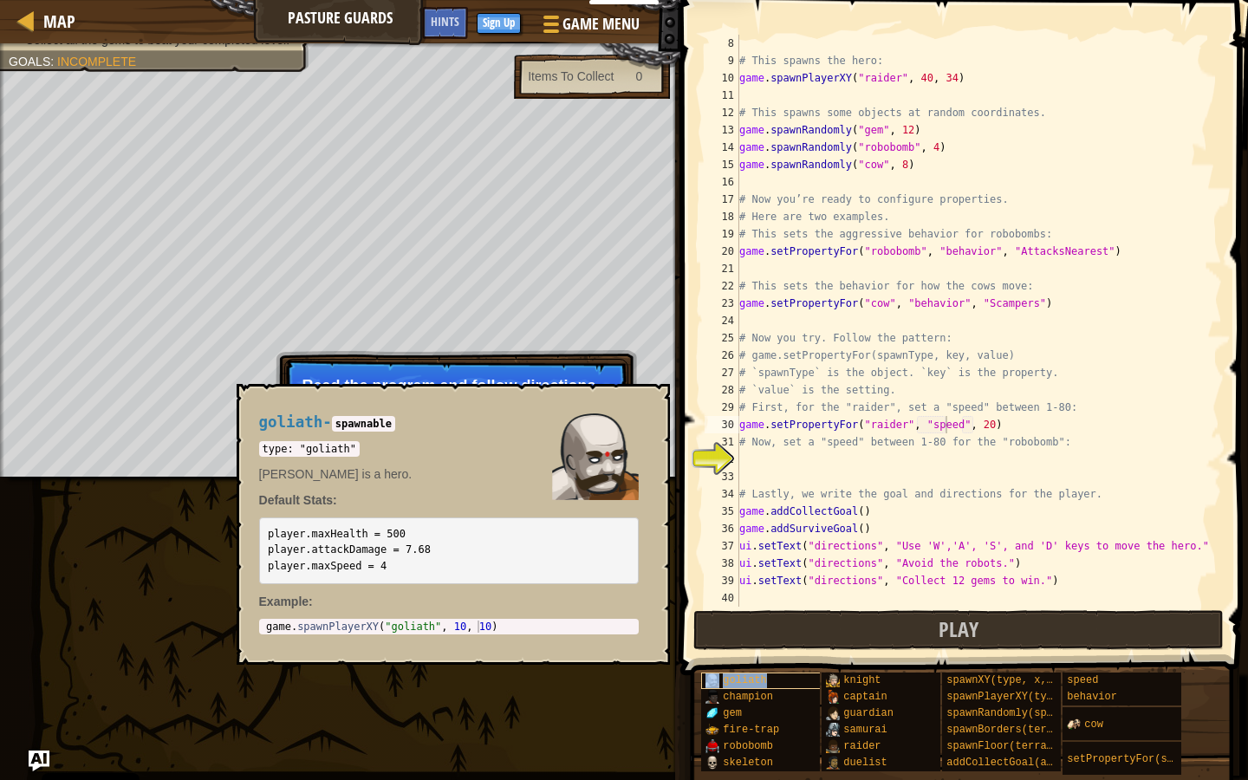
click at [797, 645] on div "goliath" at bounding box center [763, 681] width 125 height 16
click at [893, 428] on div "# This spawns the hero: game . spawnPlayerXY ( "raider" , 40 , 34 ) # This spaw…" at bounding box center [972, 338] width 473 height 607
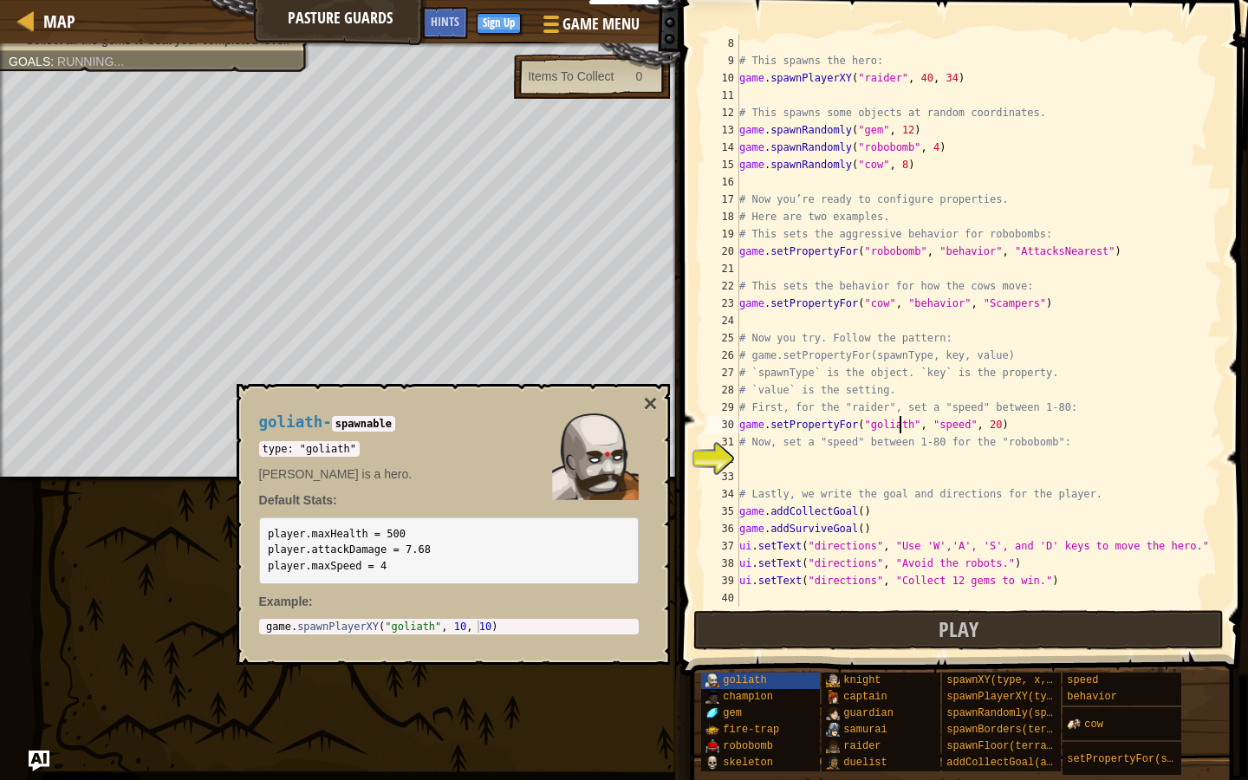
scroll to position [8, 13]
click at [651, 397] on button "×" at bounding box center [650, 404] width 14 height 24
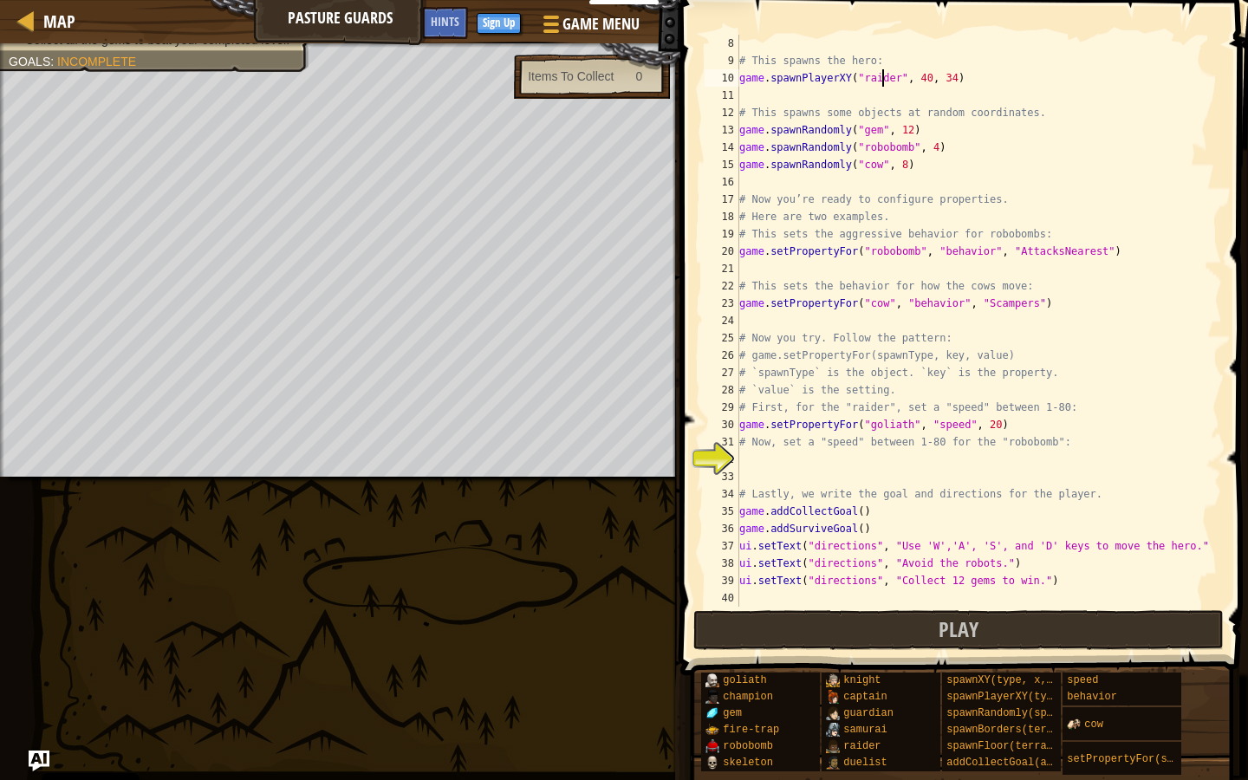
click at [882, 81] on div "# This spawns the hero: game . spawnPlayerXY ( "raider" , 40 , 34 ) # This spaw…" at bounding box center [972, 338] width 473 height 607
click at [886, 80] on div "# This spawns the hero: game . spawnPlayerXY ( "raider" , 40 , 34 ) # This spaw…" at bounding box center [972, 338] width 473 height 607
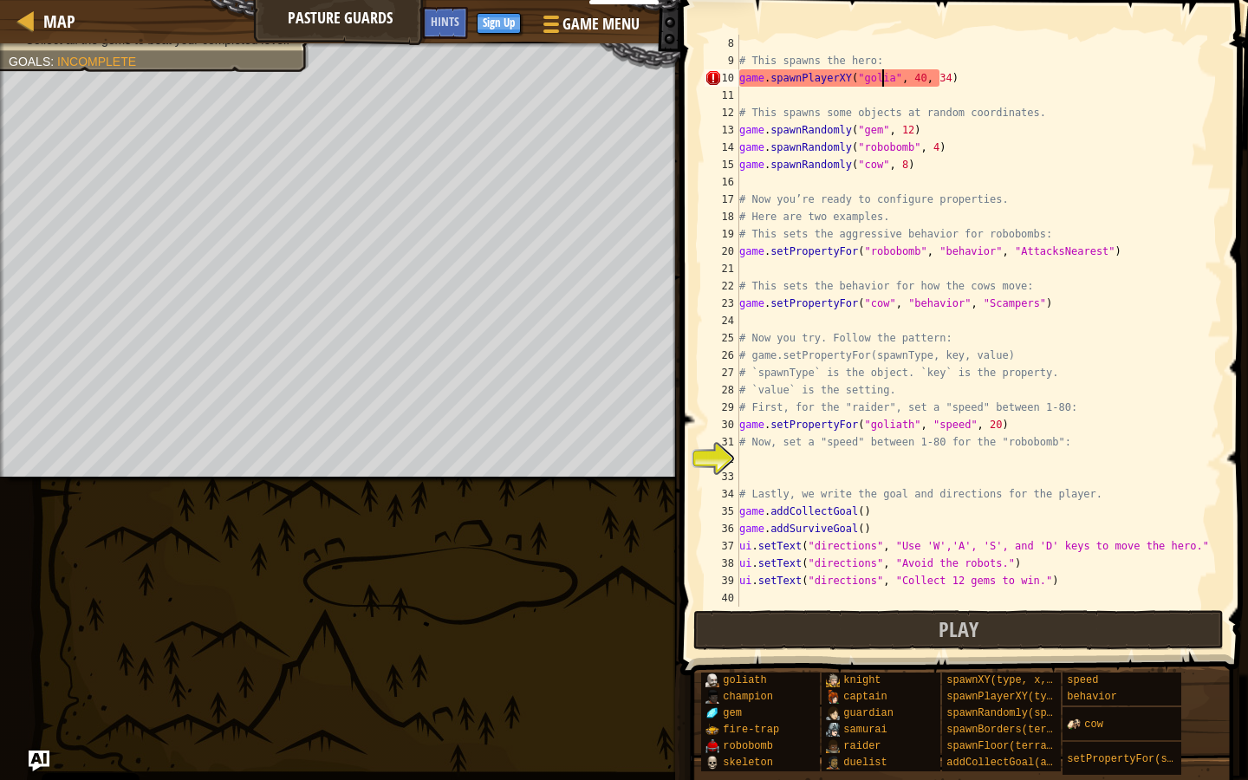
scroll to position [8, 12]
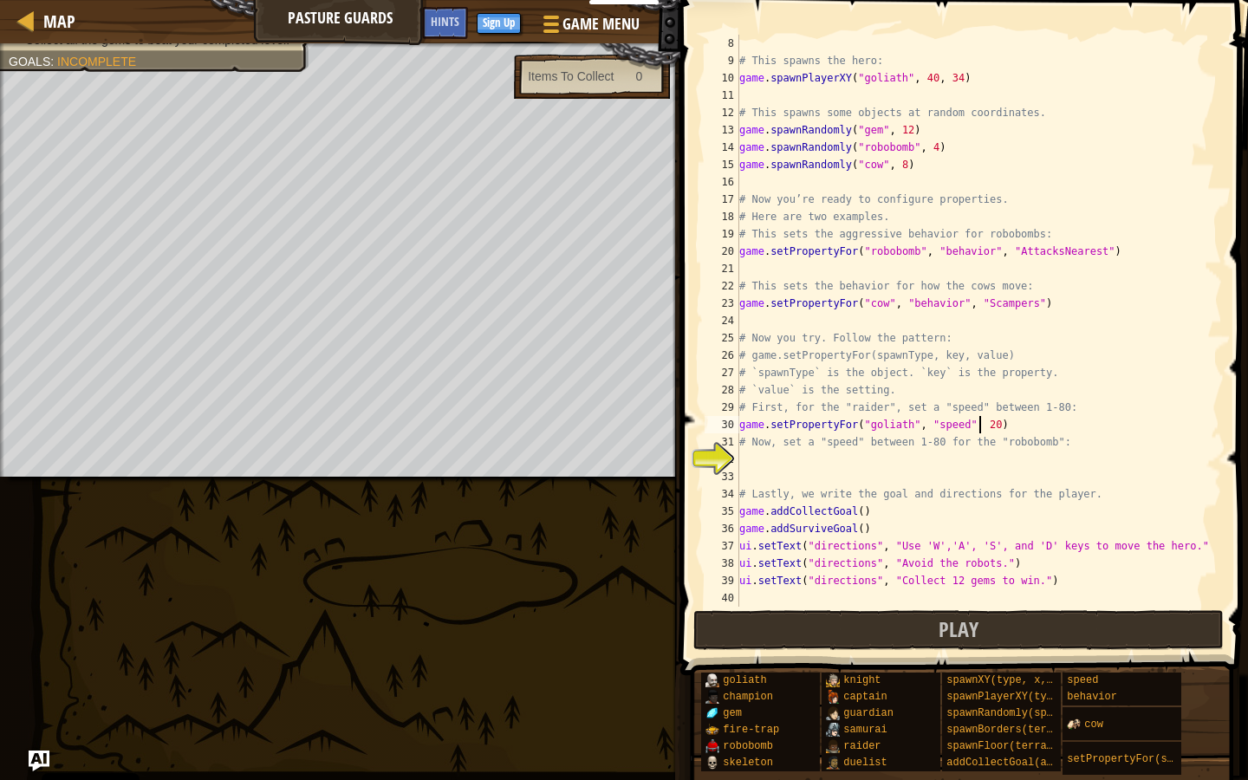
click at [895, 423] on div "# This spawns the hero: game . spawnPlayerXY ( "goliath" , 40 , 34 ) # This spa…" at bounding box center [972, 338] width 473 height 607
type textarea "game.setPropertyFor("goliath", "speed", 200)"
click at [768, 458] on div "# This spawns the hero: game . spawnPlayerXY ( "goliath" , 40 , 34 ) # This spa…" at bounding box center [972, 338] width 473 height 607
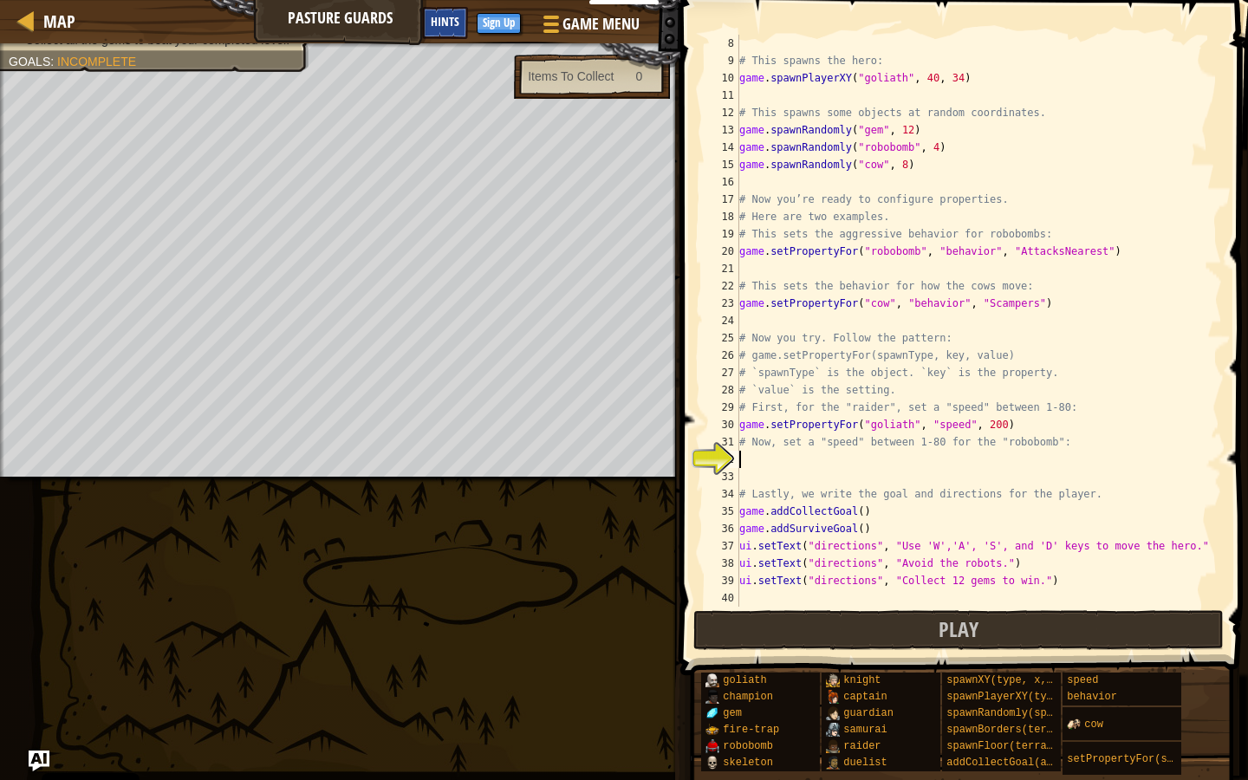
click at [466, 22] on div "Hints" at bounding box center [445, 23] width 46 height 32
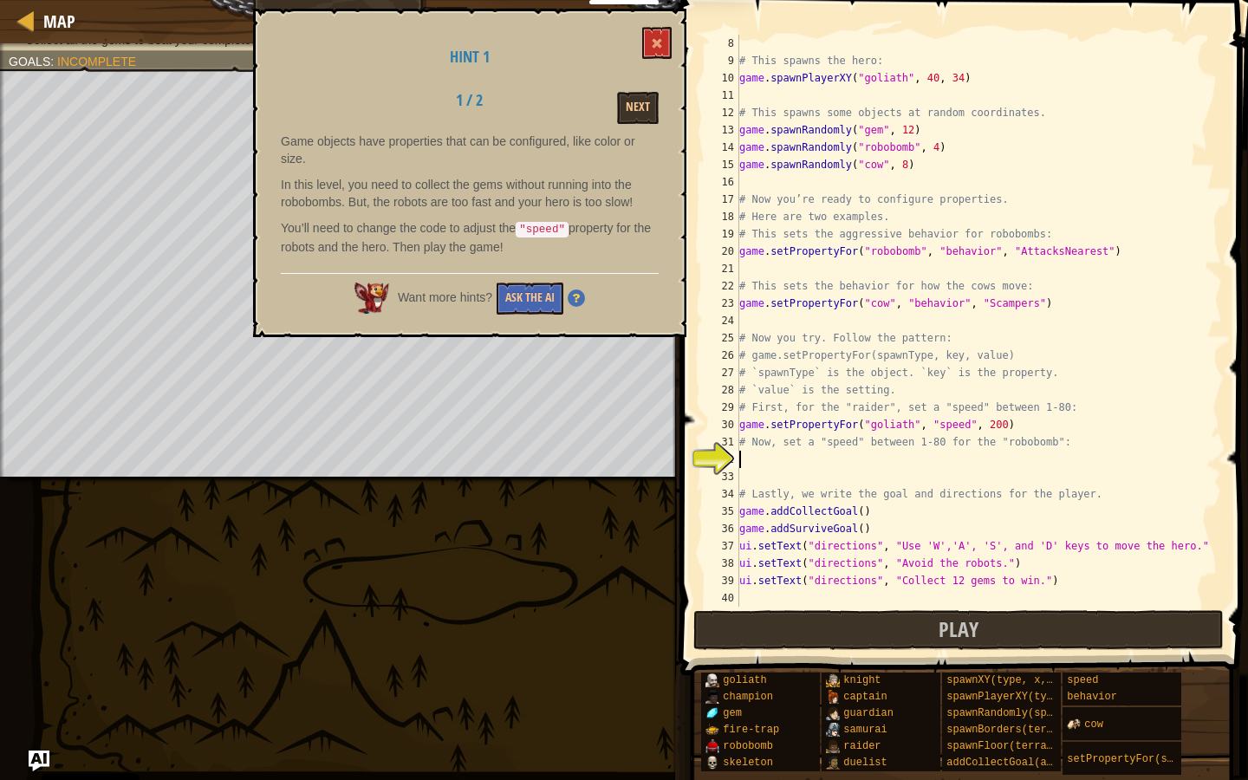
click at [621, 124] on div "Hint 1 1 / 2 Next Game objects have properties that can be configured, like col…" at bounding box center [469, 173] width 433 height 329
click at [619, 107] on button "Next" at bounding box center [638, 108] width 42 height 32
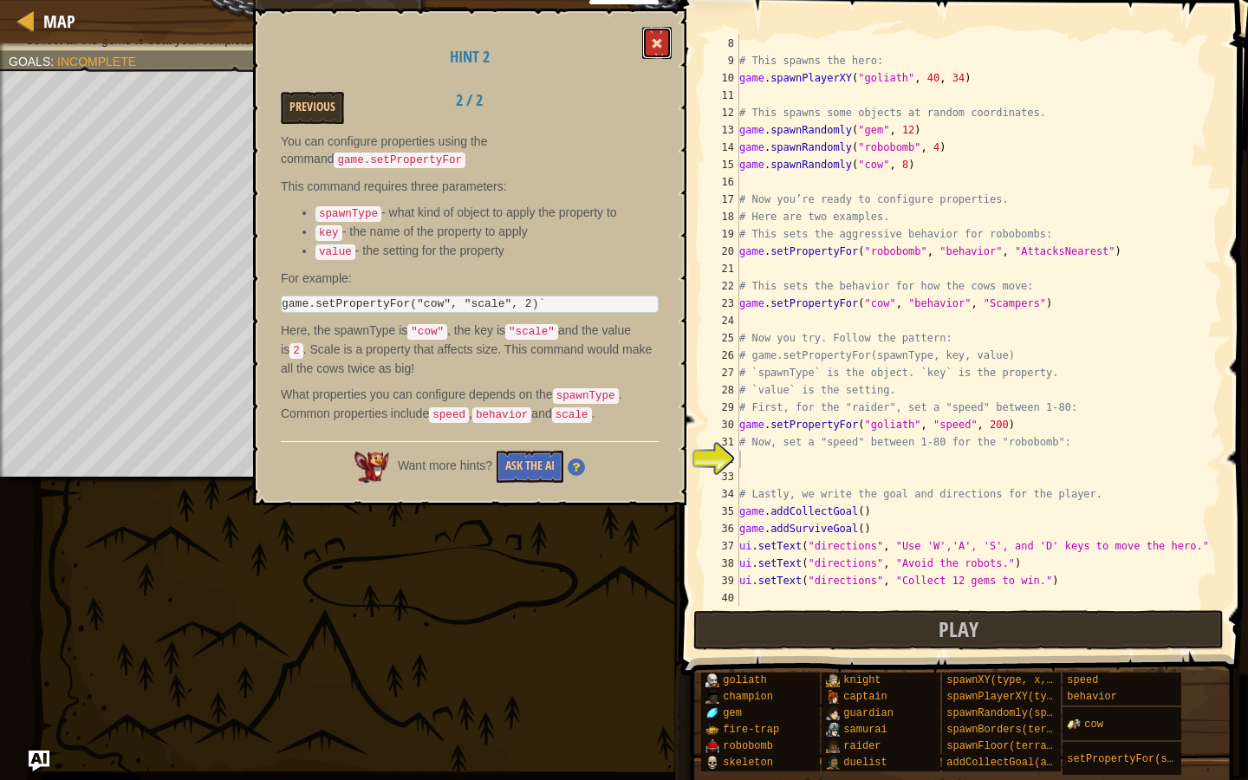
click at [661, 58] on button at bounding box center [656, 43] width 29 height 32
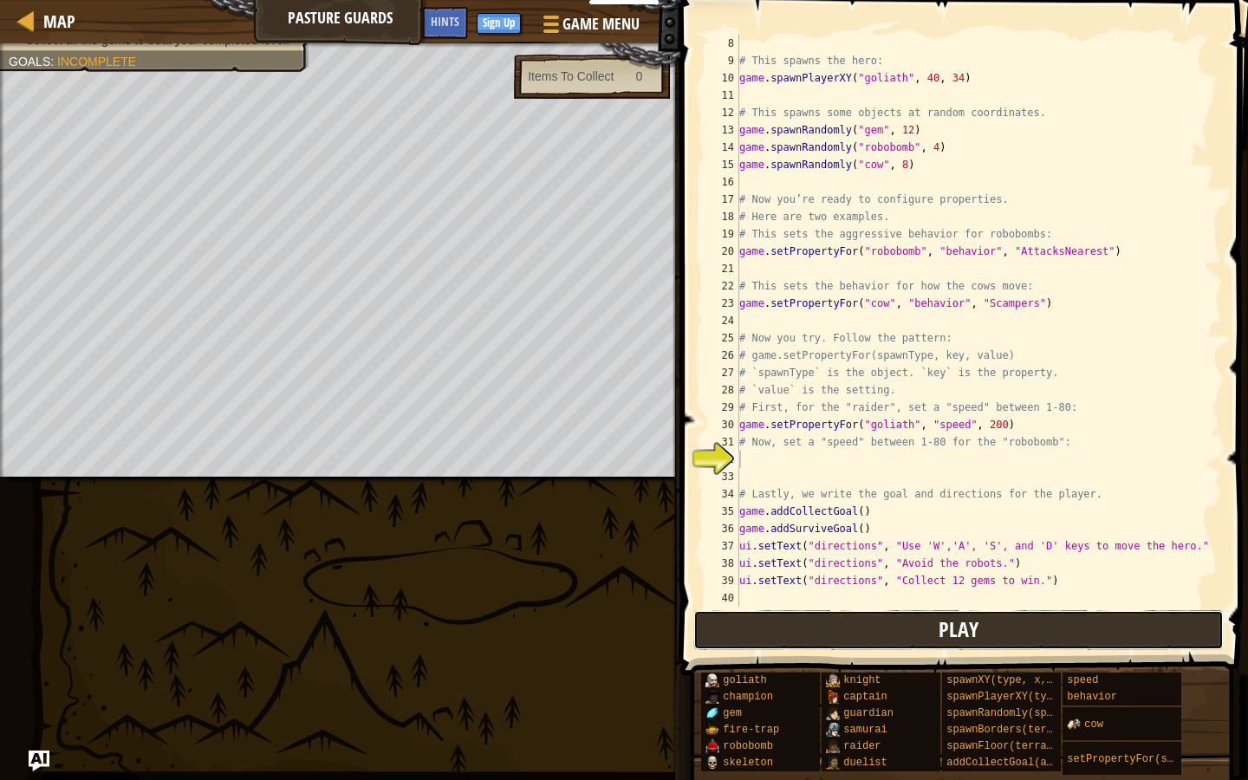
click at [895, 624] on button "Play" at bounding box center [958, 630] width 531 height 40
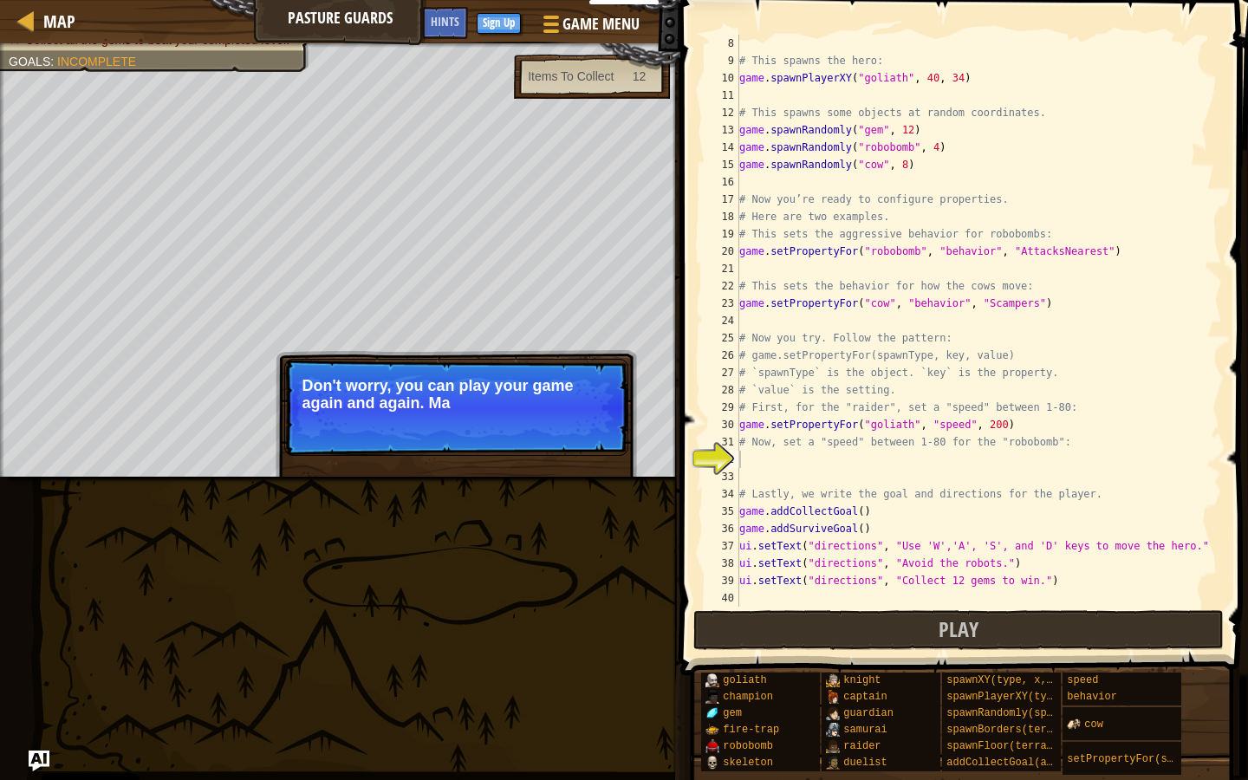
click at [498, 397] on p "Don't worry, you can play your game again and again. Ma" at bounding box center [457, 394] width 308 height 35
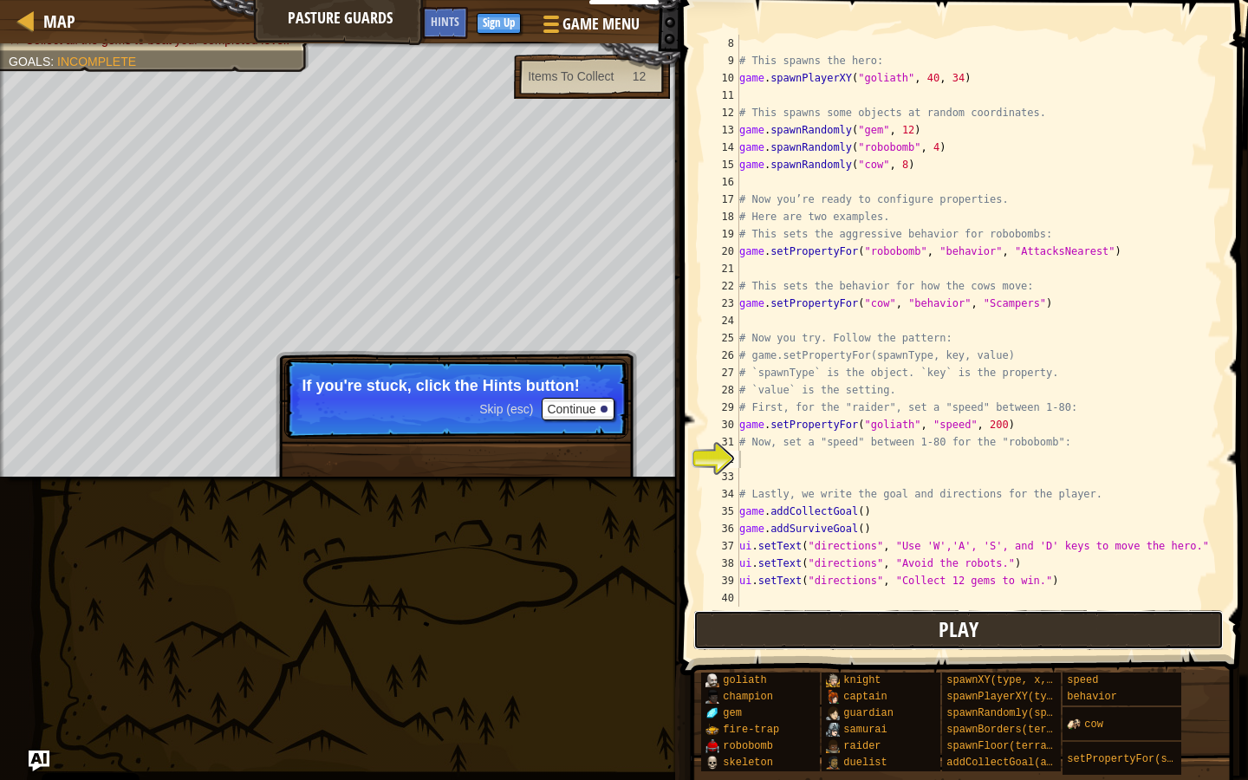
click at [895, 640] on button "Play" at bounding box center [958, 630] width 531 height 40
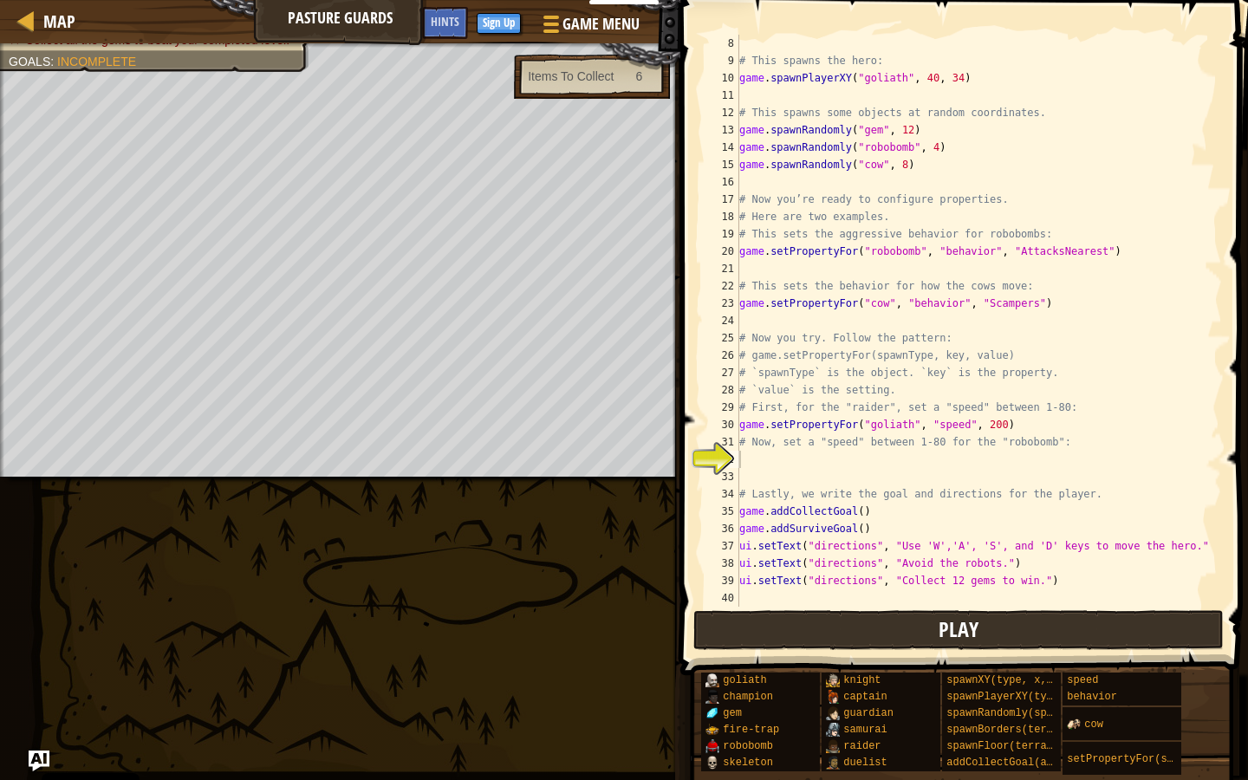
scroll to position [0, 0]
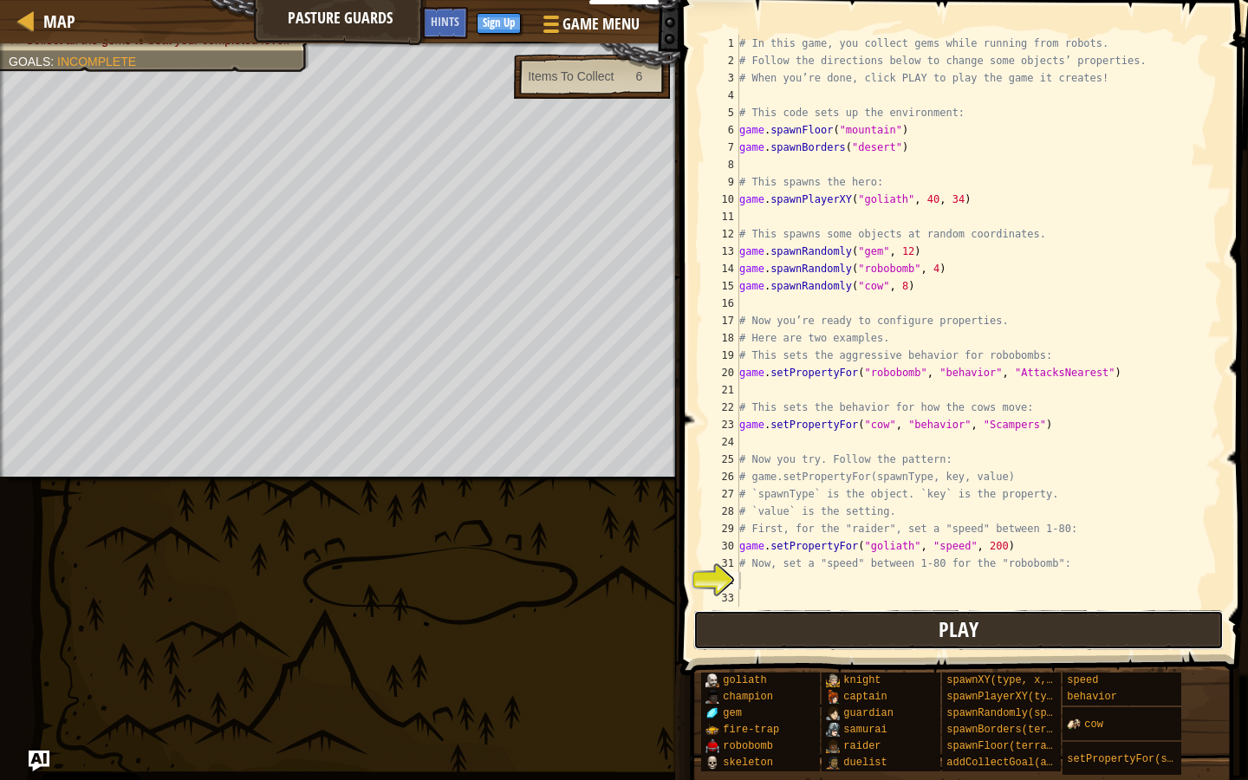
click at [895, 627] on span "Play" at bounding box center [959, 629] width 40 height 28
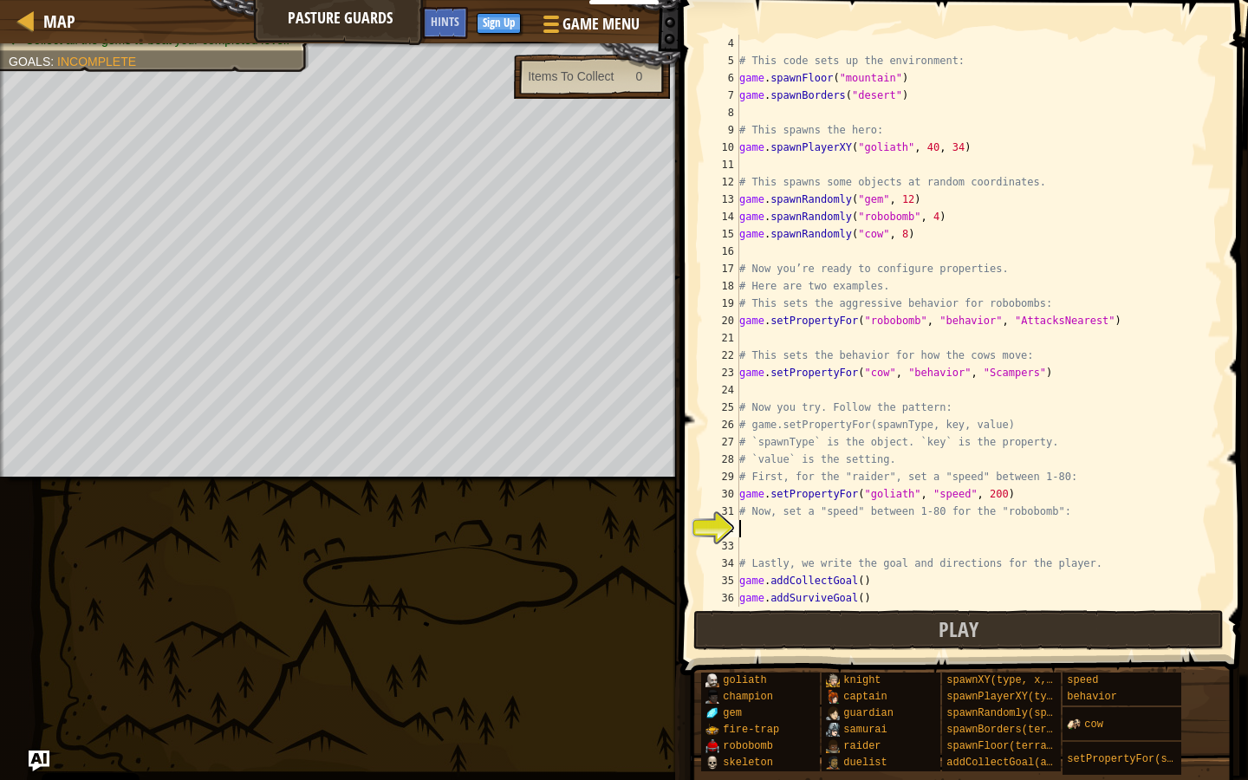
click at [788, 534] on div "# This code sets up the environment: game . spawnFloor ( "mountain" ) game . sp…" at bounding box center [972, 338] width 473 height 607
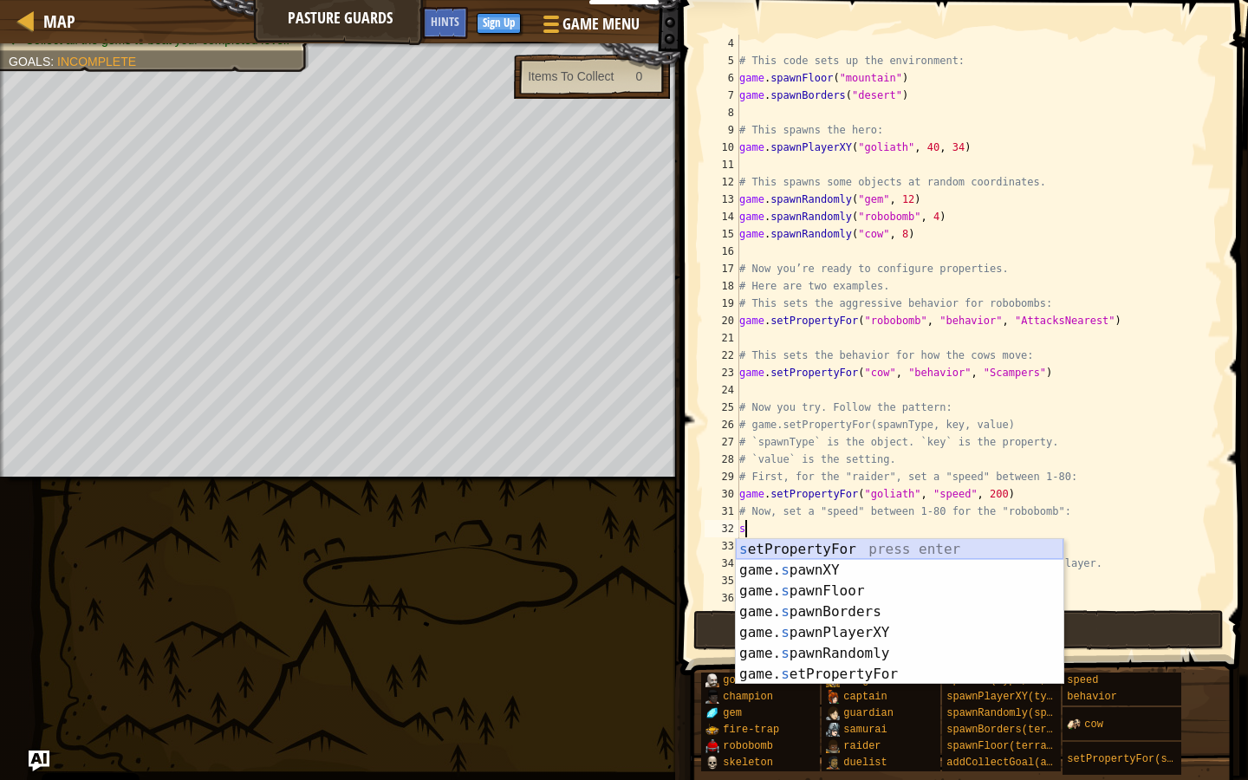
click at [805, 556] on div "s etPropertyFor press enter game. s pawnXY press enter game. s pawnFloor press …" at bounding box center [900, 632] width 328 height 187
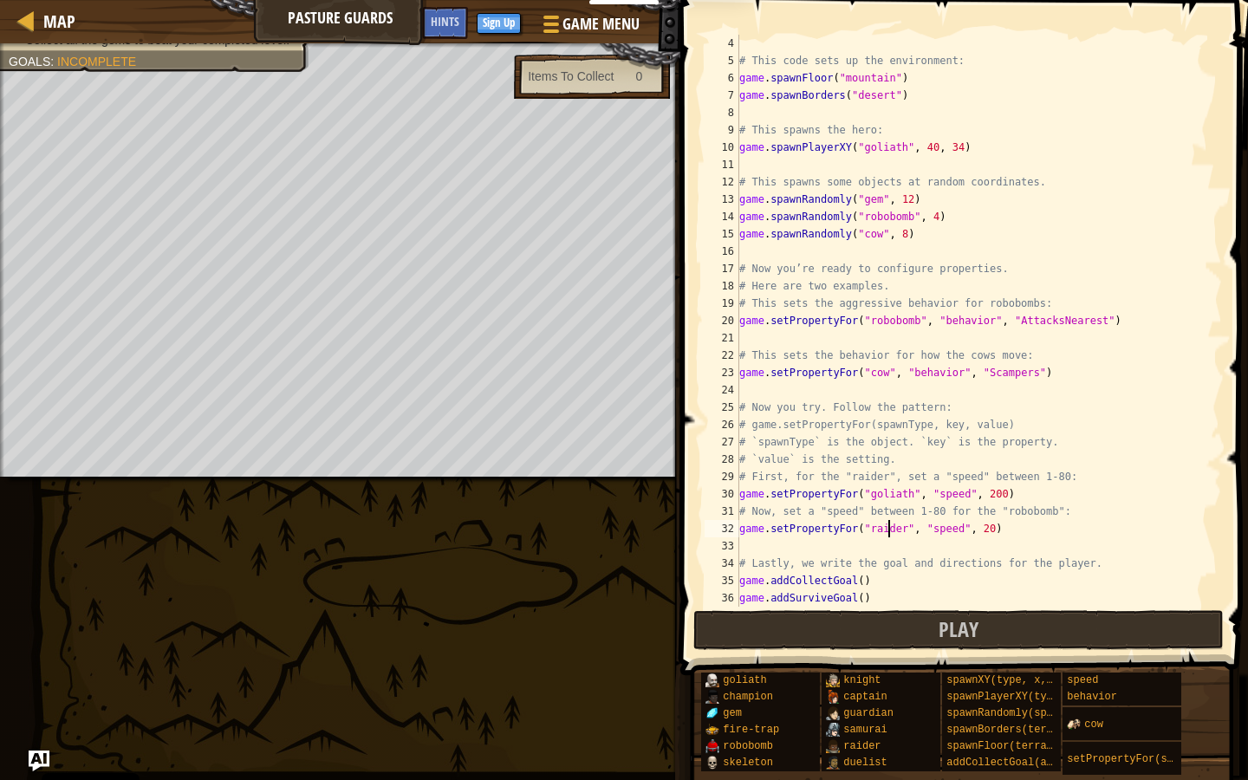
click at [888, 527] on div "# This code sets up the environment: game . spawnFloor ( "mountain" ) game . sp…" at bounding box center [972, 338] width 473 height 607
click at [891, 527] on div "# This code sets up the environment: game . spawnFloor ( "mountain" ) game . sp…" at bounding box center [972, 338] width 473 height 607
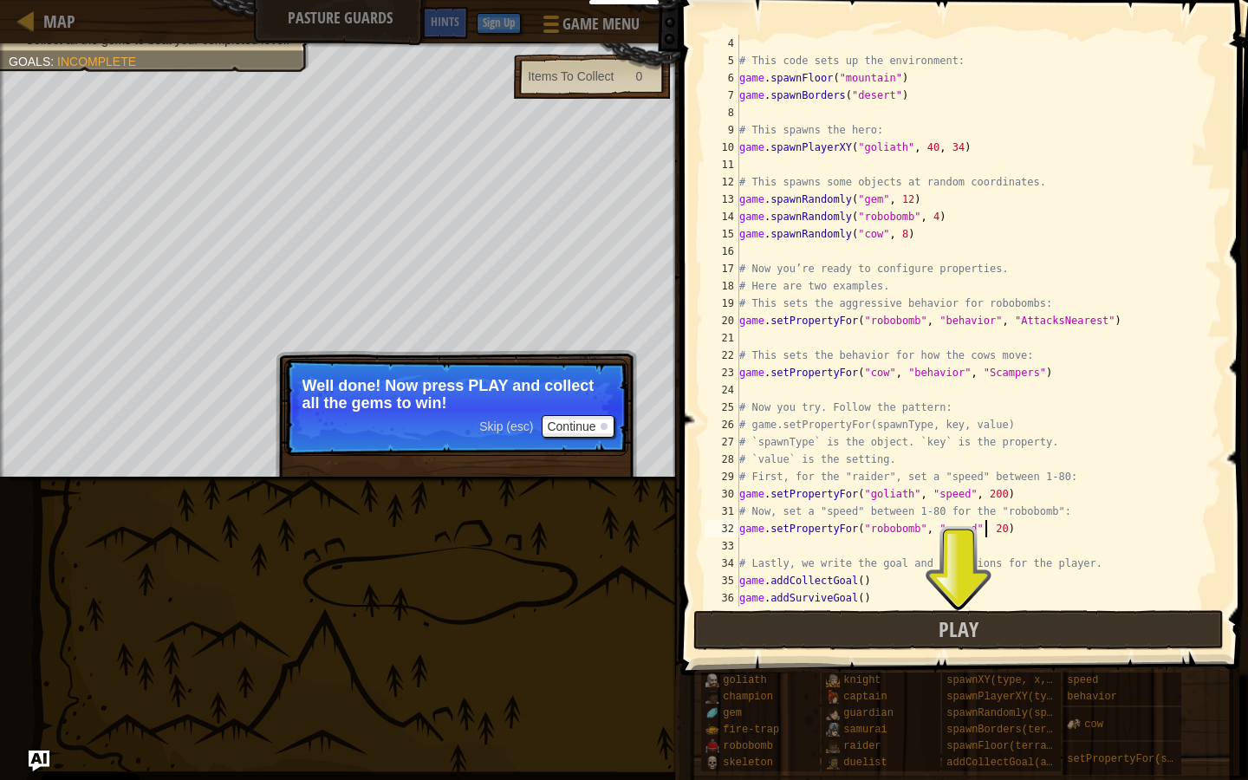
click at [895, 526] on div "# This code sets up the environment: game . spawnFloor ( "mountain" ) game . sp…" at bounding box center [972, 338] width 473 height 607
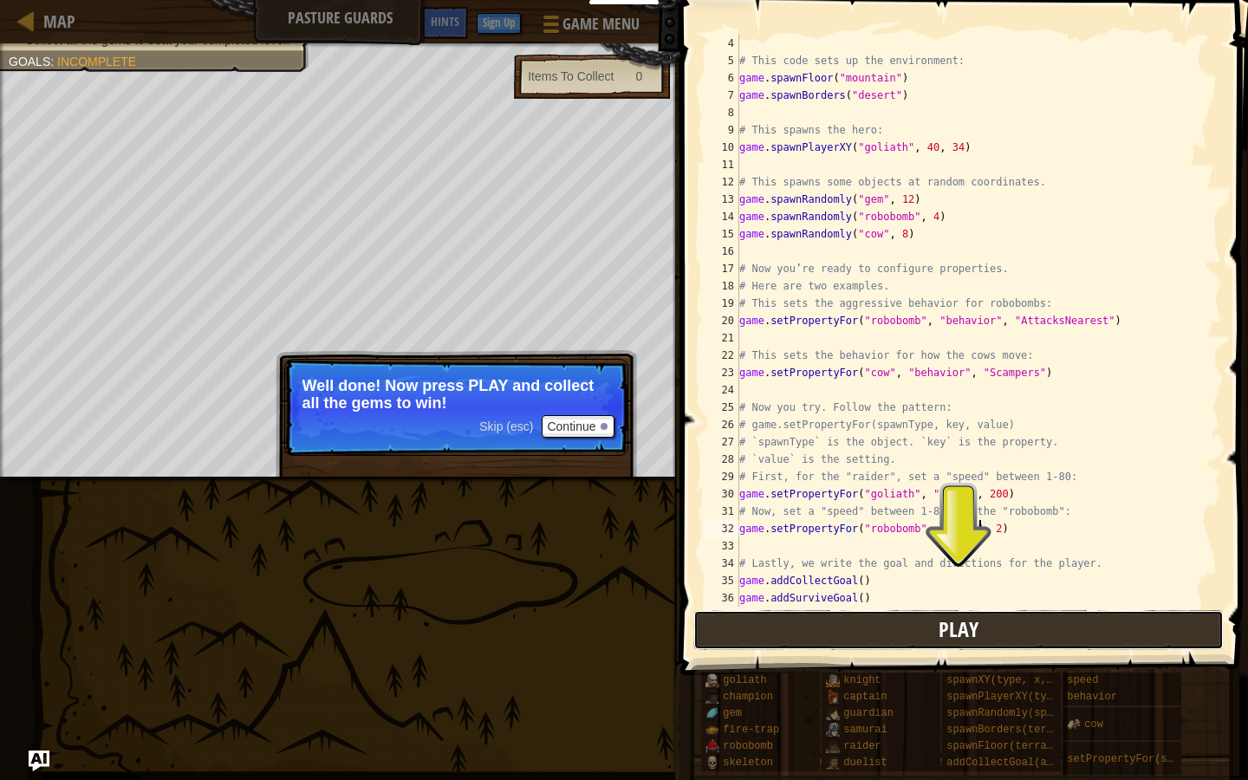
click at [895, 628] on span "Play" at bounding box center [959, 629] width 40 height 28
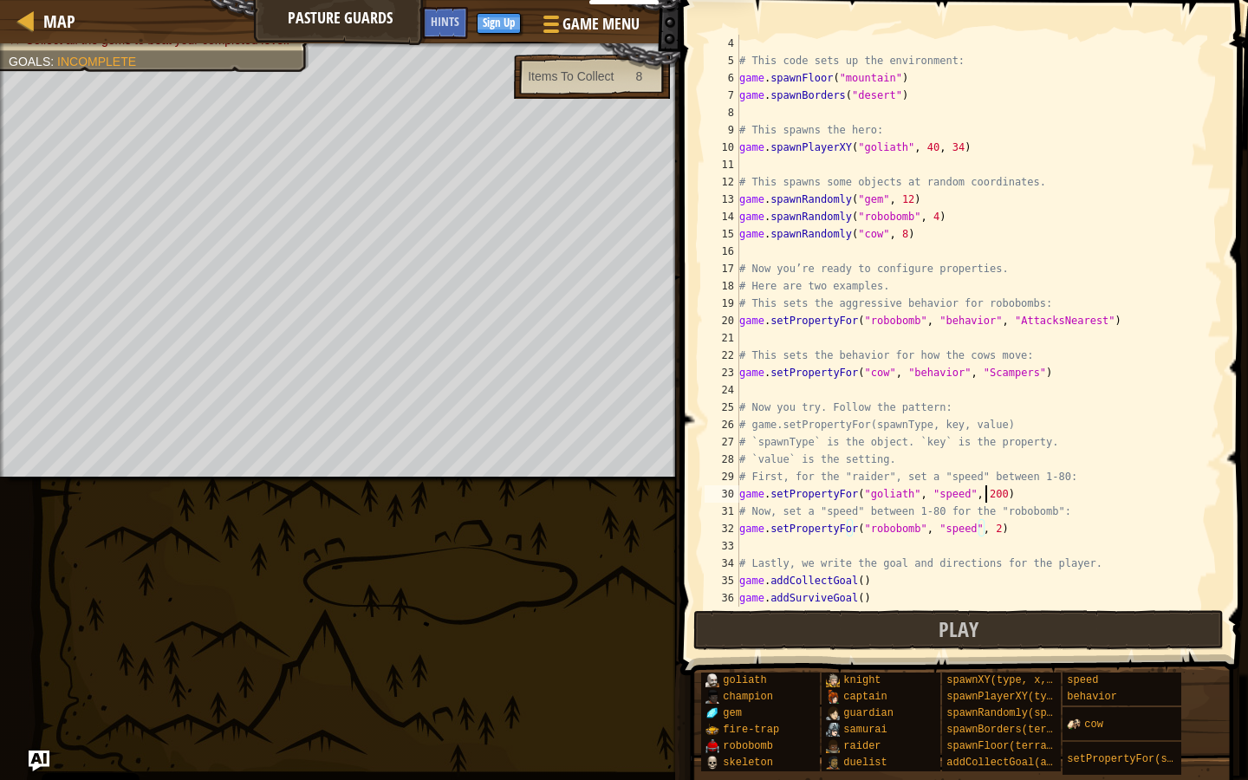
click at [895, 500] on div "# This code sets up the environment: game . spawnFloor ( "mountain" ) game . sp…" at bounding box center [972, 338] width 473 height 607
click at [895, 632] on button "Play" at bounding box center [958, 630] width 531 height 40
click at [895, 628] on button "Play" at bounding box center [958, 630] width 531 height 40
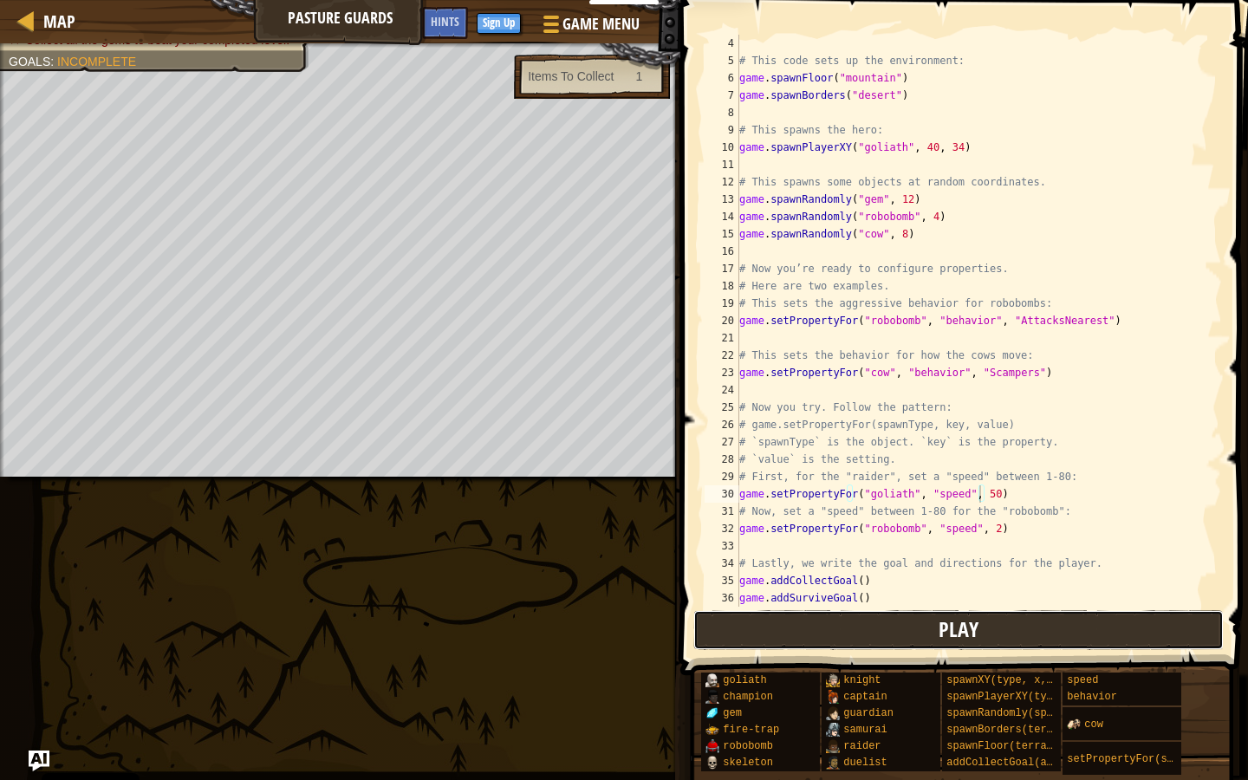
click at [895, 641] on button "Play" at bounding box center [958, 630] width 531 height 40
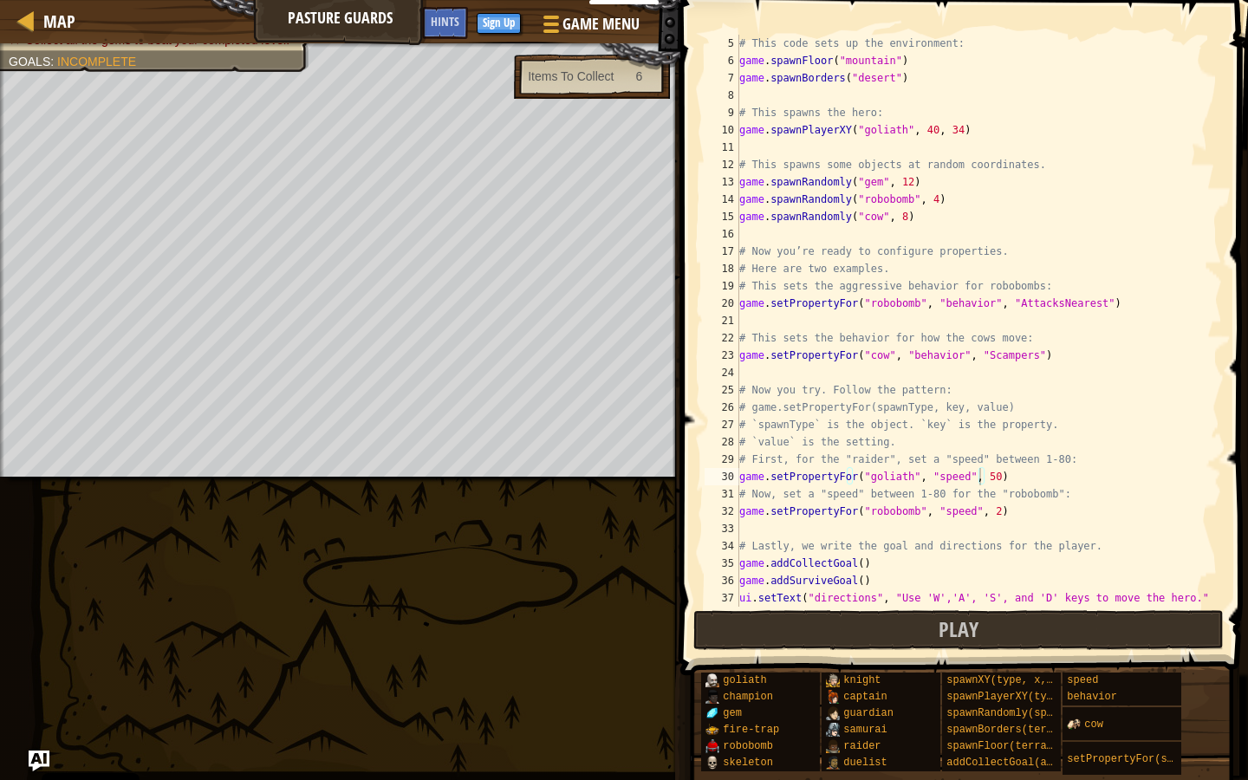
scroll to position [17, 0]
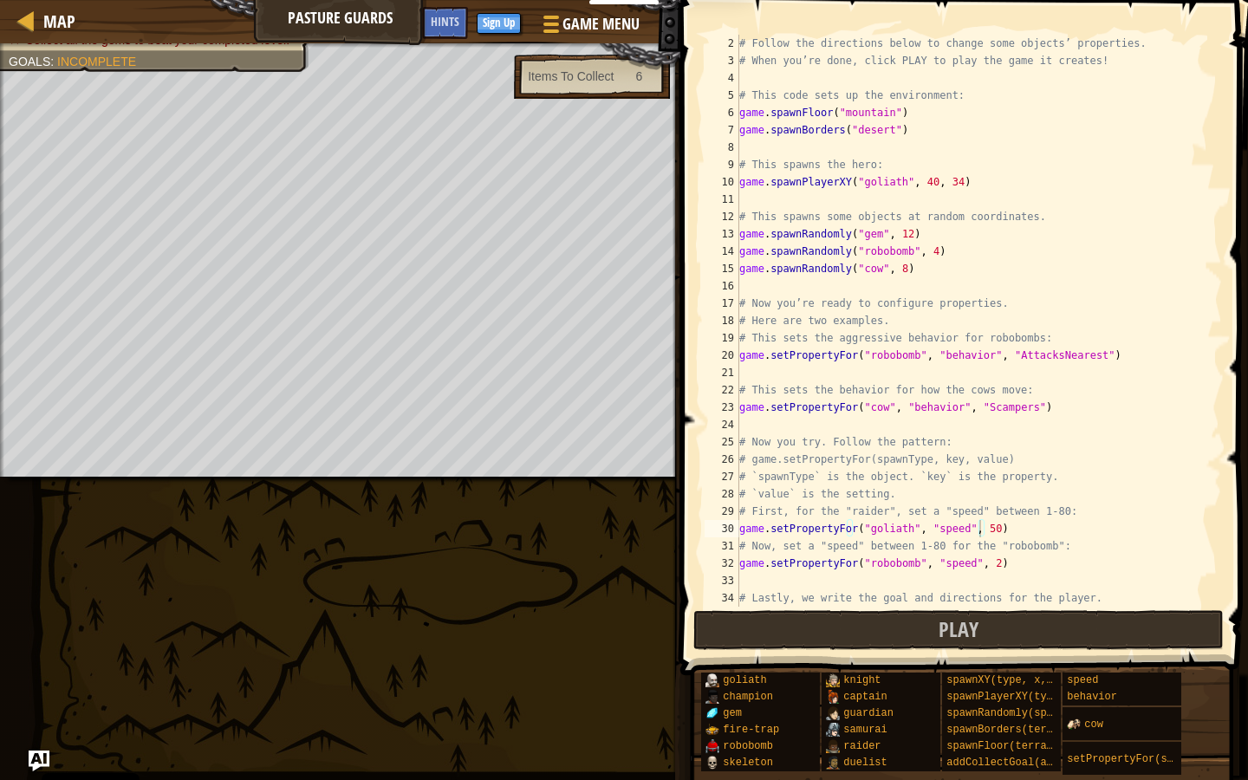
click at [894, 268] on div "# Follow the directions below to change some objects’ properties. # When you’re…" at bounding box center [972, 338] width 473 height 607
click at [895, 253] on div "# Follow the directions below to change some objects’ properties. # When you’re…" at bounding box center [972, 338] width 473 height 607
click at [895, 264] on div "# Follow the directions below to change some objects’ properties. # When you’re…" at bounding box center [972, 338] width 473 height 607
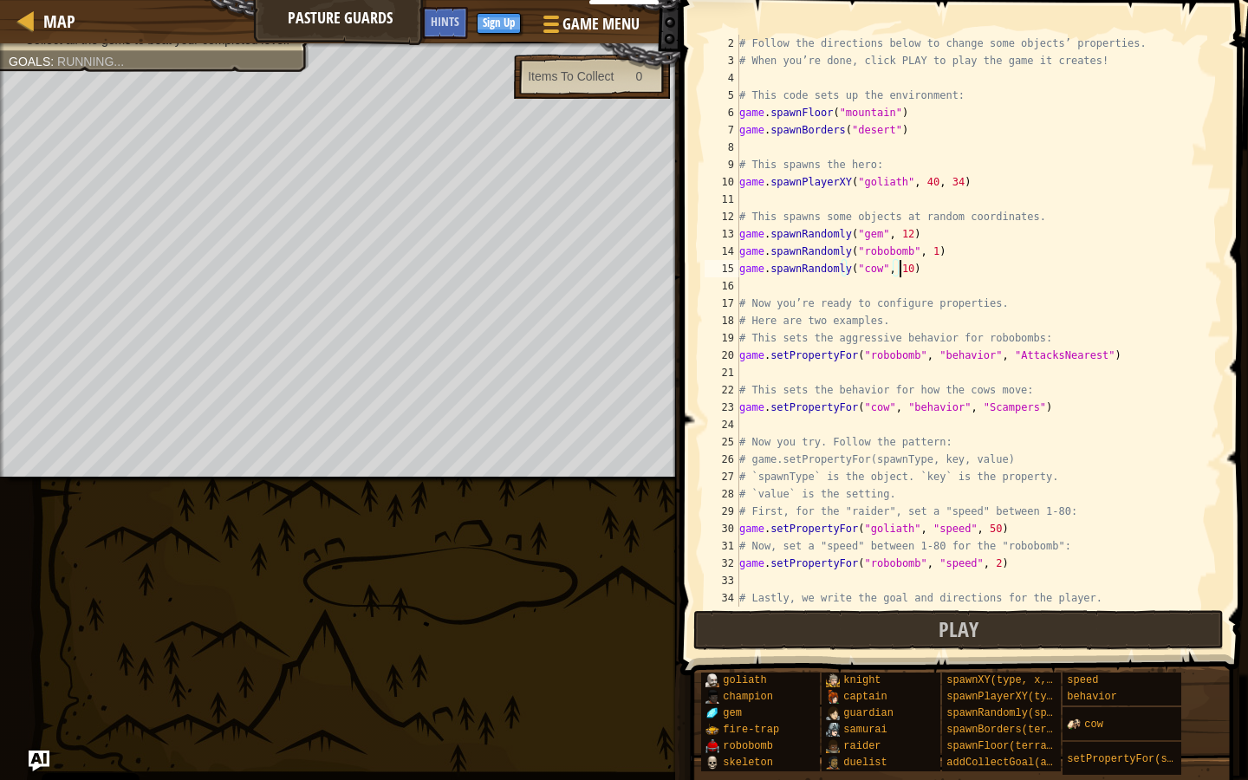
scroll to position [8, 13]
type textarea "game.spawnRandomly("cow", 100)"
click at [847, 632] on button "Play" at bounding box center [958, 630] width 531 height 40
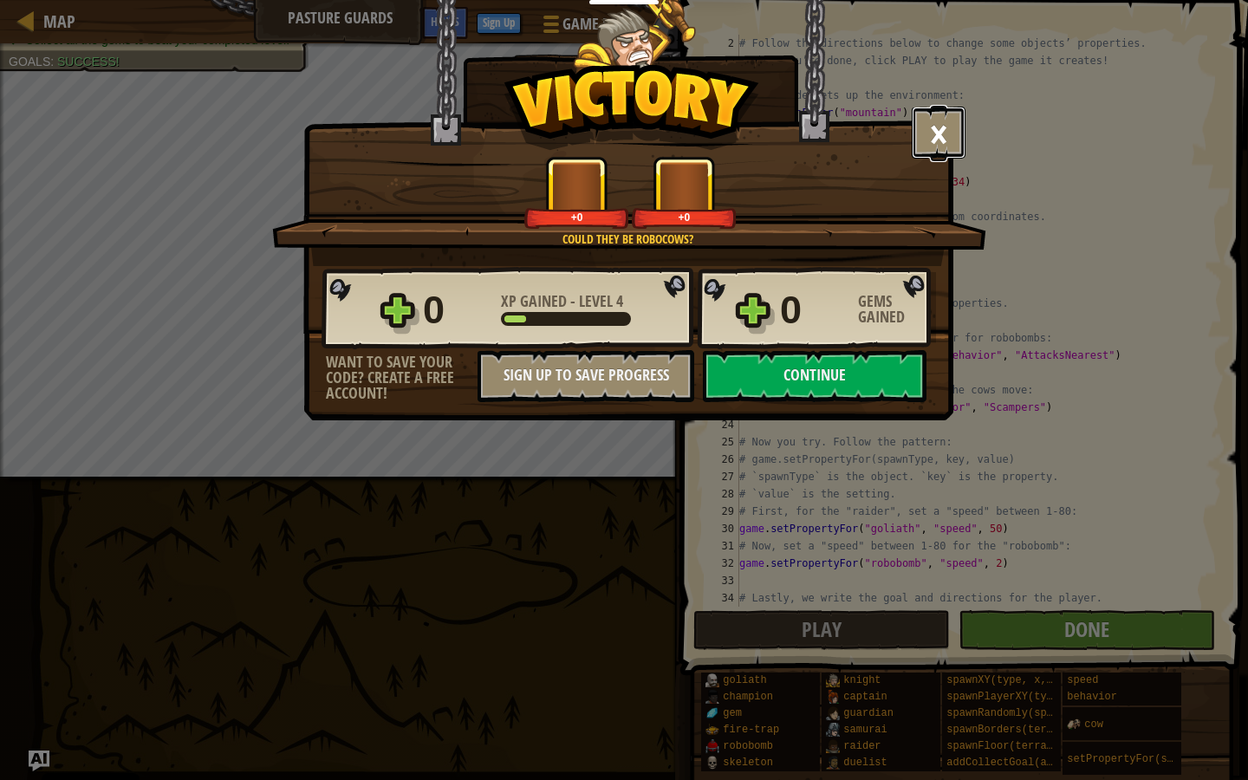
click at [895, 136] on button "×" at bounding box center [939, 133] width 54 height 52
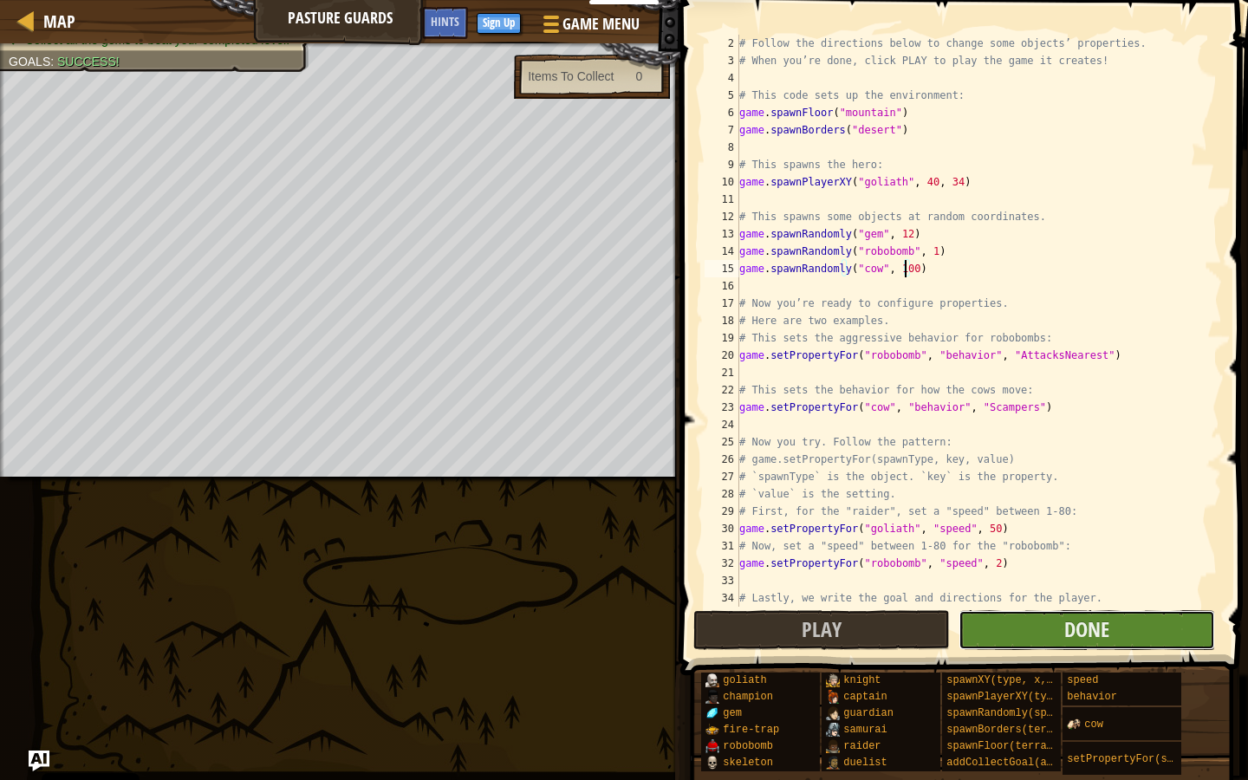
click at [895, 622] on button "Done" at bounding box center [1087, 630] width 257 height 40
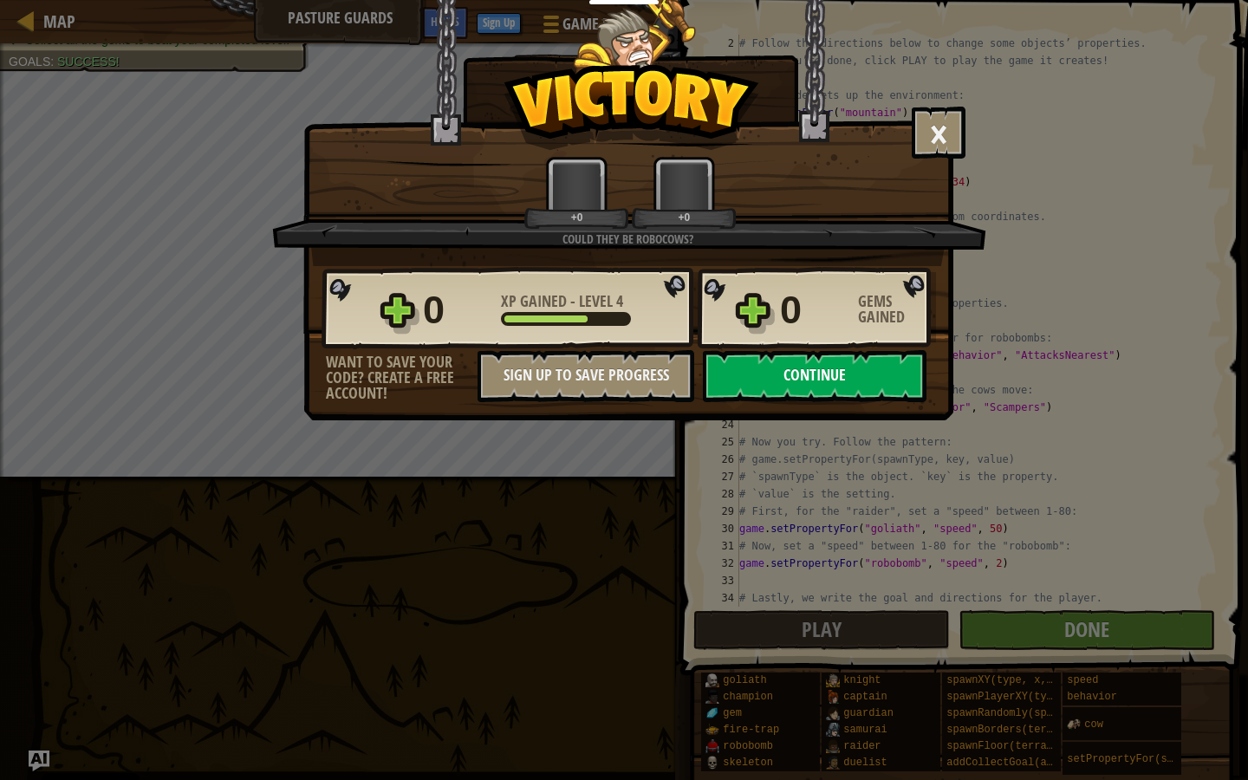
click at [732, 382] on button "Continue" at bounding box center [815, 376] width 224 height 52
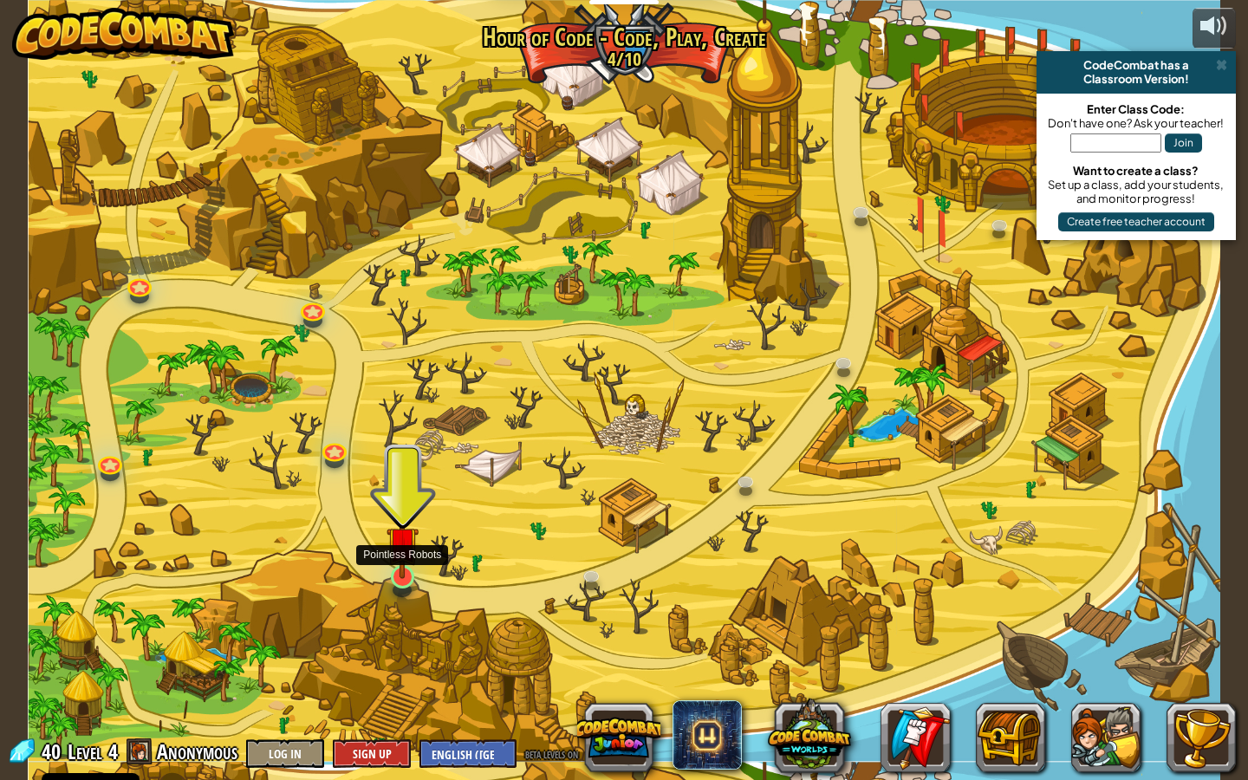
click at [394, 552] on img at bounding box center [403, 542] width 32 height 73
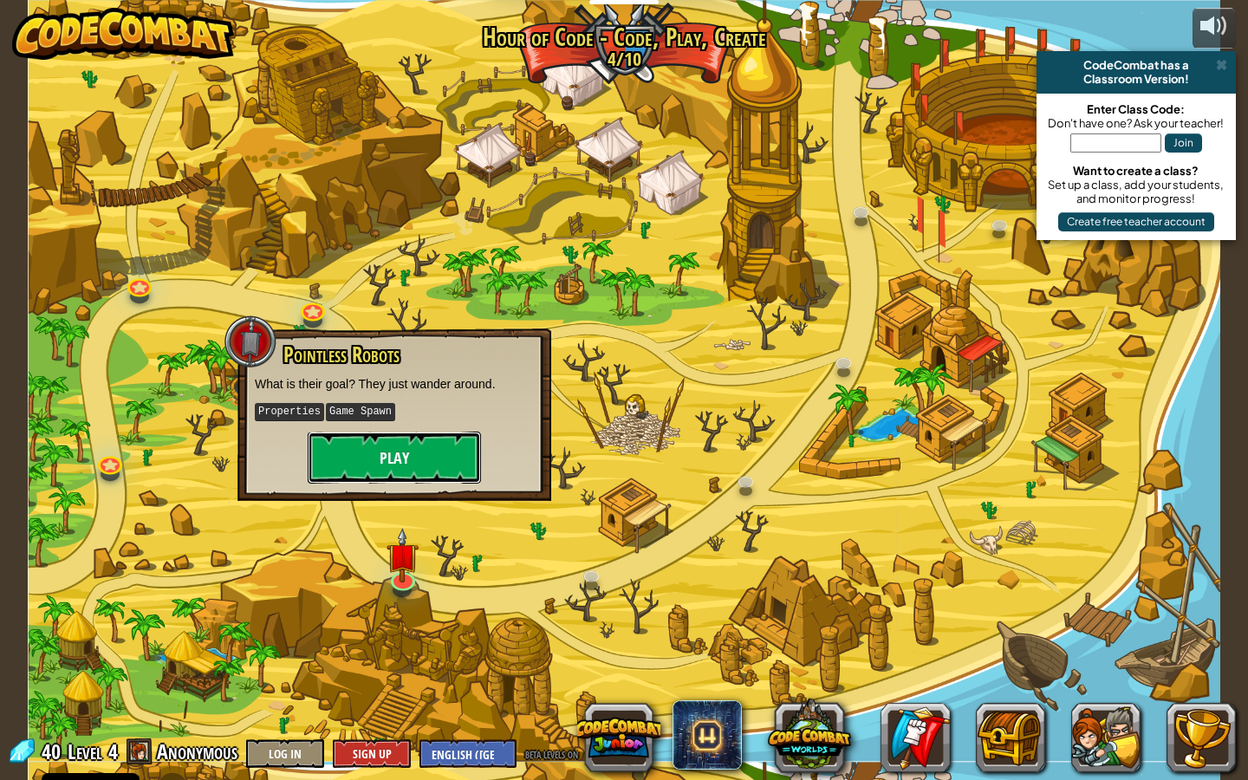
click at [419, 480] on button "Play" at bounding box center [394, 458] width 173 height 52
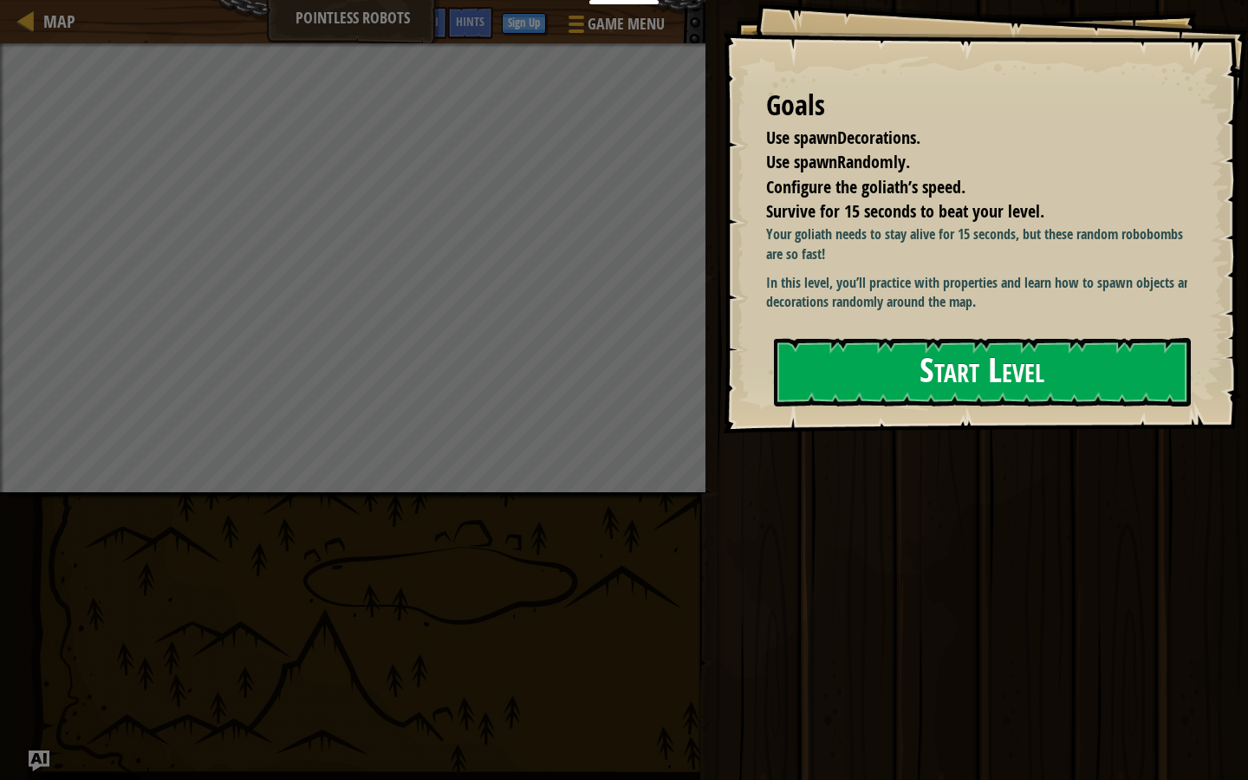
click at [895, 338] on button "Start Level" at bounding box center [982, 372] width 417 height 68
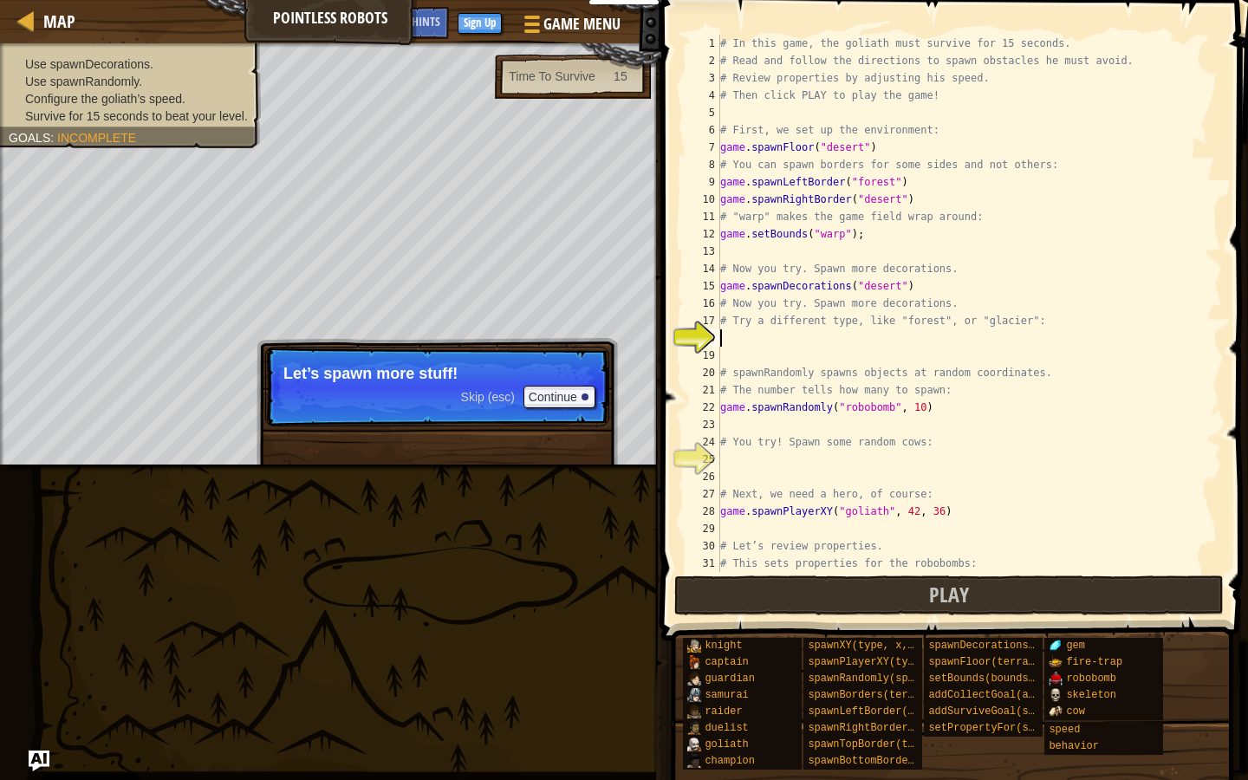
scroll to position [104, 0]
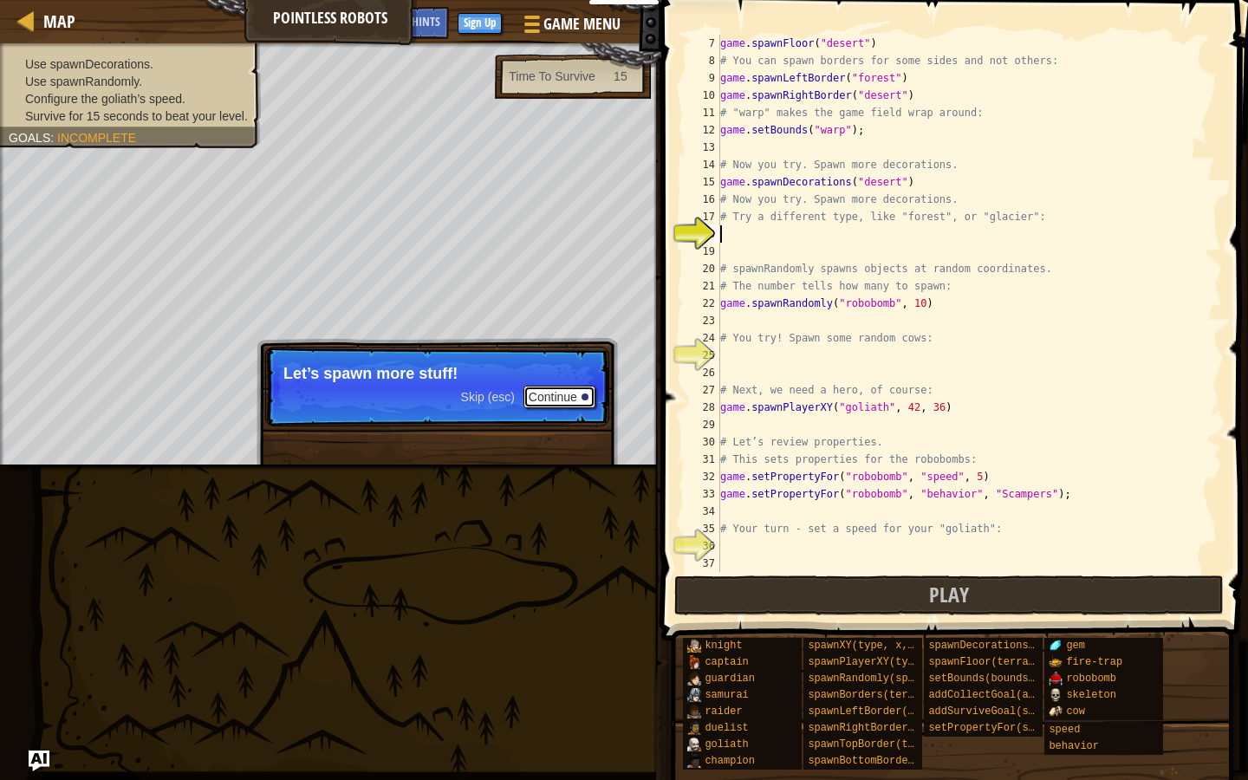
click at [576, 397] on button "Continue" at bounding box center [560, 397] width 72 height 23
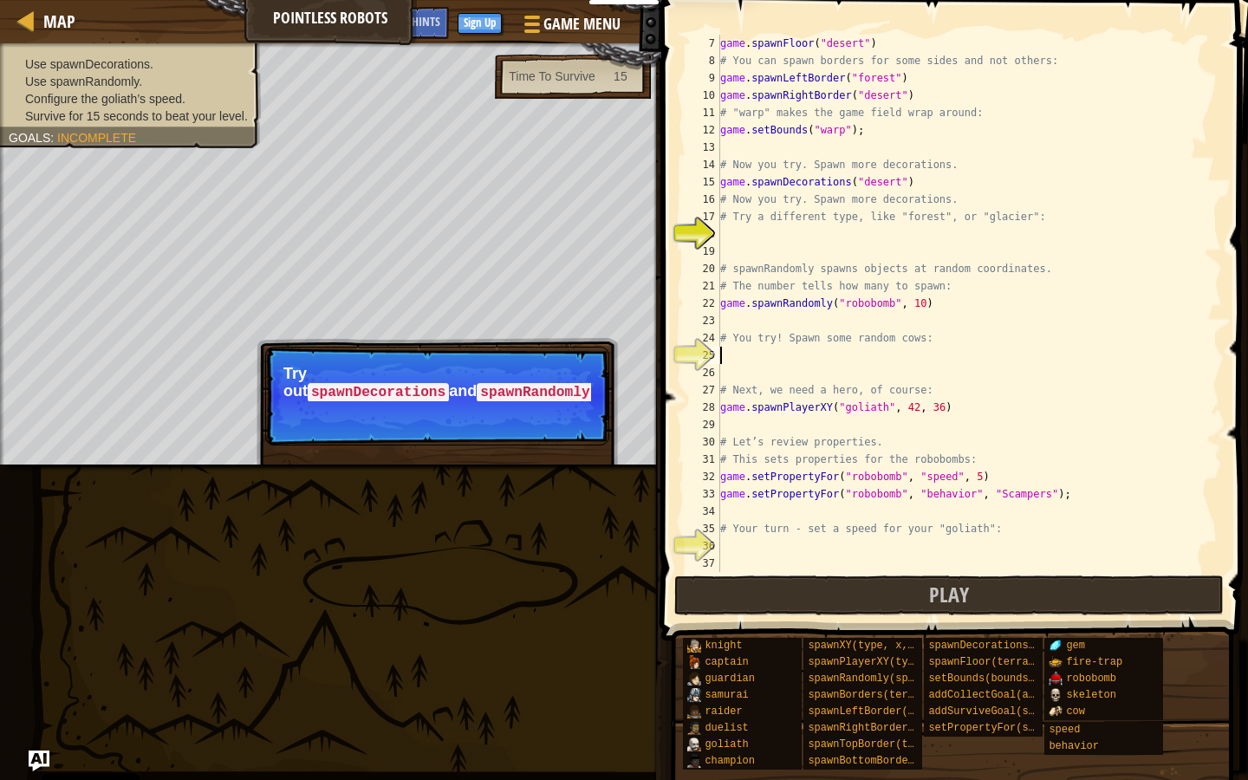
click at [739, 360] on div "game . spawnFloor ( "desert" ) # You can spawn borders for some sides and not o…" at bounding box center [963, 321] width 492 height 572
click at [728, 240] on div "game . spawnFloor ( "desert" ) # You can spawn borders for some sides and not o…" at bounding box center [963, 321] width 492 height 572
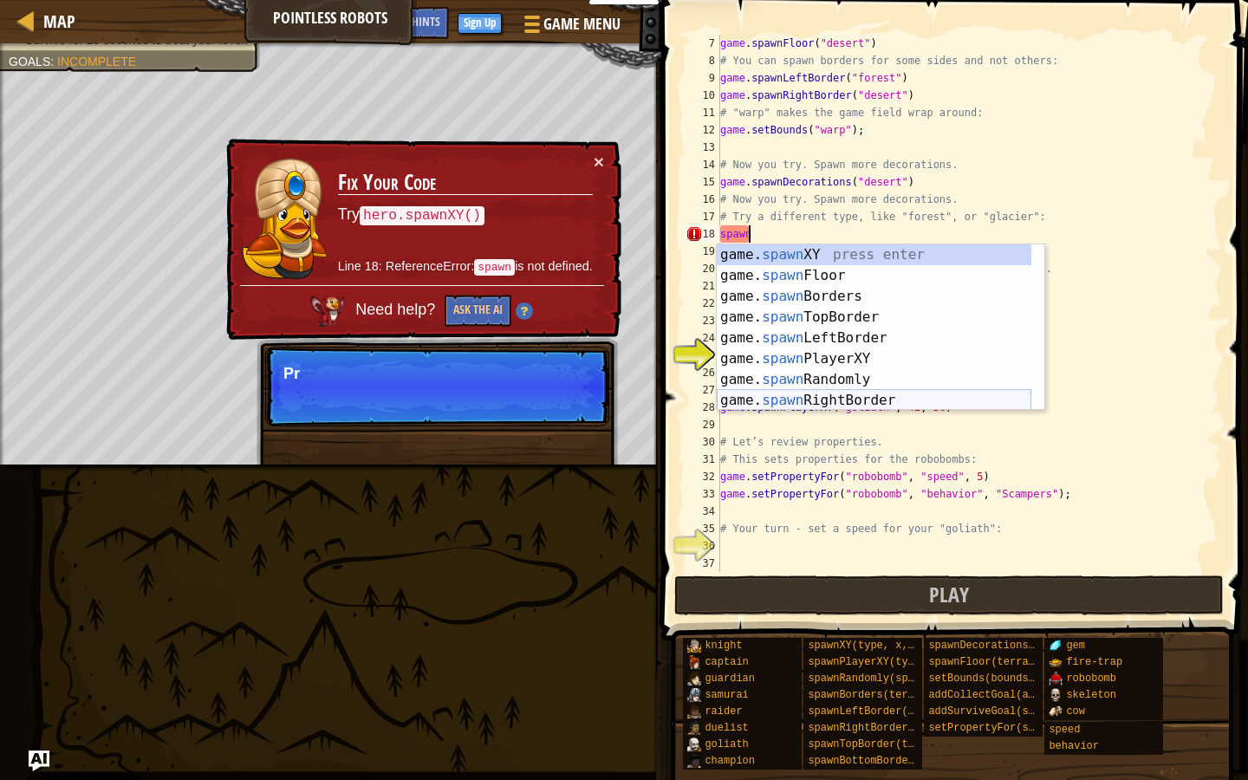
scroll to position [8, 2]
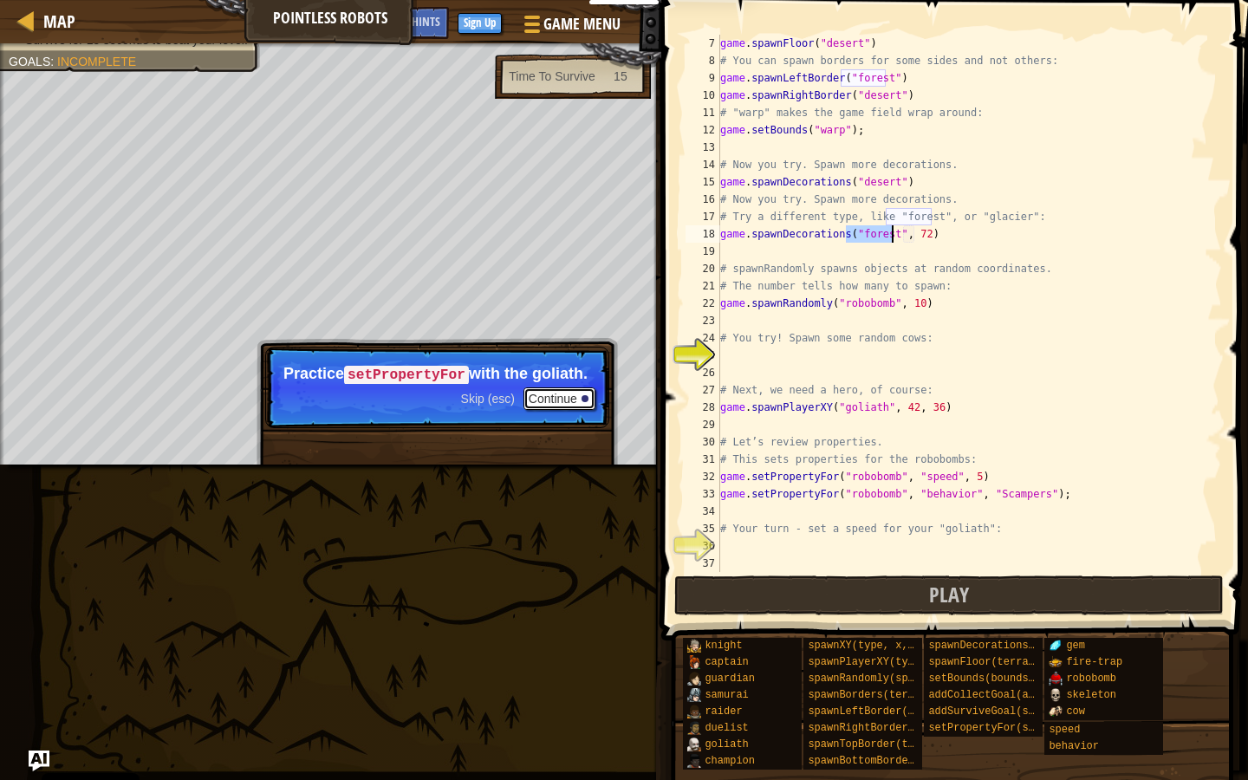
click at [569, 407] on button "Continue" at bounding box center [560, 398] width 72 height 23
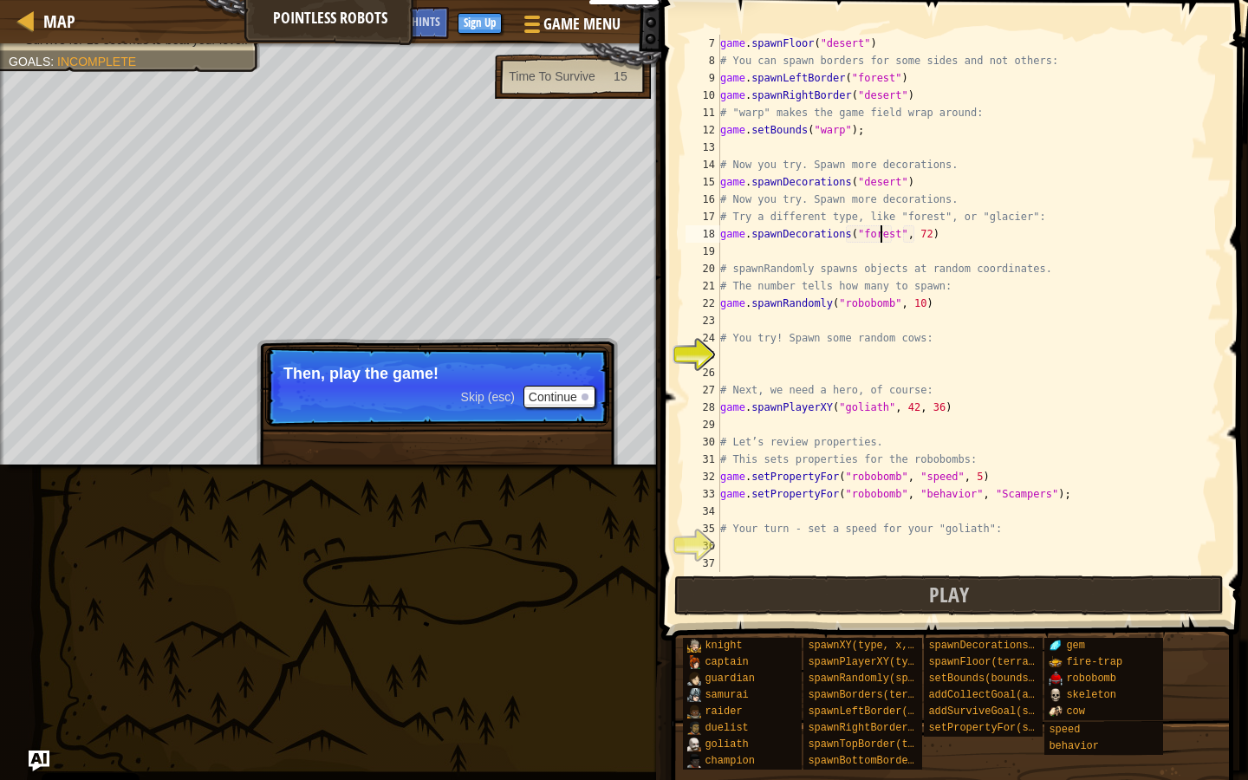
click at [882, 241] on div "game . spawnFloor ( "desert" ) # You can spawn borders for some sides and not o…" at bounding box center [963, 321] width 492 height 572
click at [885, 237] on div "game . spawnFloor ( "desert" ) # You can spawn borders for some sides and not o…" at bounding box center [963, 321] width 492 height 572
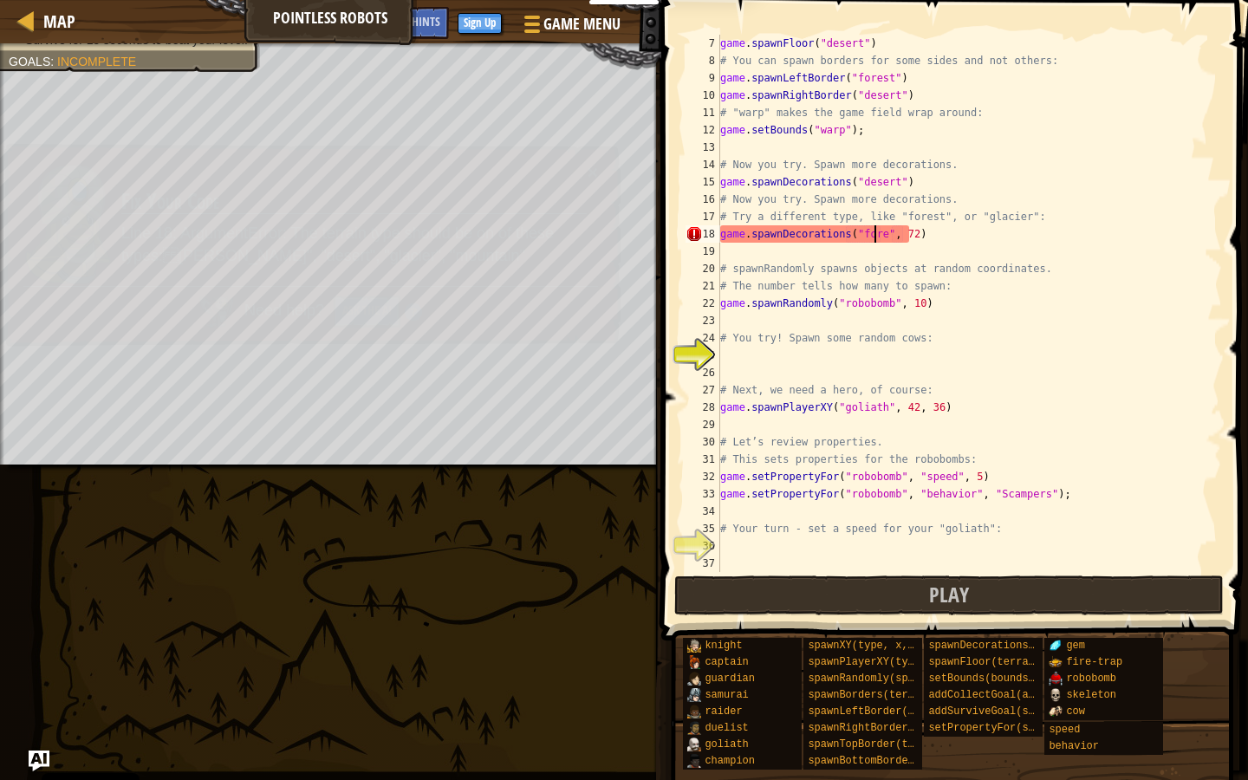
scroll to position [8, 13]
type textarea "game.spawnDecorations("forest", 72)"
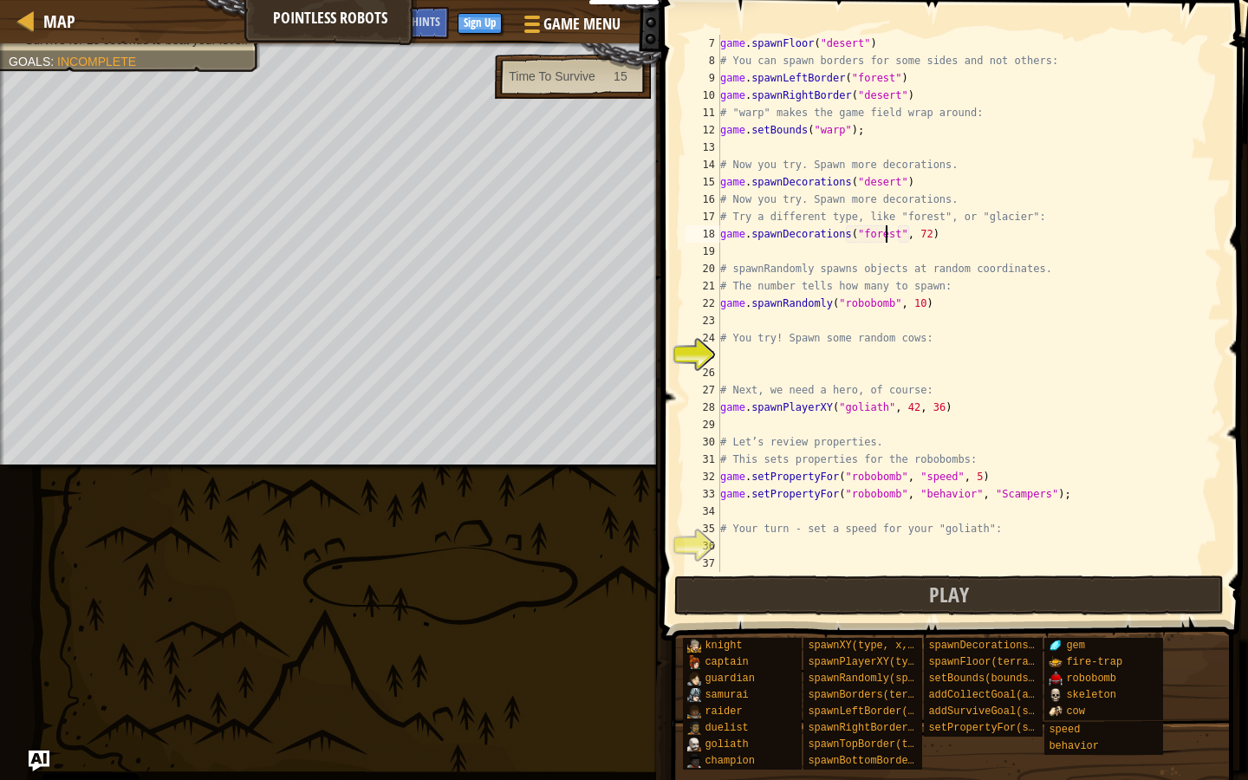
click at [767, 255] on div "game . spawnFloor ( "desert" ) # You can spawn borders for some sides and not o…" at bounding box center [963, 321] width 492 height 572
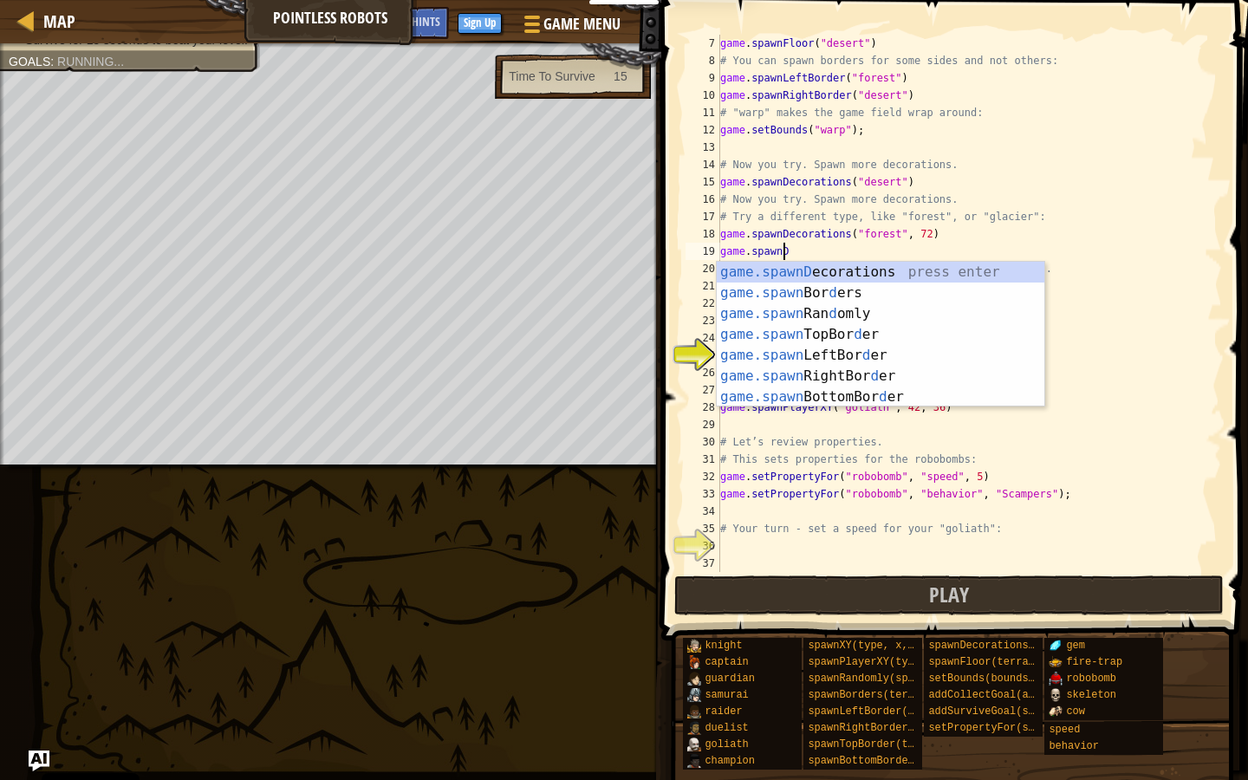
scroll to position [8, 4]
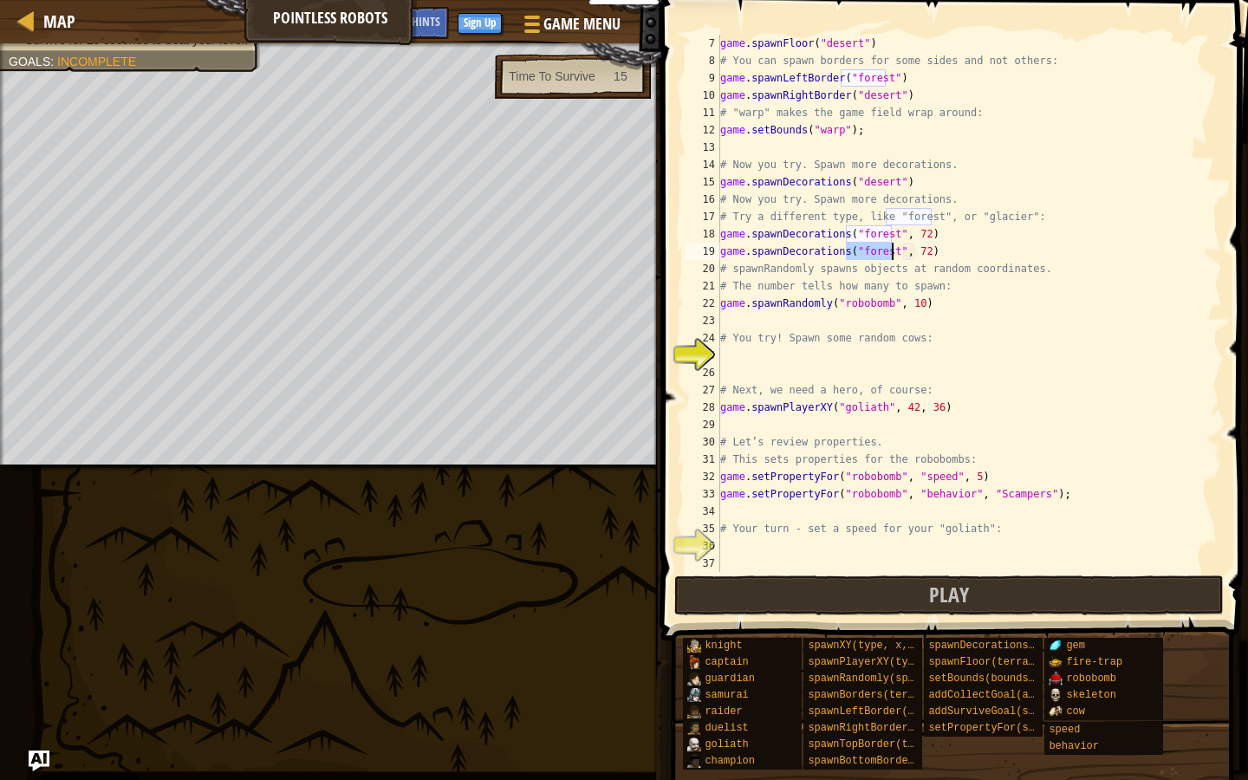
click at [895, 237] on div "game . spawnFloor ( "desert" ) # You can spawn borders for some sides and not o…" at bounding box center [963, 321] width 492 height 572
click at [895, 250] on div "game . spawnFloor ( "desert" ) # You can spawn borders for some sides and not o…" at bounding box center [963, 321] width 492 height 572
click at [895, 249] on div "game . spawnFloor ( "desert" ) # You can spawn borders for some sides and not o…" at bounding box center [963, 321] width 492 height 572
type textarea "game.spawnDecorations("forest", )"
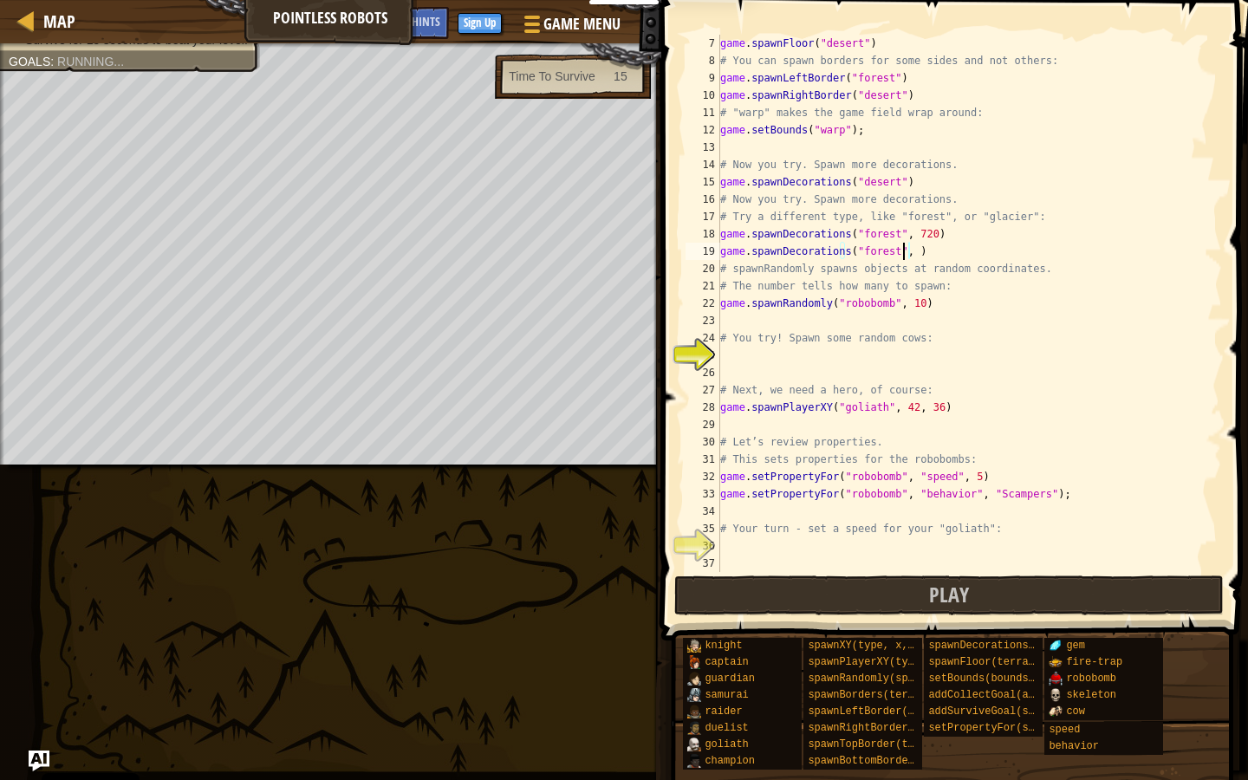
scroll to position [8, 15]
drag, startPoint x: 923, startPoint y: 256, endPoint x: 712, endPoint y: 245, distance: 211.8
click at [712, 245] on div "game.spawnDecorations("forest", ) 7 8 9 10 11 12 13 14 15 16 17 18 19 20 21 22 …" at bounding box center [952, 303] width 540 height 537
click at [756, 356] on div "game . spawnFloor ( "desert" ) # You can spawn borders for some sides and not o…" at bounding box center [963, 321] width 492 height 572
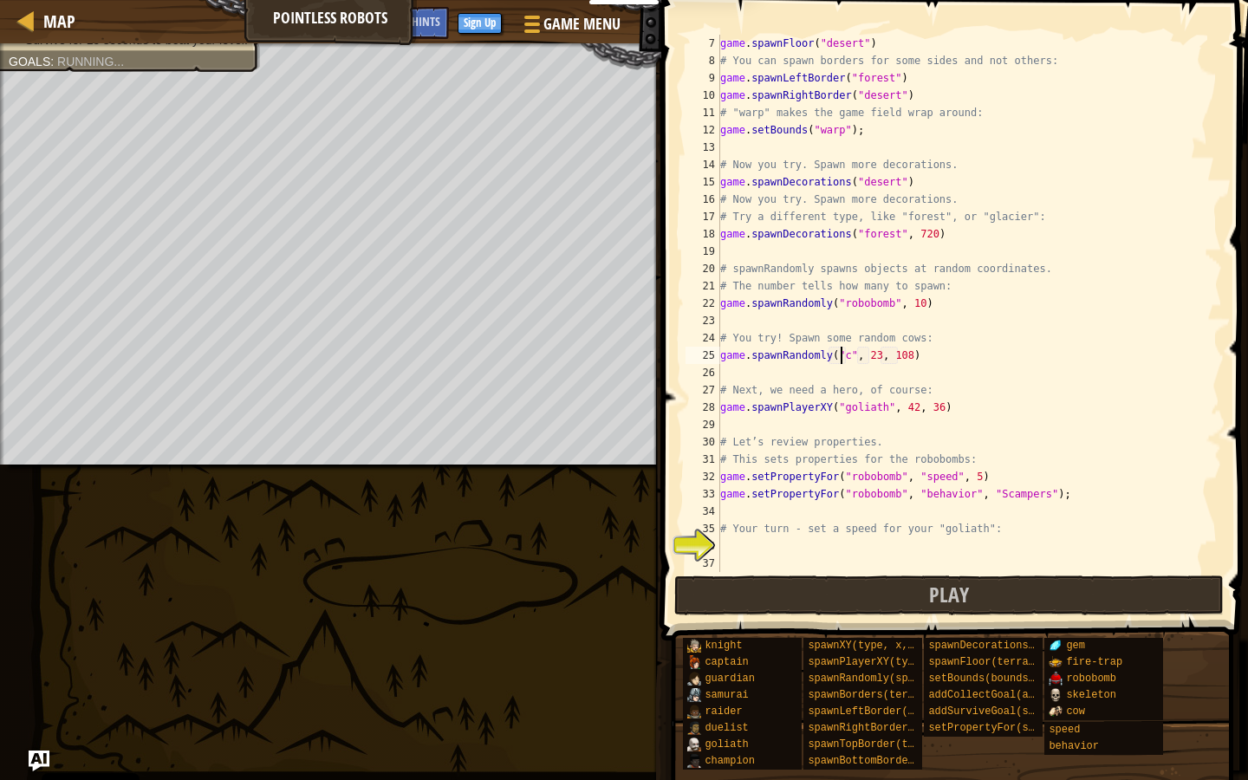
scroll to position [8, 10]
click at [895, 358] on div "game . spawnFloor ( "desert" ) # You can spawn borders for some sides and not o…" at bounding box center [963, 321] width 492 height 572
click at [882, 355] on div "game . spawnFloor ( "desert" ) # You can spawn borders for some sides and not o…" at bounding box center [963, 321] width 492 height 572
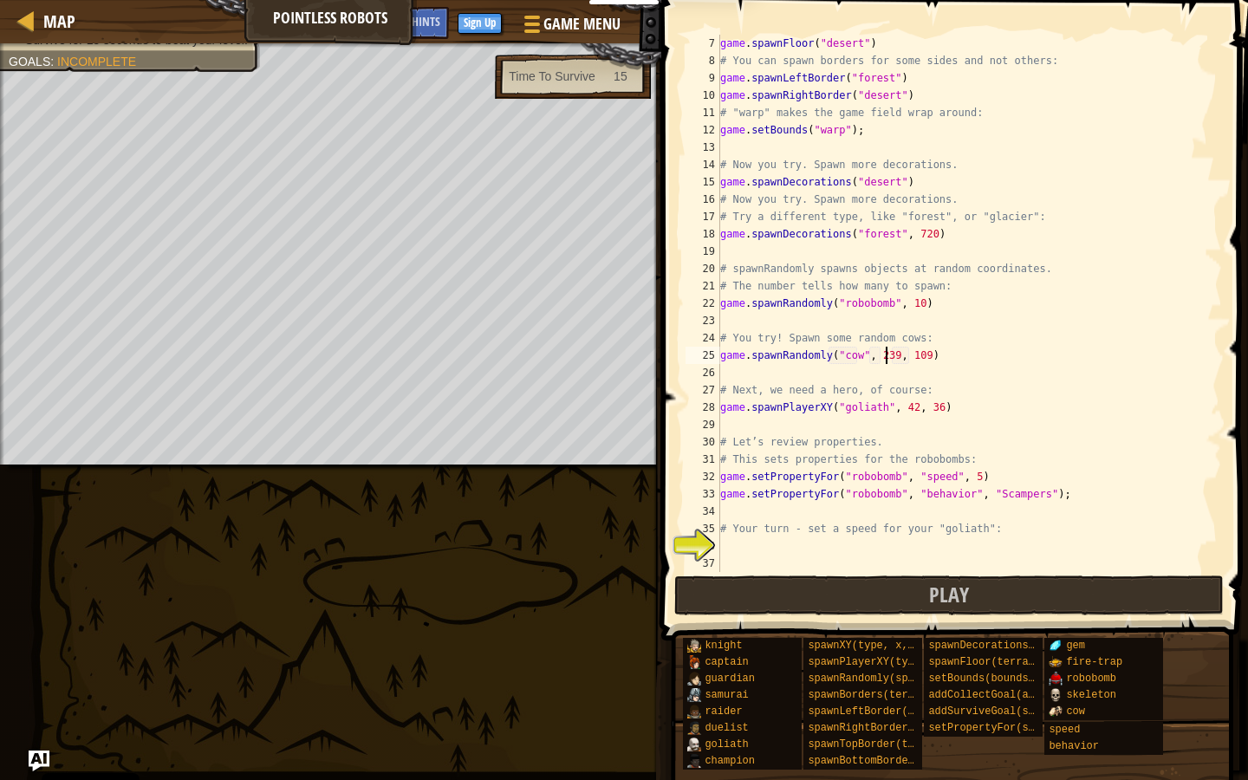
type textarea "game.spawnRandomly("cow", 2399, 109)"
click at [806, 549] on div "game . spawnFloor ( "desert" ) # You can spawn borders for some sides and not o…" at bounding box center [963, 321] width 492 height 572
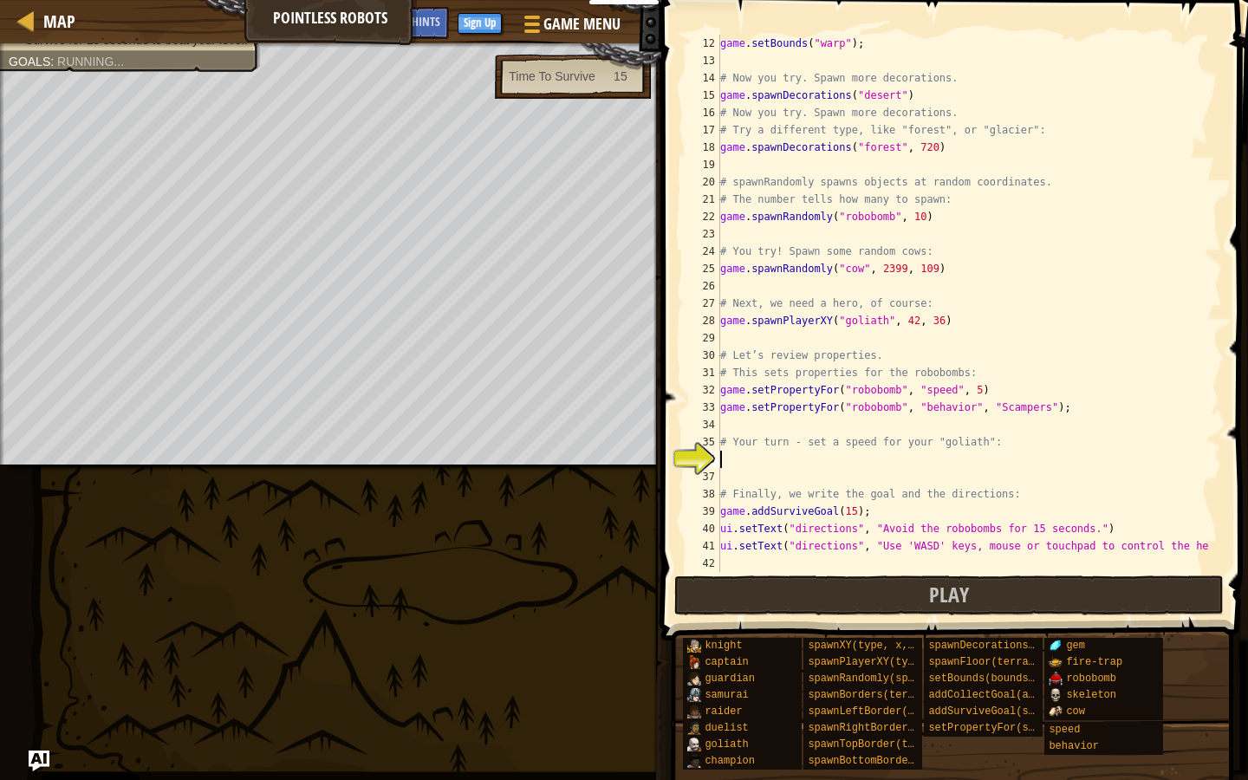
type textarea "s"
